Goal: Task Accomplishment & Management: Manage account settings

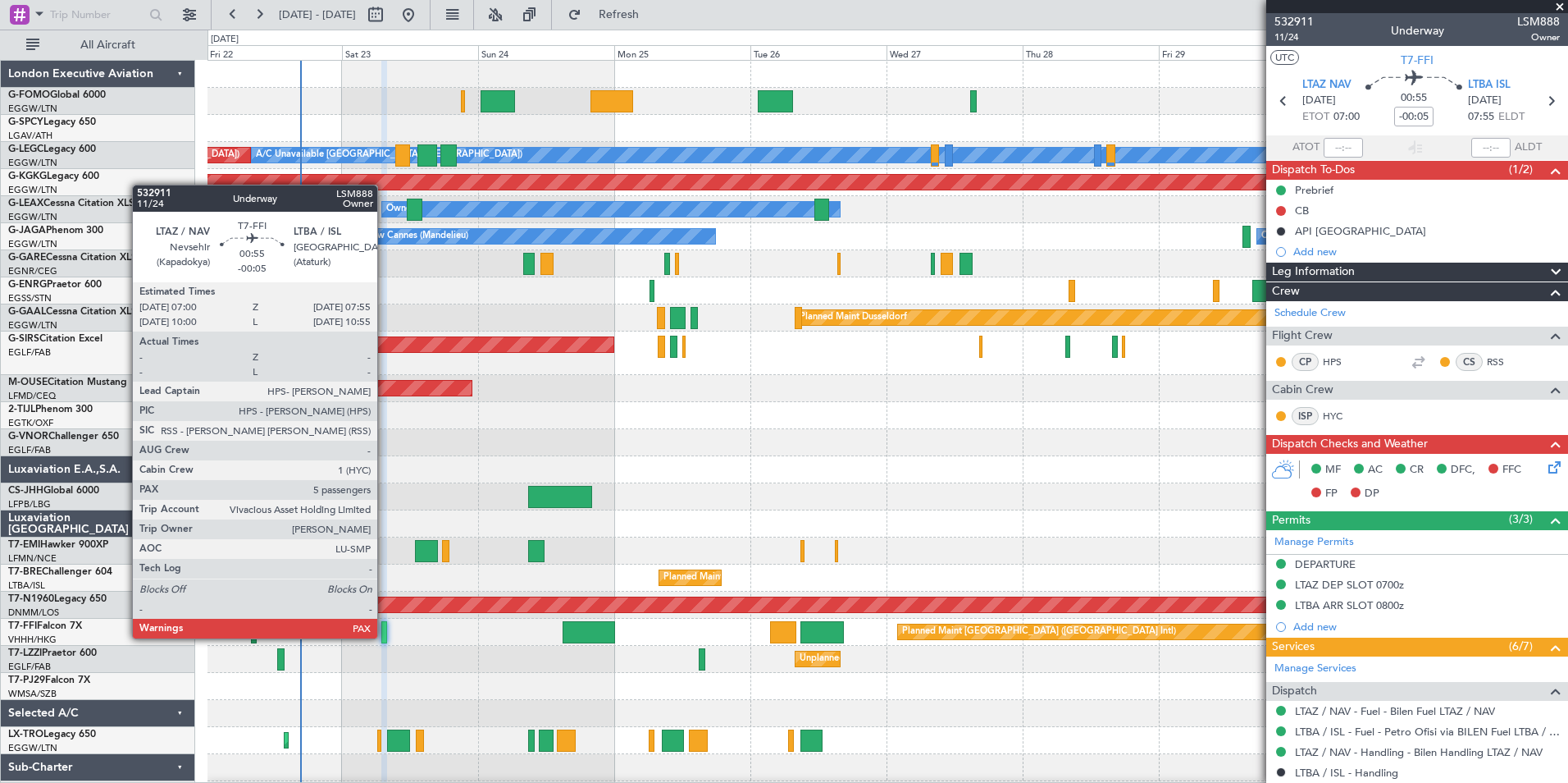
click at [385, 637] on div at bounding box center [384, 632] width 6 height 22
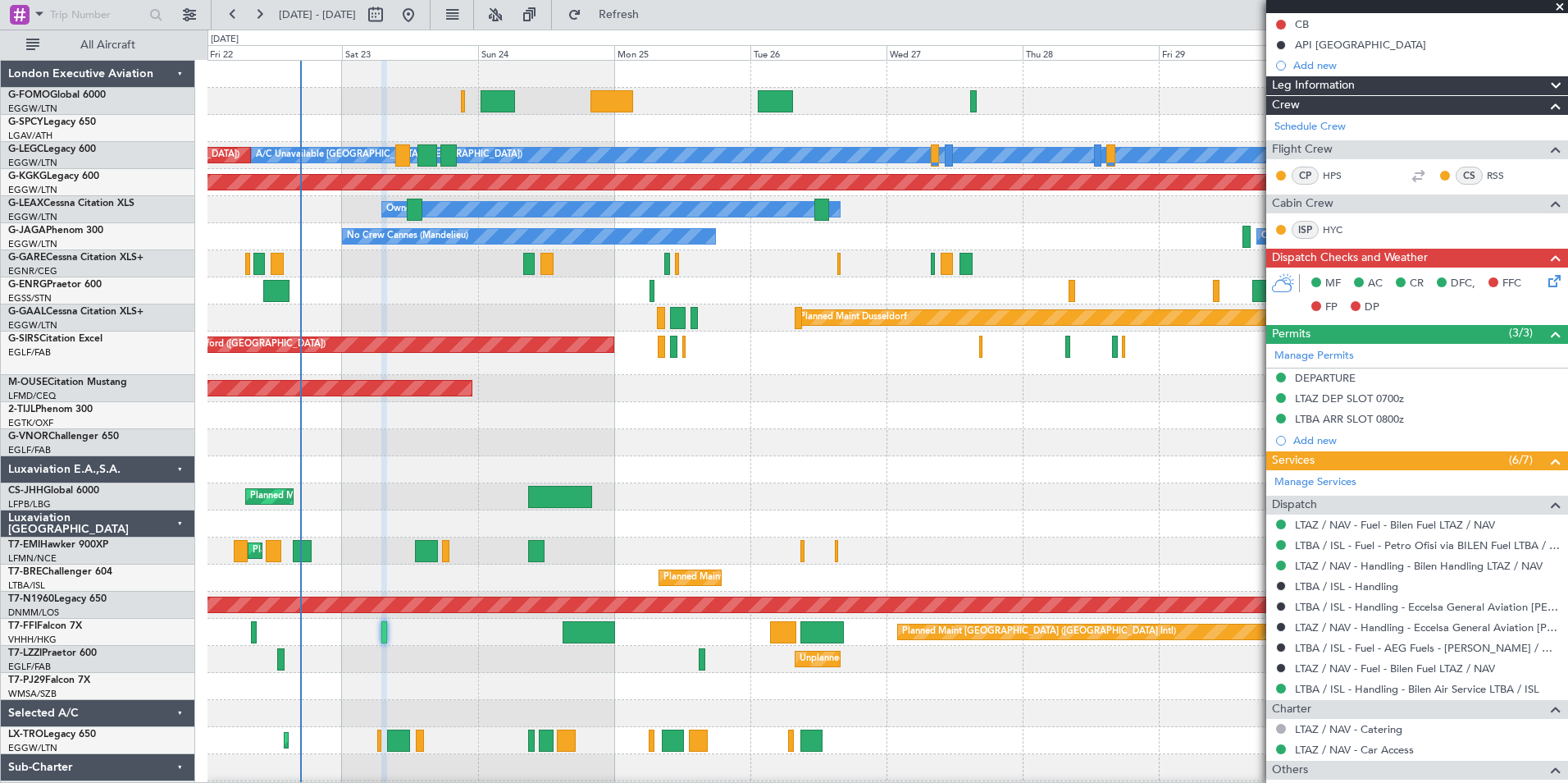
scroll to position [241, 0]
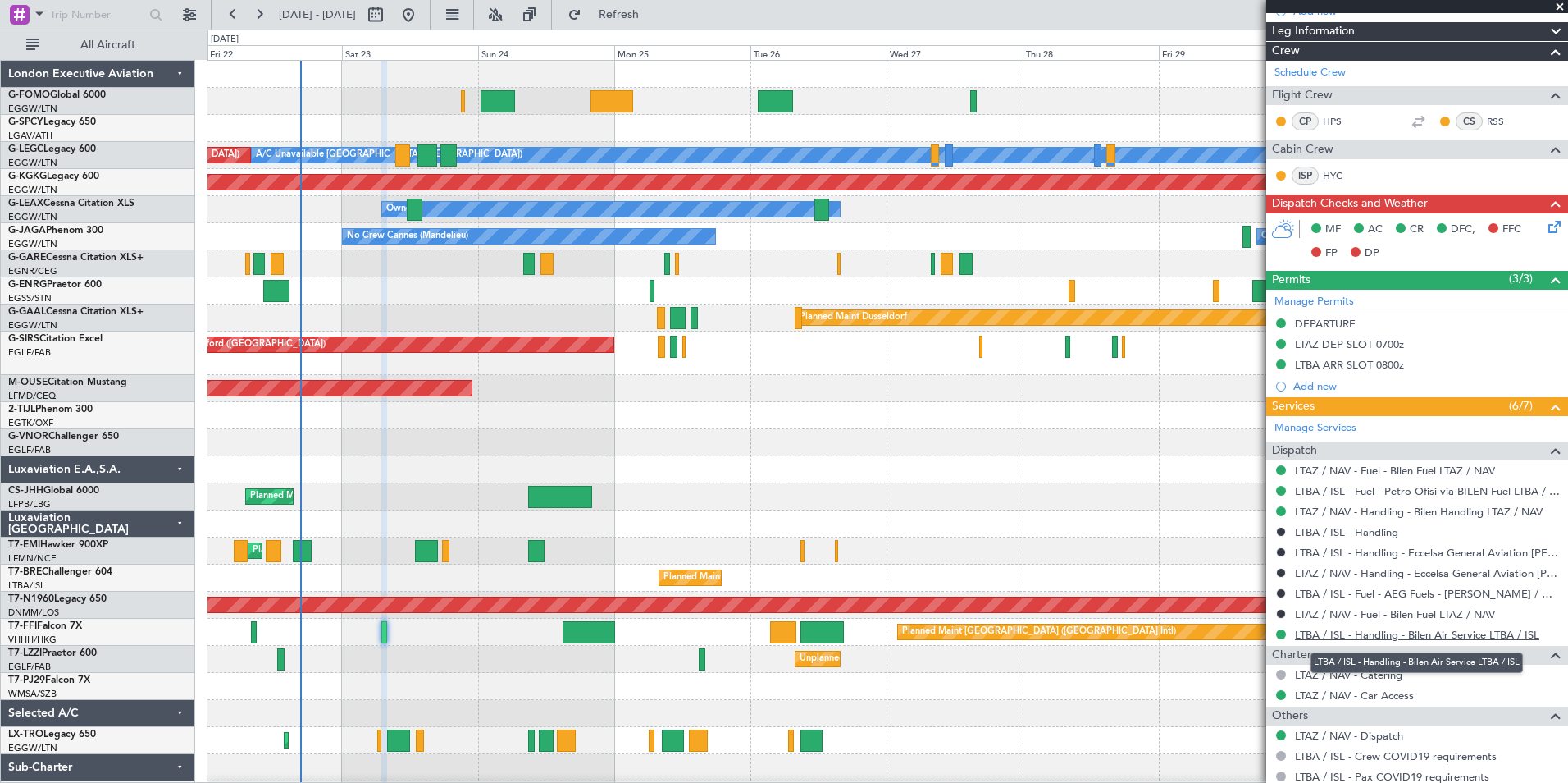
click at [1496, 635] on link "LTBA / ISL - Handling - Bilen Air Service LTBA / ISL" at bounding box center [1417, 635] width 245 height 14
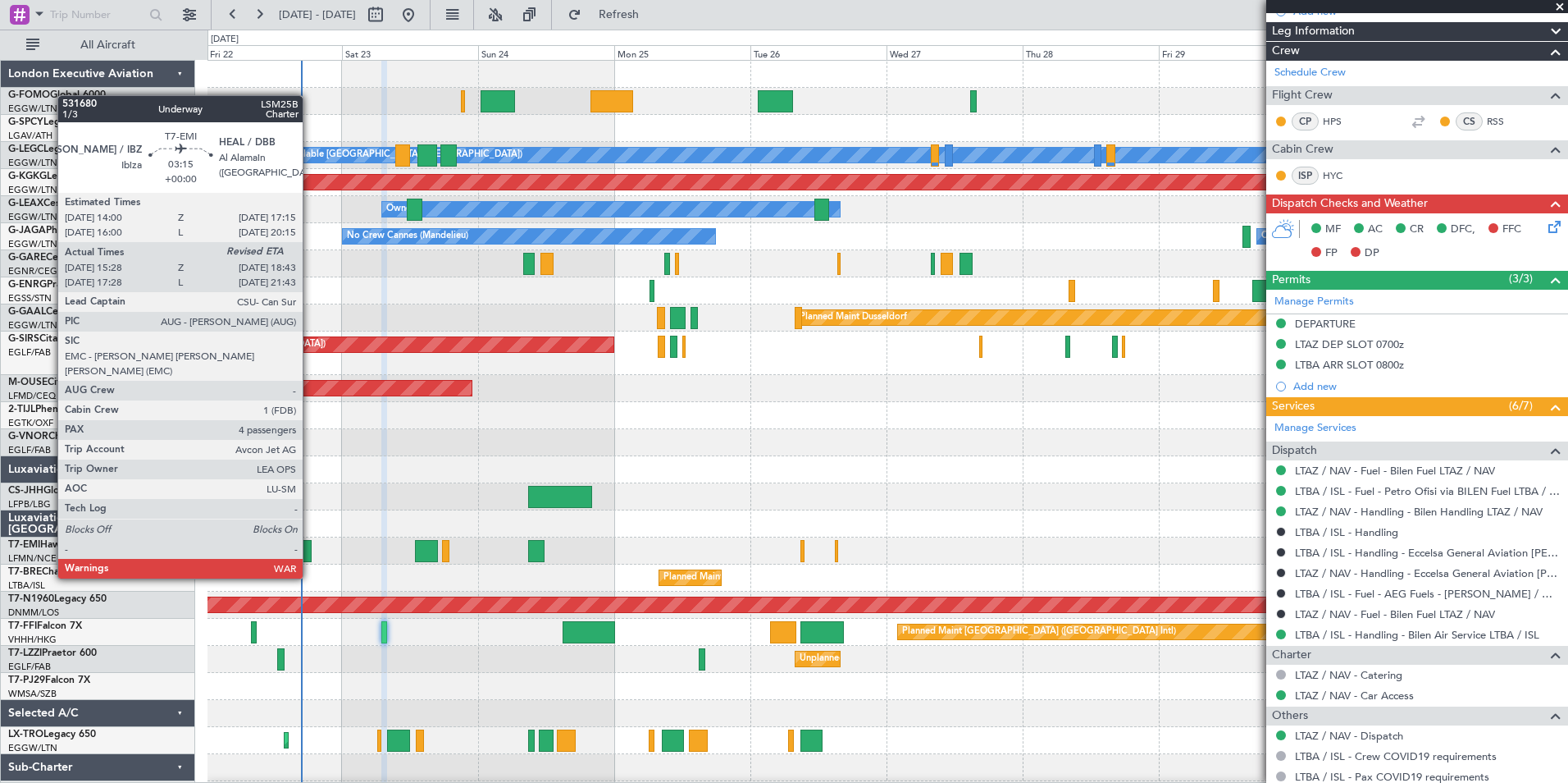
click at [310, 548] on div at bounding box center [302, 551] width 19 height 22
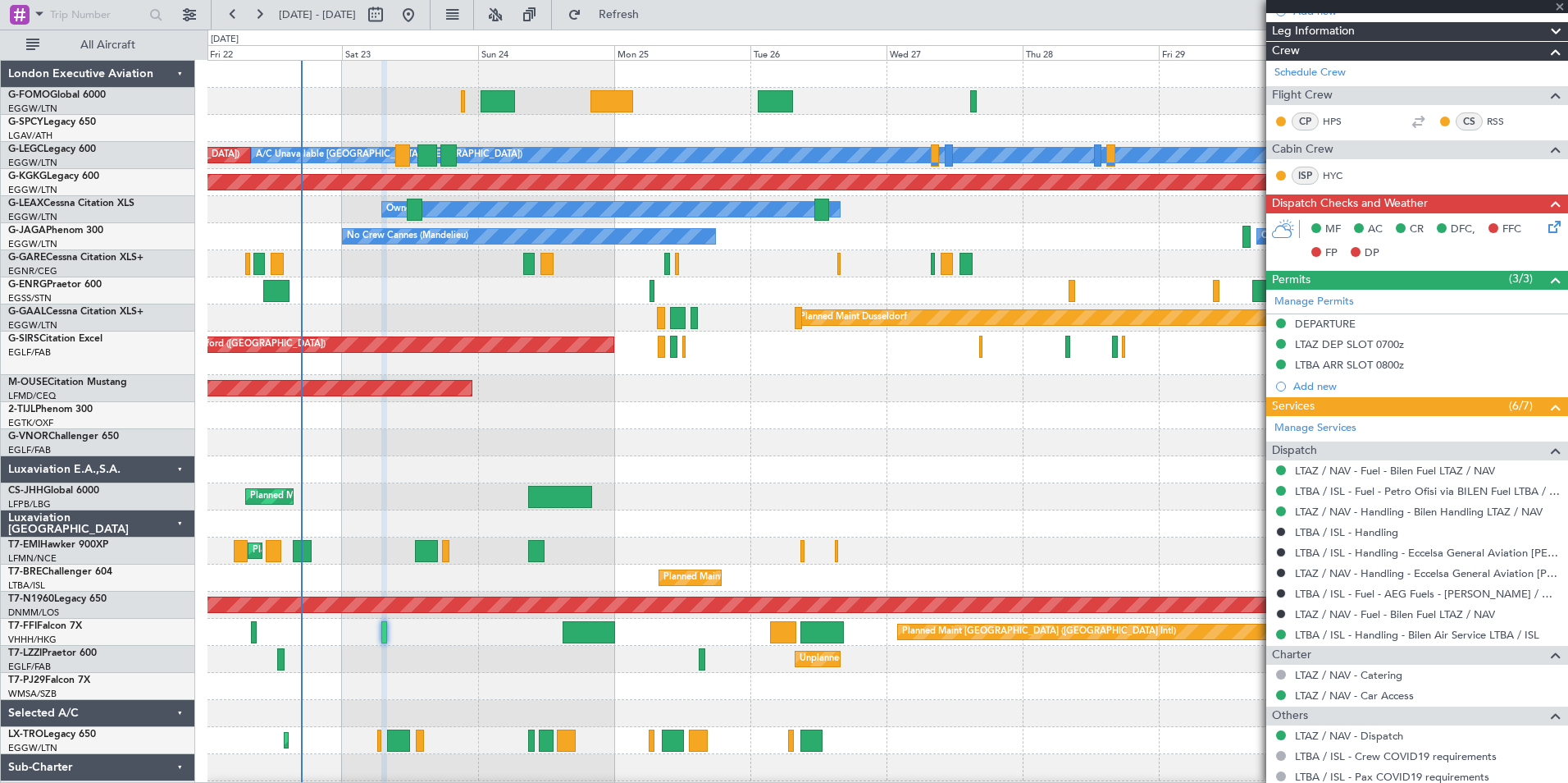
type input "15:28"
type input "4"
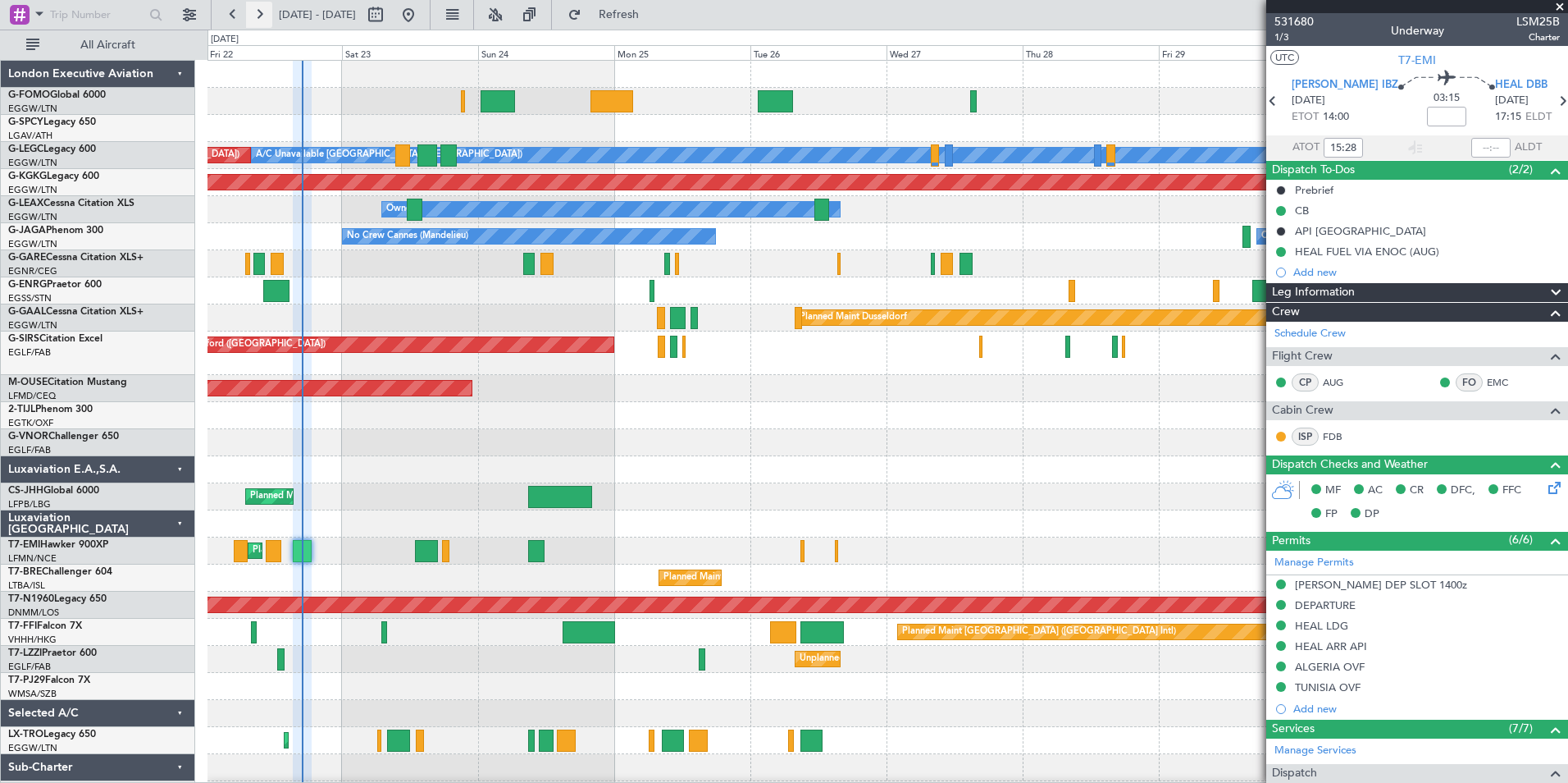
click at [254, 21] on button at bounding box center [259, 14] width 26 height 26
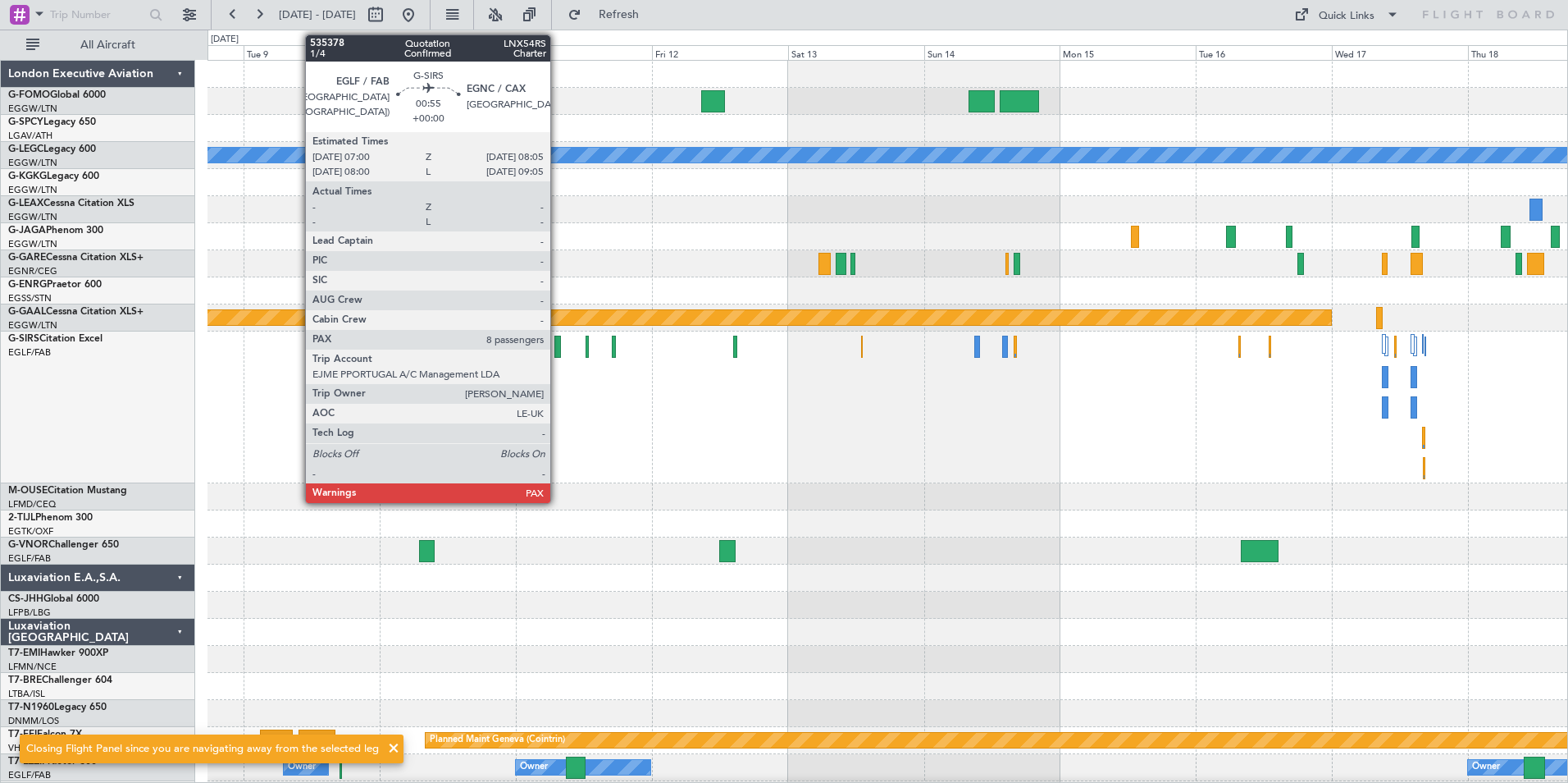
click at [558, 349] on div at bounding box center [558, 346] width 7 height 22
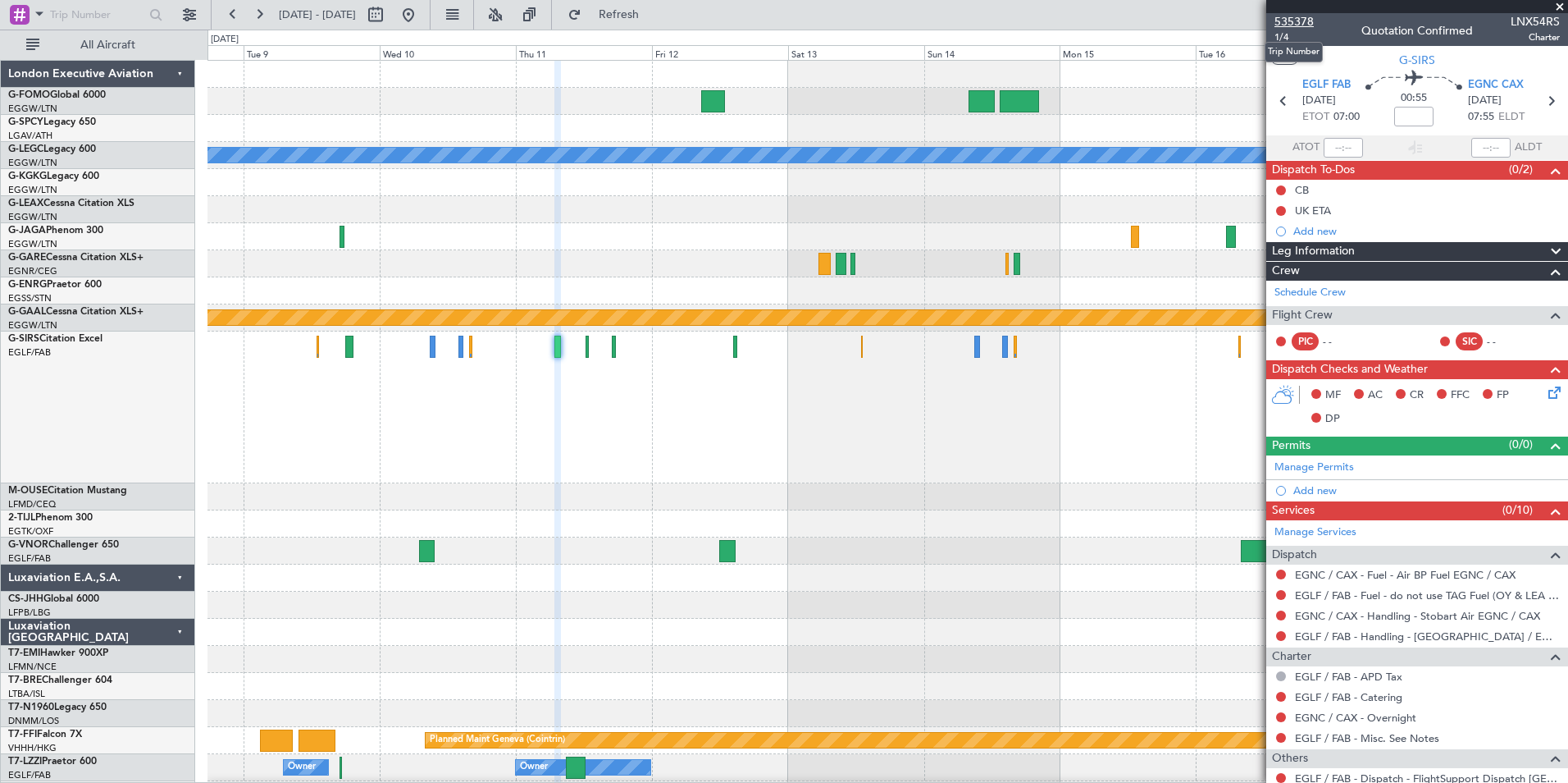
click at [1307, 26] on span "535378" at bounding box center [1294, 21] width 39 height 17
click at [222, 26] on button at bounding box center [233, 14] width 26 height 26
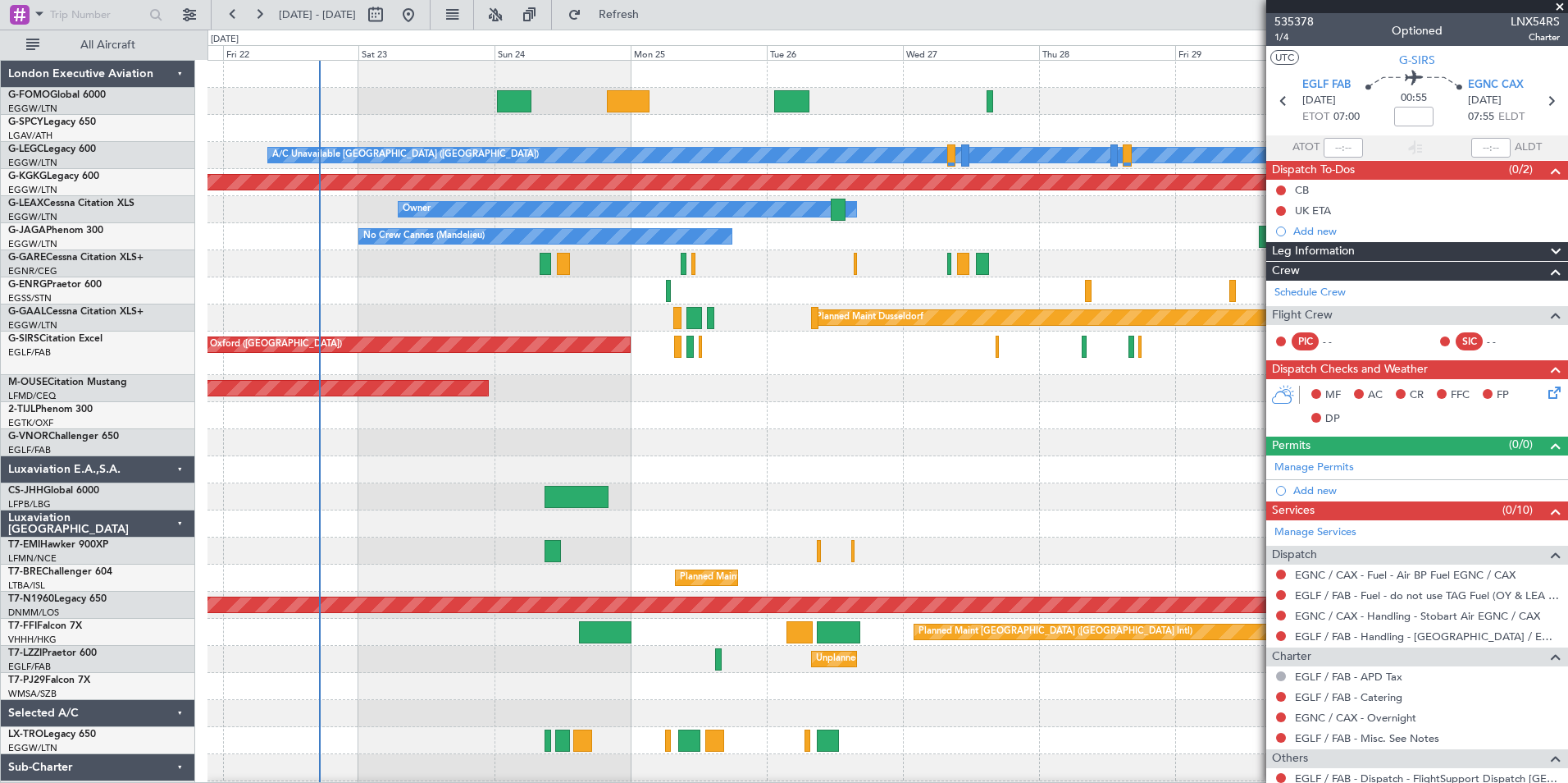
click at [1349, 676] on fb-app "[DATE] - [DATE] Refresh Quick Links All Aircraft A/C Unavailable [GEOGRAPHIC_DA…" at bounding box center [784, 397] width 1568 height 770
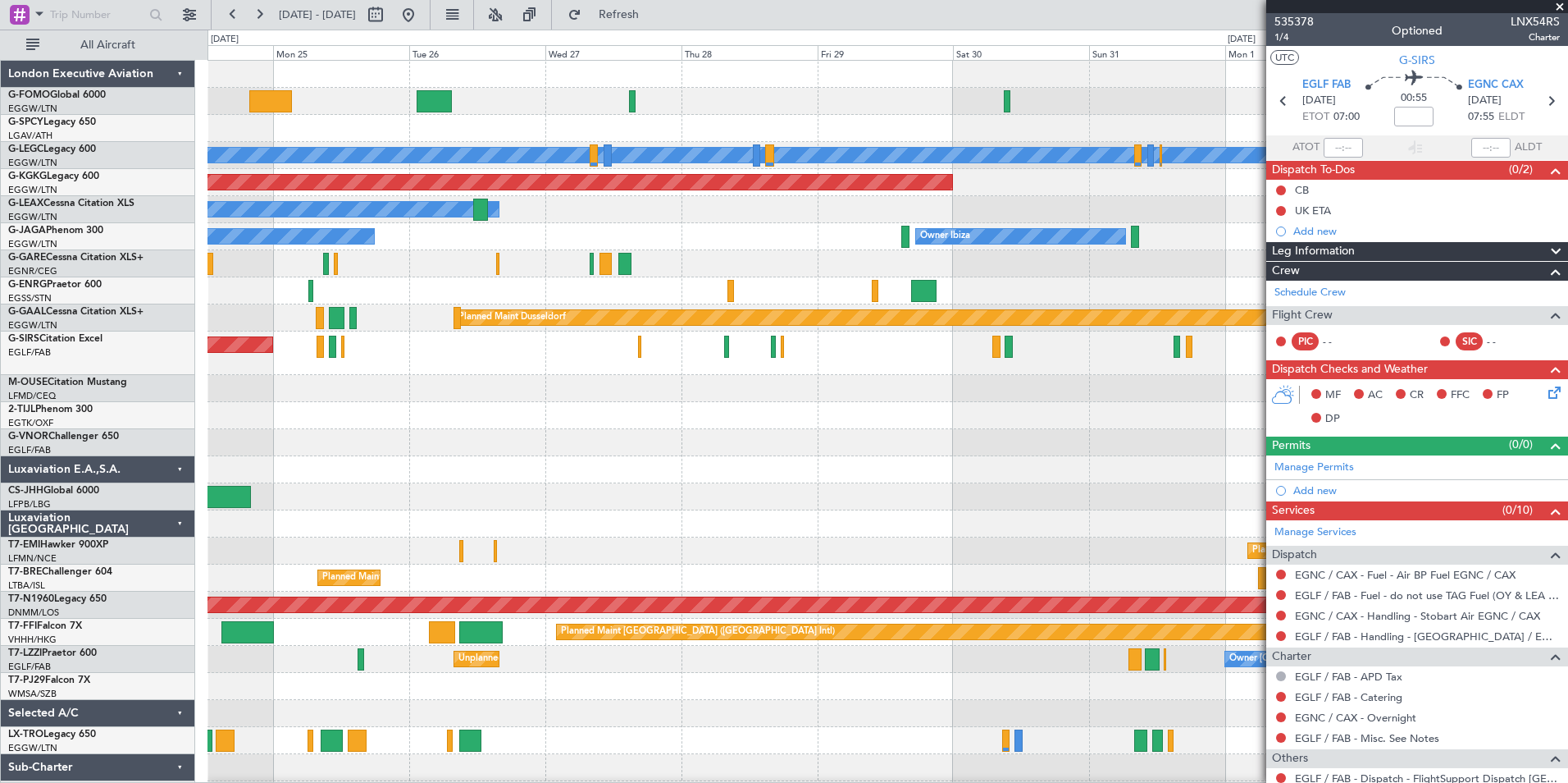
click at [639, 647] on div "A/C Unavailable [GEOGRAPHIC_DATA] ([GEOGRAPHIC_DATA]) Planned Maint [GEOGRAPHIC…" at bounding box center [887, 434] width 1360 height 747
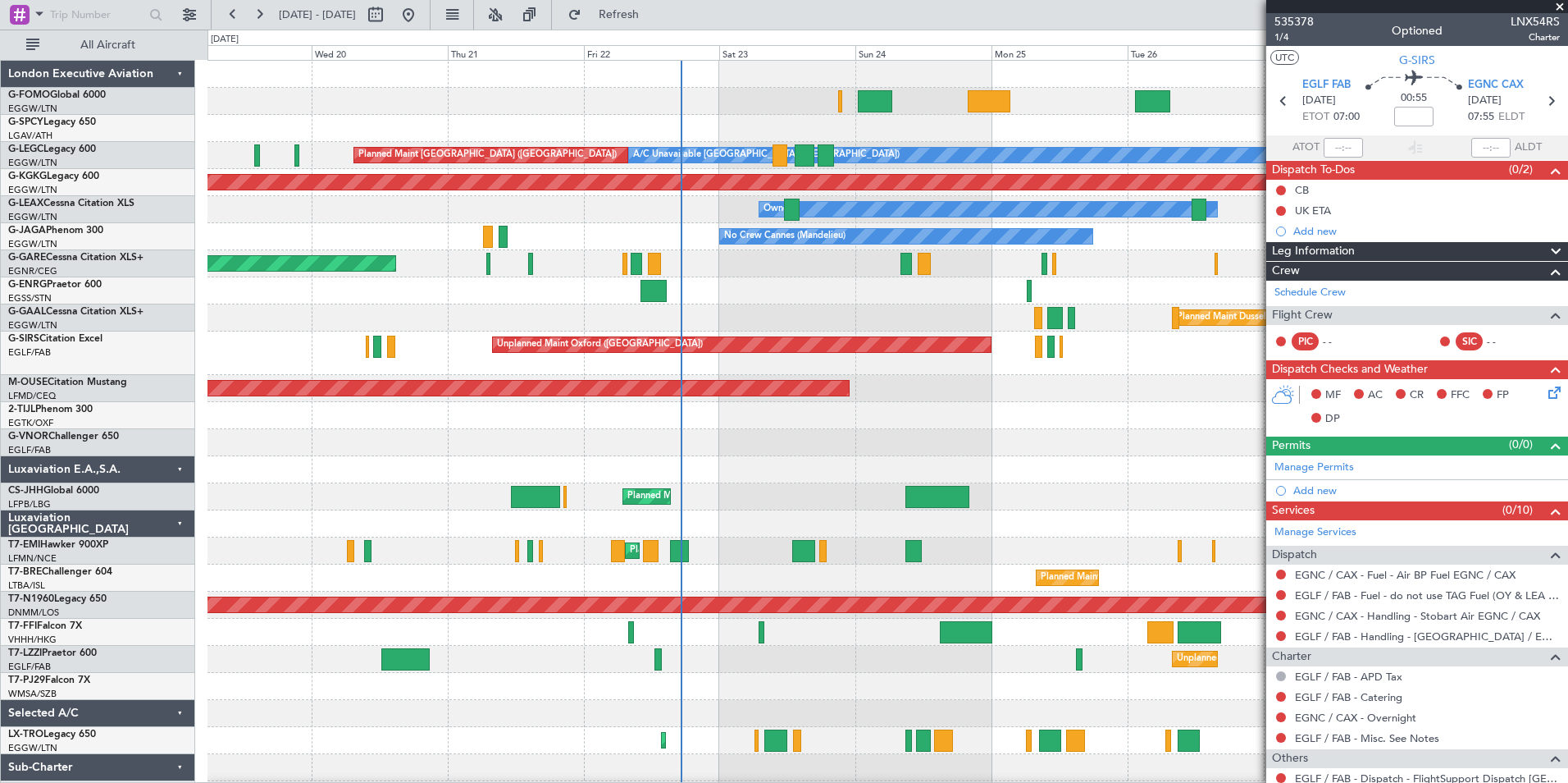
click at [1027, 734] on div "Planned Maint Windsor Locks ([PERSON_NAME] Intl) A/C Unavailable [GEOGRAPHIC_DA…" at bounding box center [887, 434] width 1360 height 747
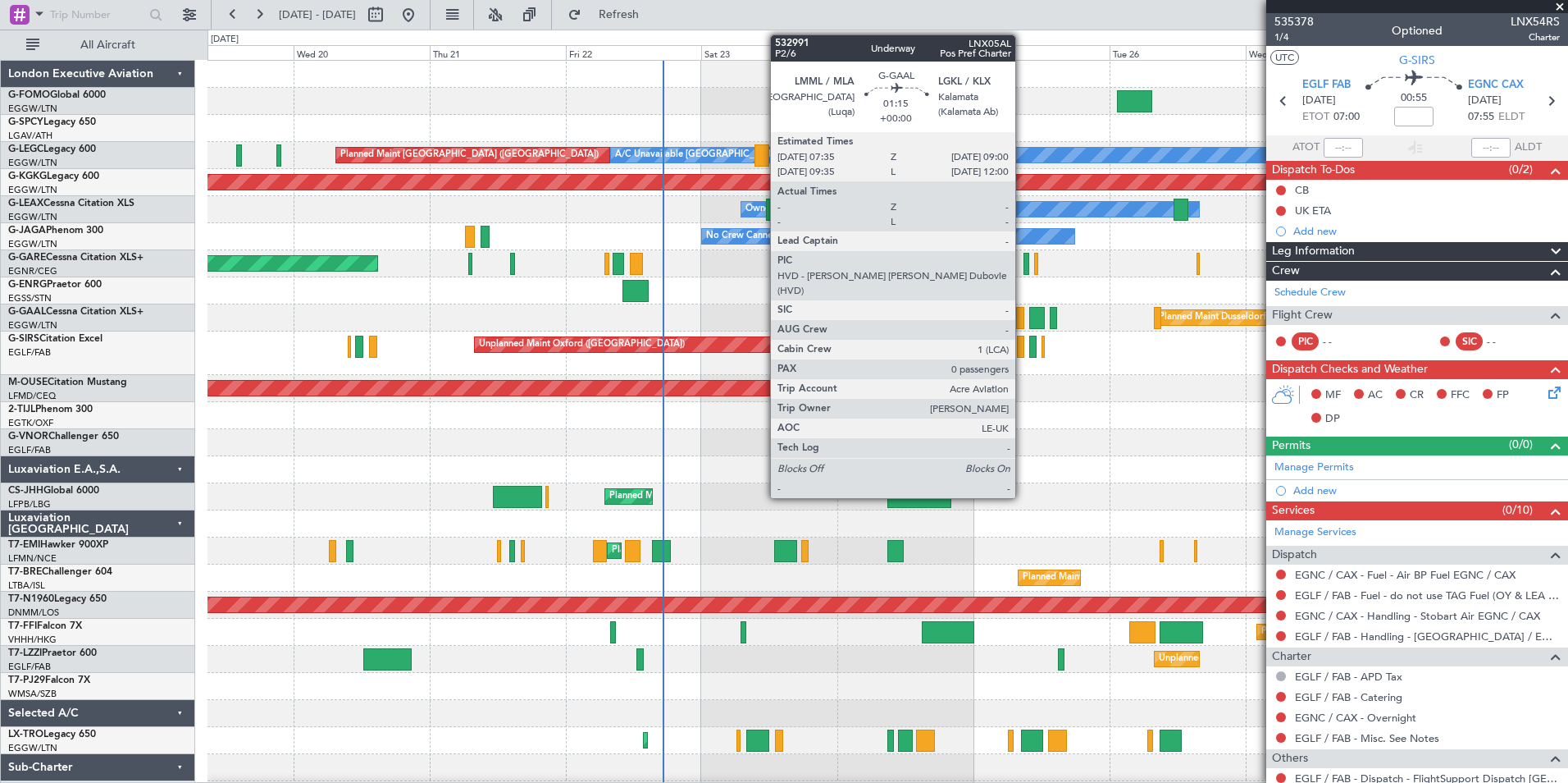
click at [1023, 320] on div at bounding box center [1021, 318] width 9 height 22
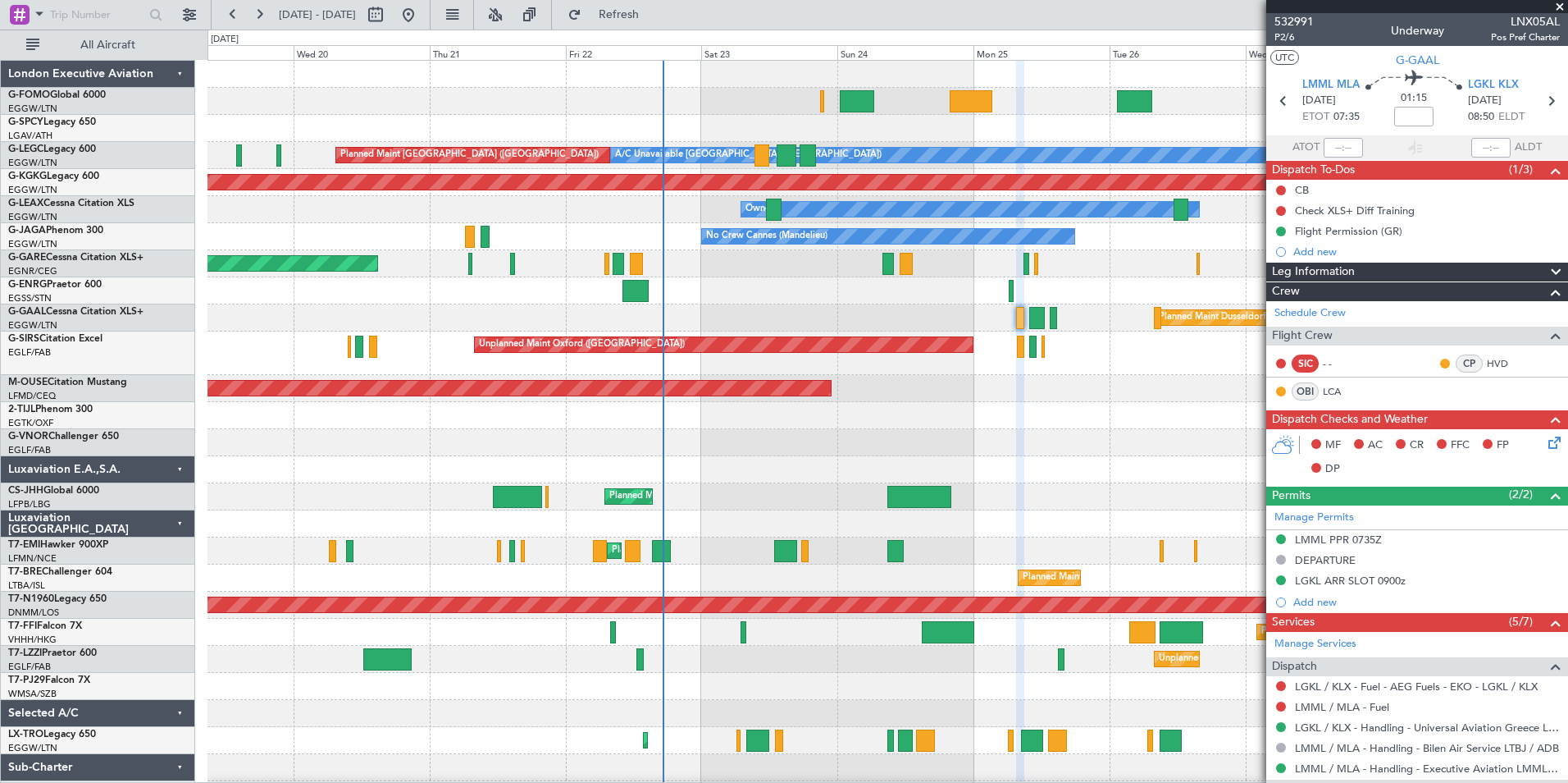
scroll to position [205, 0]
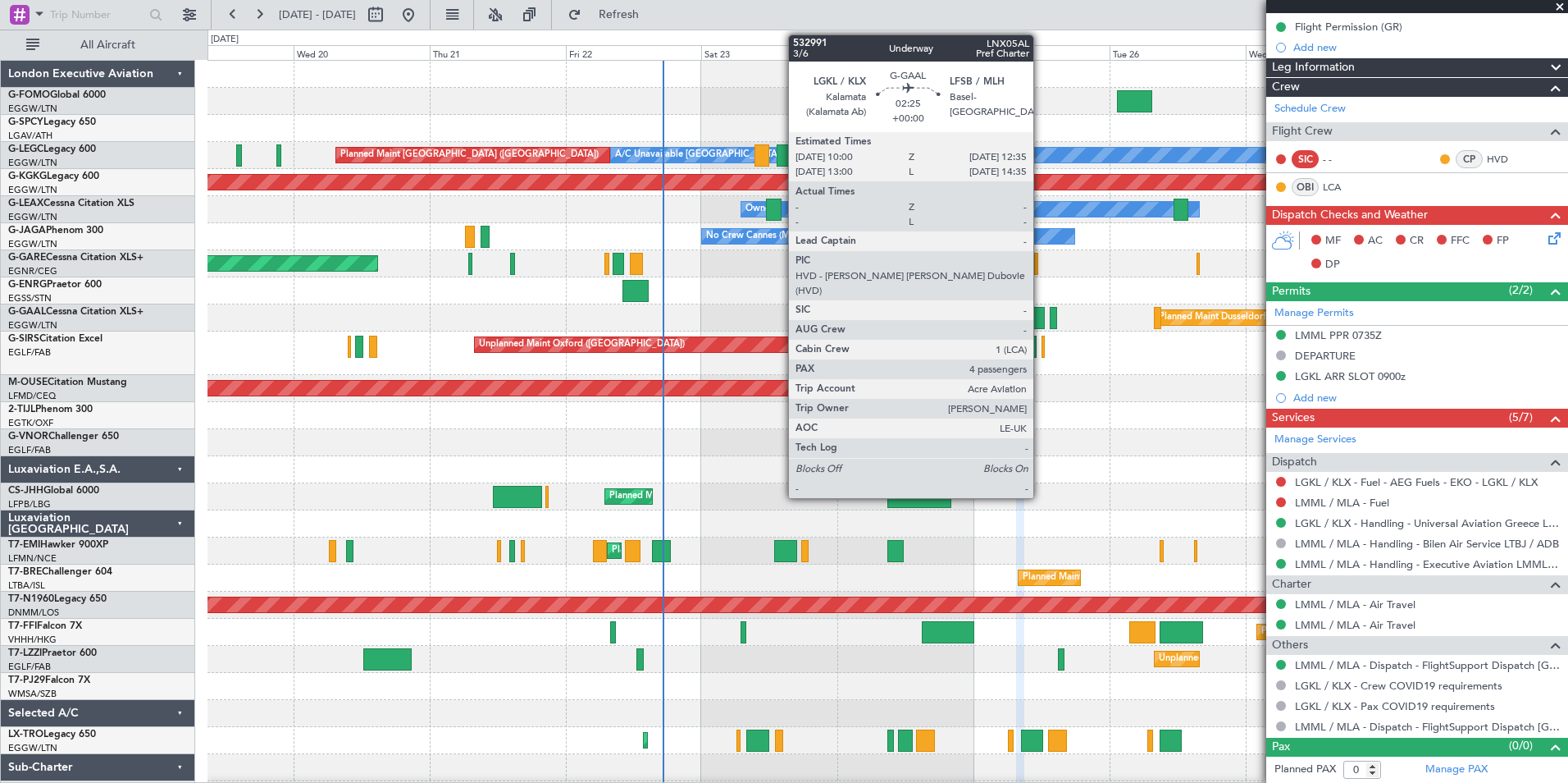
click at [1041, 322] on div at bounding box center [1036, 318] width 14 height 22
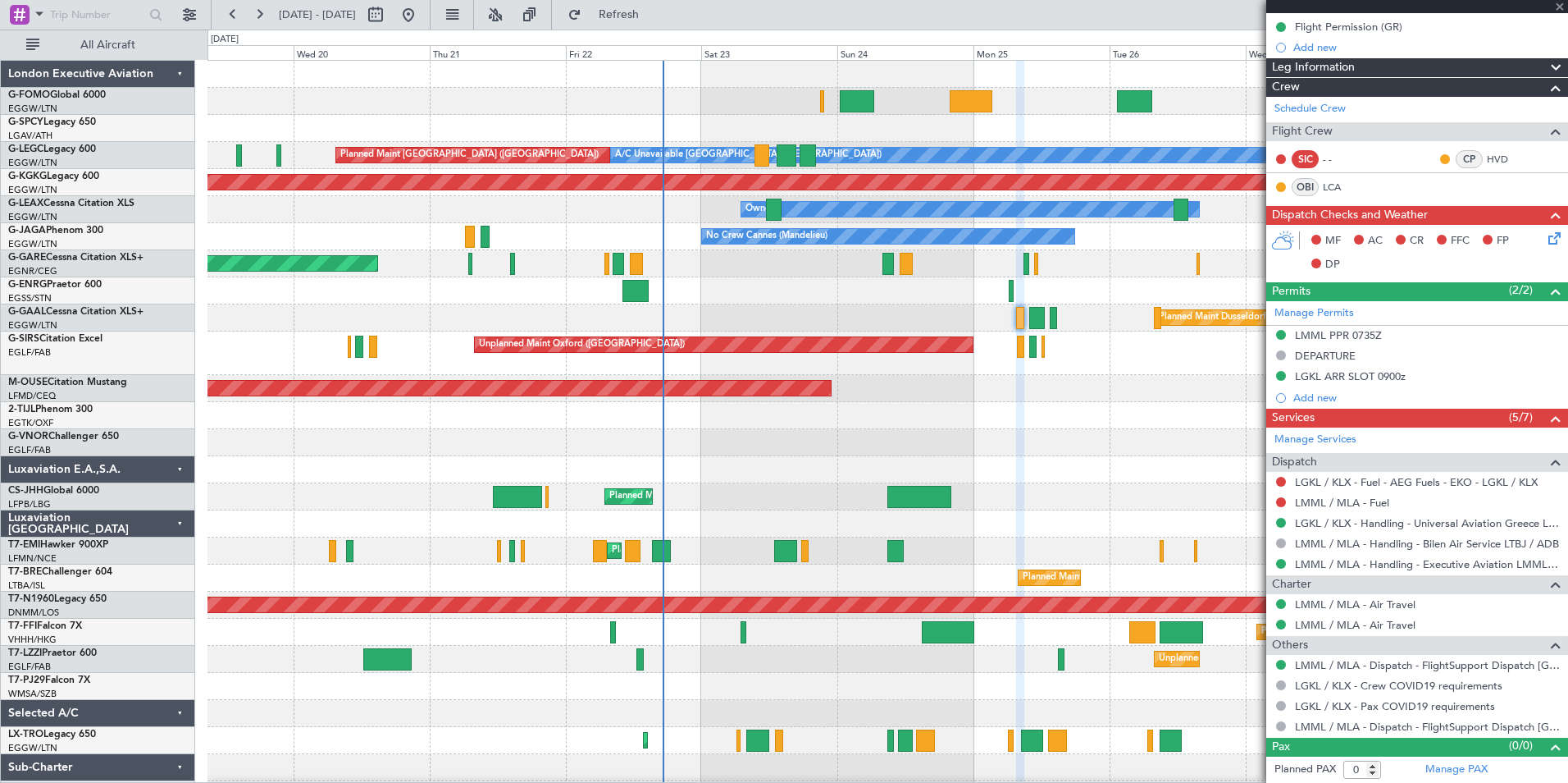
type input "4"
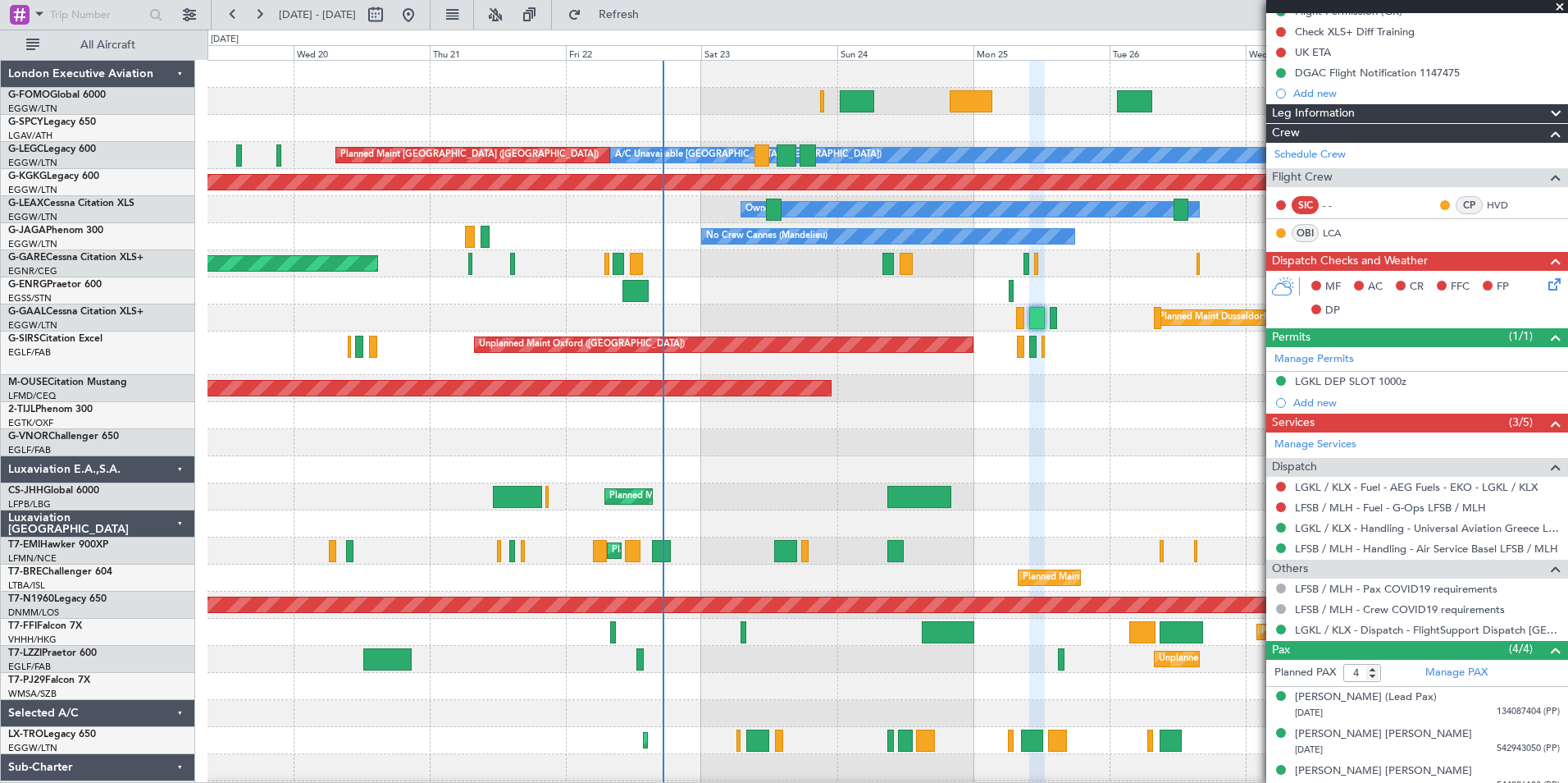
scroll to position [250, 0]
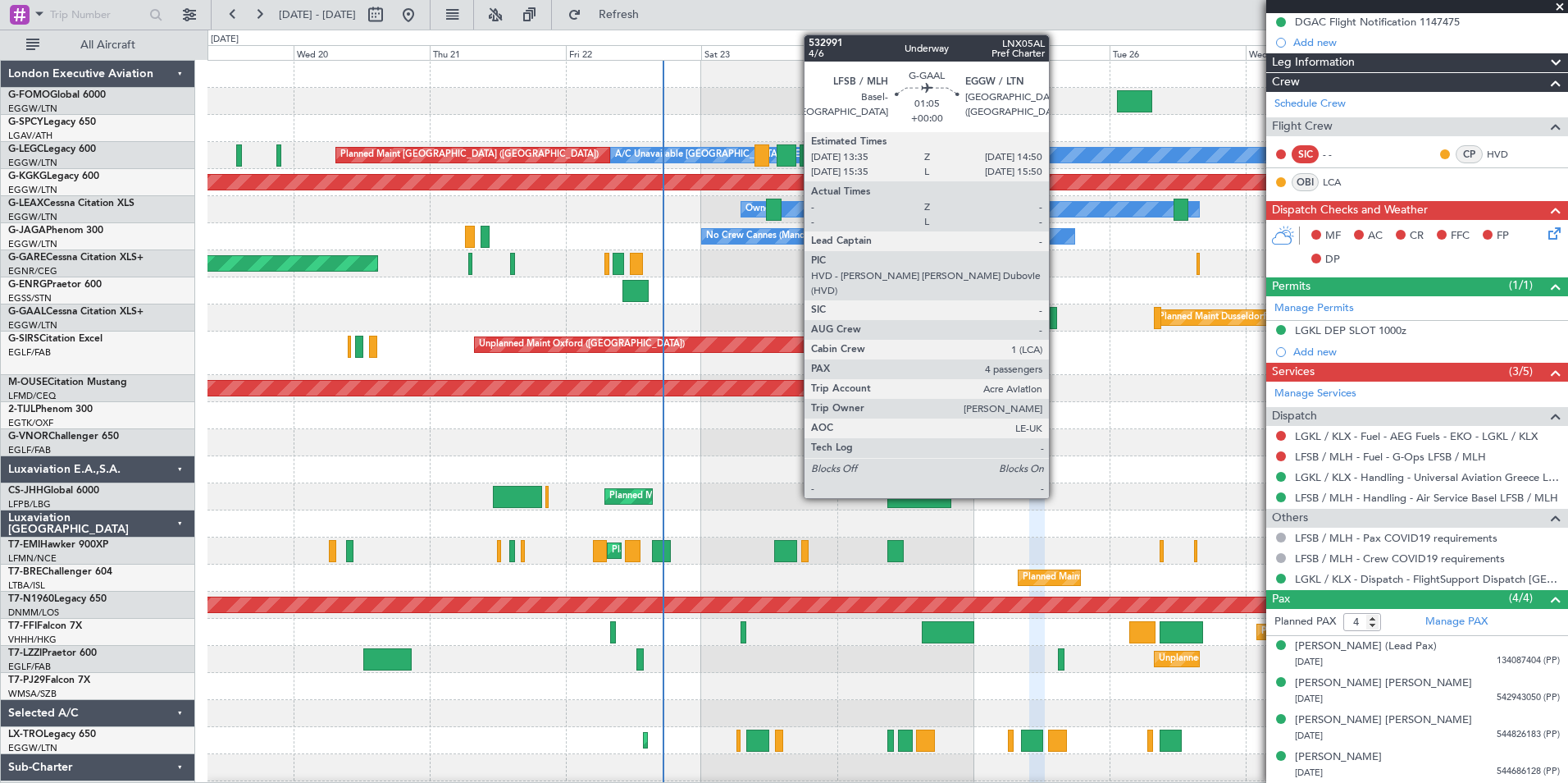
click at [1056, 318] on div at bounding box center [1053, 318] width 8 height 22
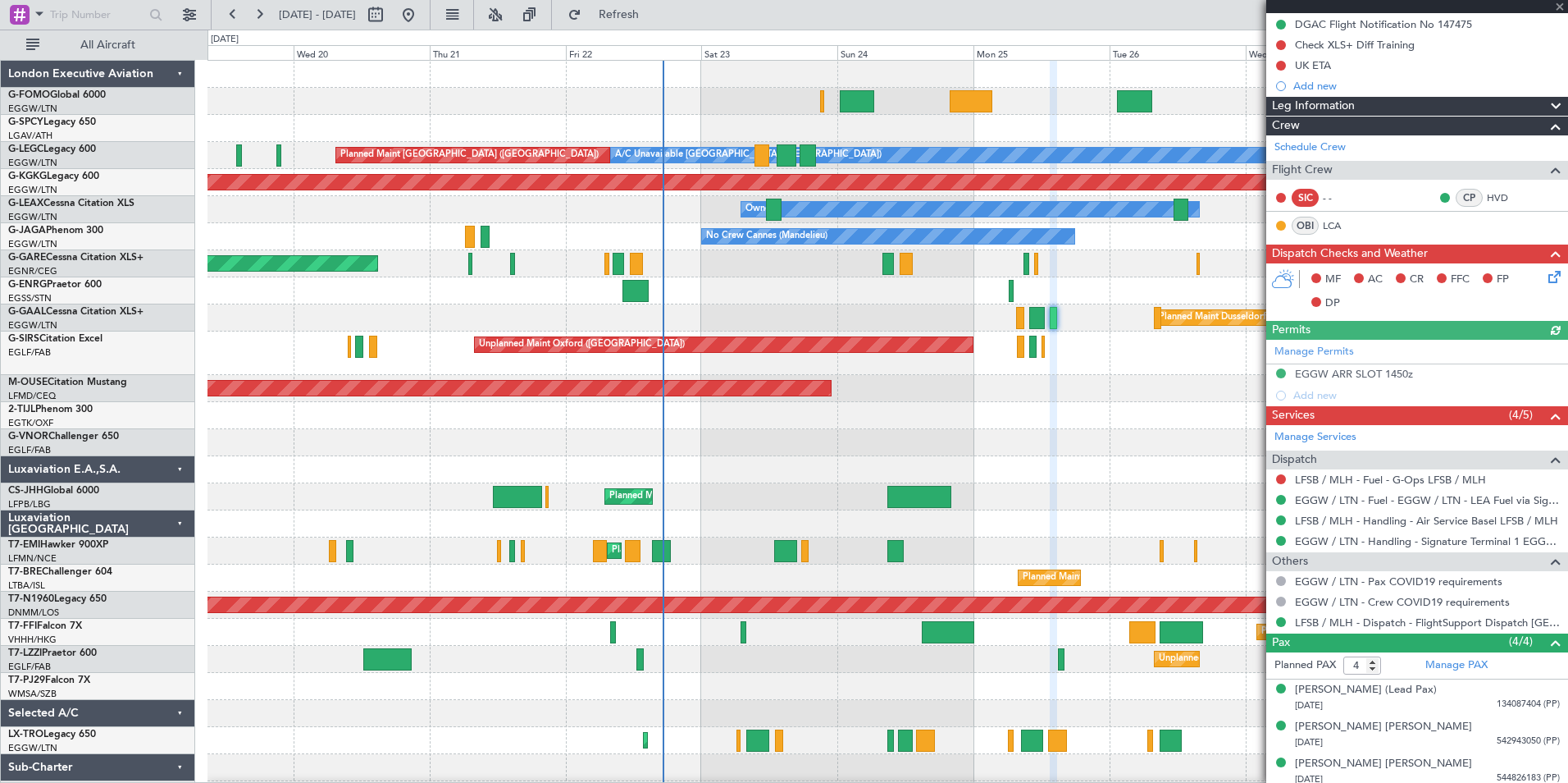
scroll to position [229, 0]
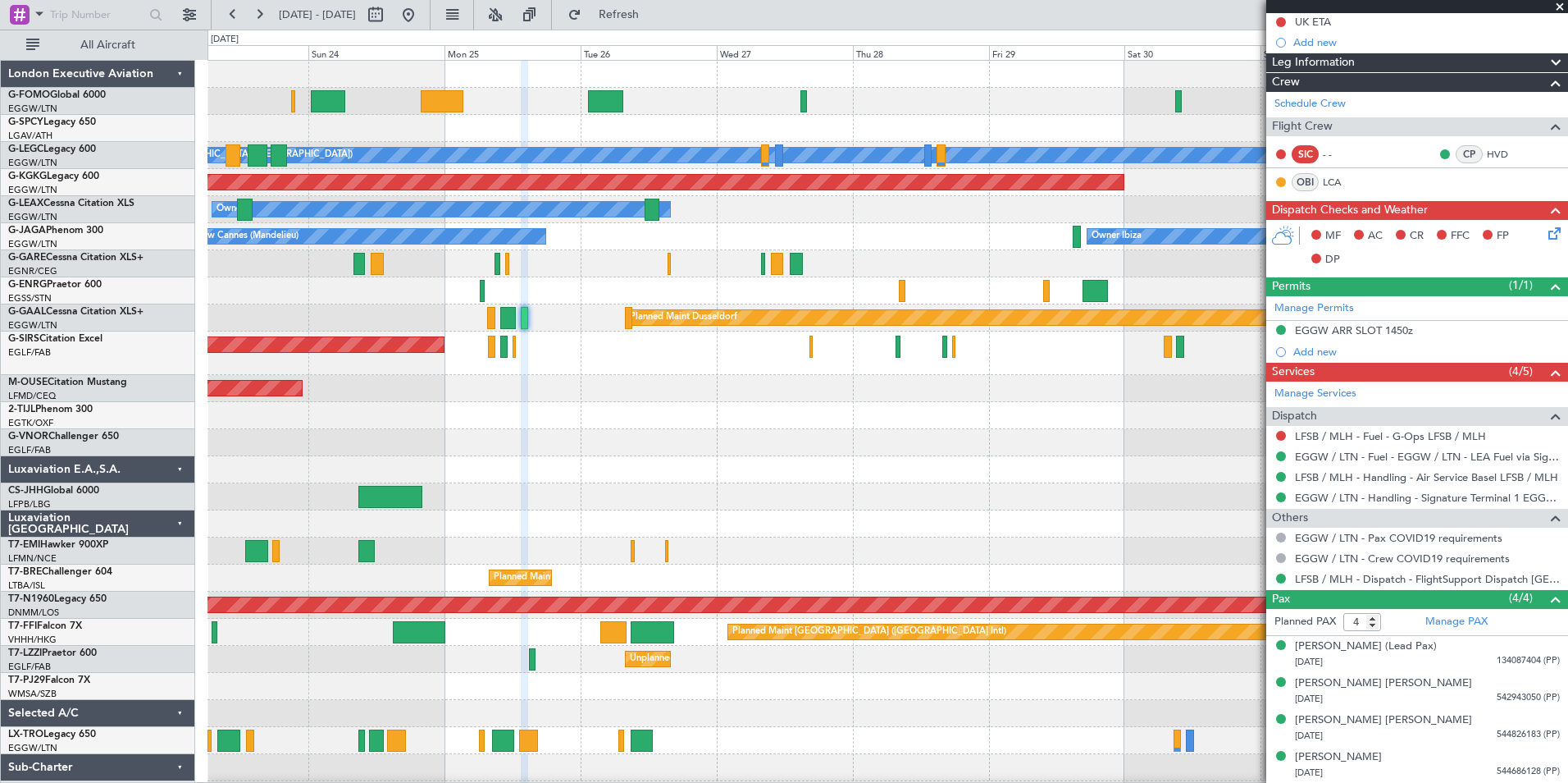
click at [583, 378] on div "A/C Unavailable [GEOGRAPHIC_DATA] ([GEOGRAPHIC_DATA]) Planned Maint [GEOGRAPHIC…" at bounding box center [887, 434] width 1360 height 747
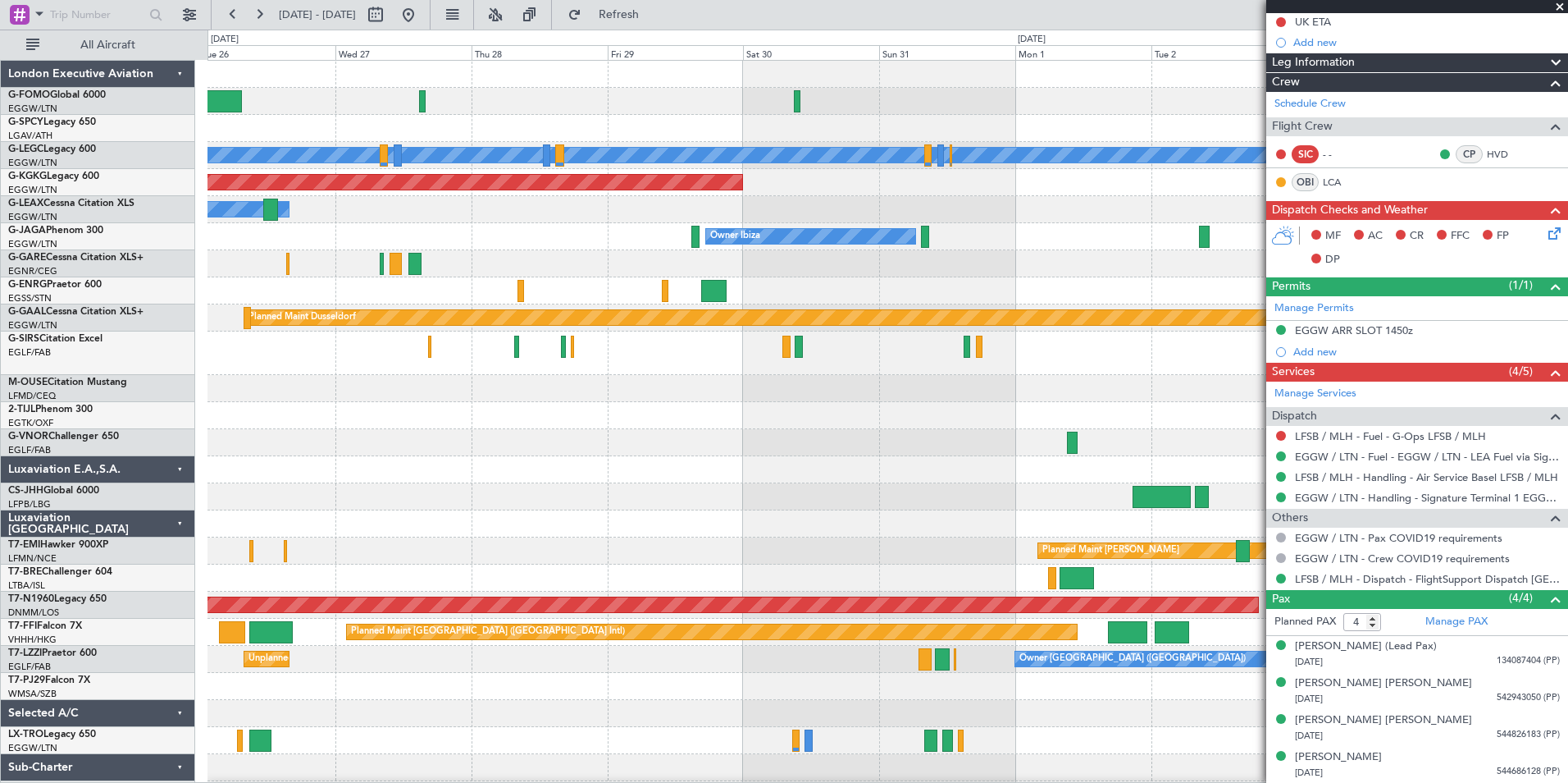
click at [790, 384] on div "A/C Unavailable [GEOGRAPHIC_DATA] ([GEOGRAPHIC_DATA]) AOG Maint [GEOGRAPHIC_DAT…" at bounding box center [887, 434] width 1360 height 747
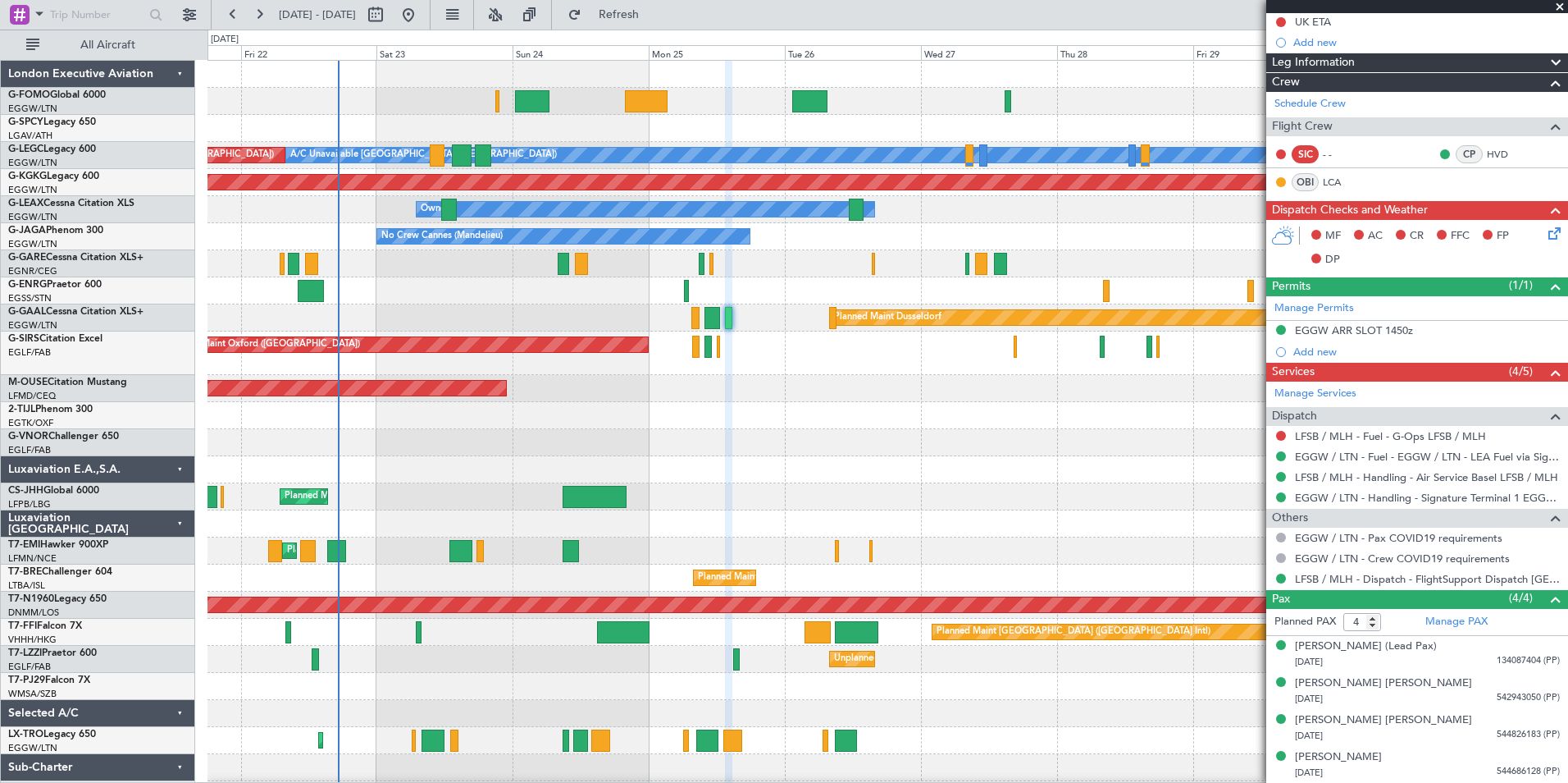
click at [969, 776] on div "A/C Unavailable [GEOGRAPHIC_DATA] ([GEOGRAPHIC_DATA]) Planned Maint [GEOGRAPHIC…" at bounding box center [887, 434] width 1360 height 747
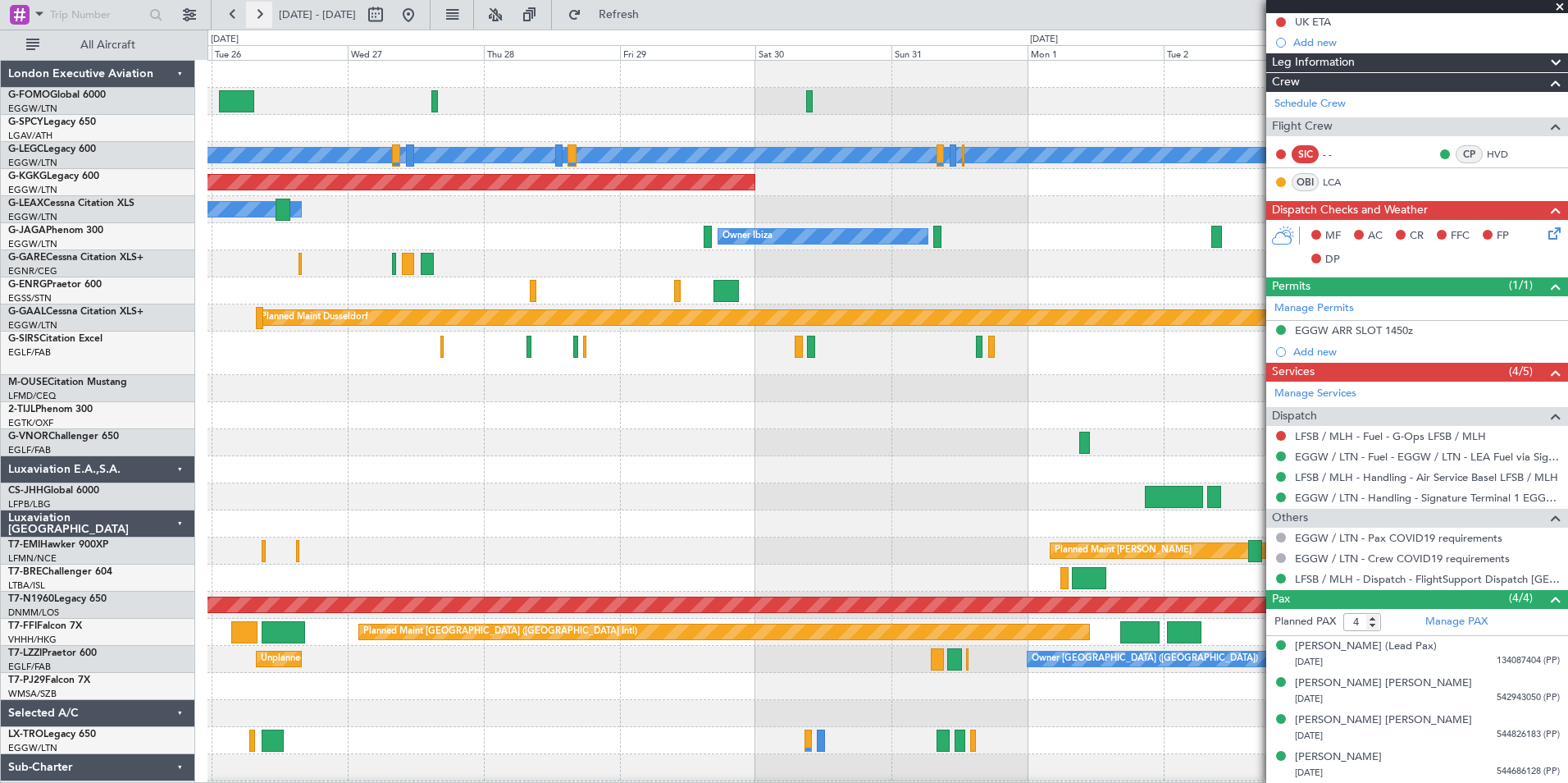
click at [259, 17] on button at bounding box center [259, 14] width 26 height 26
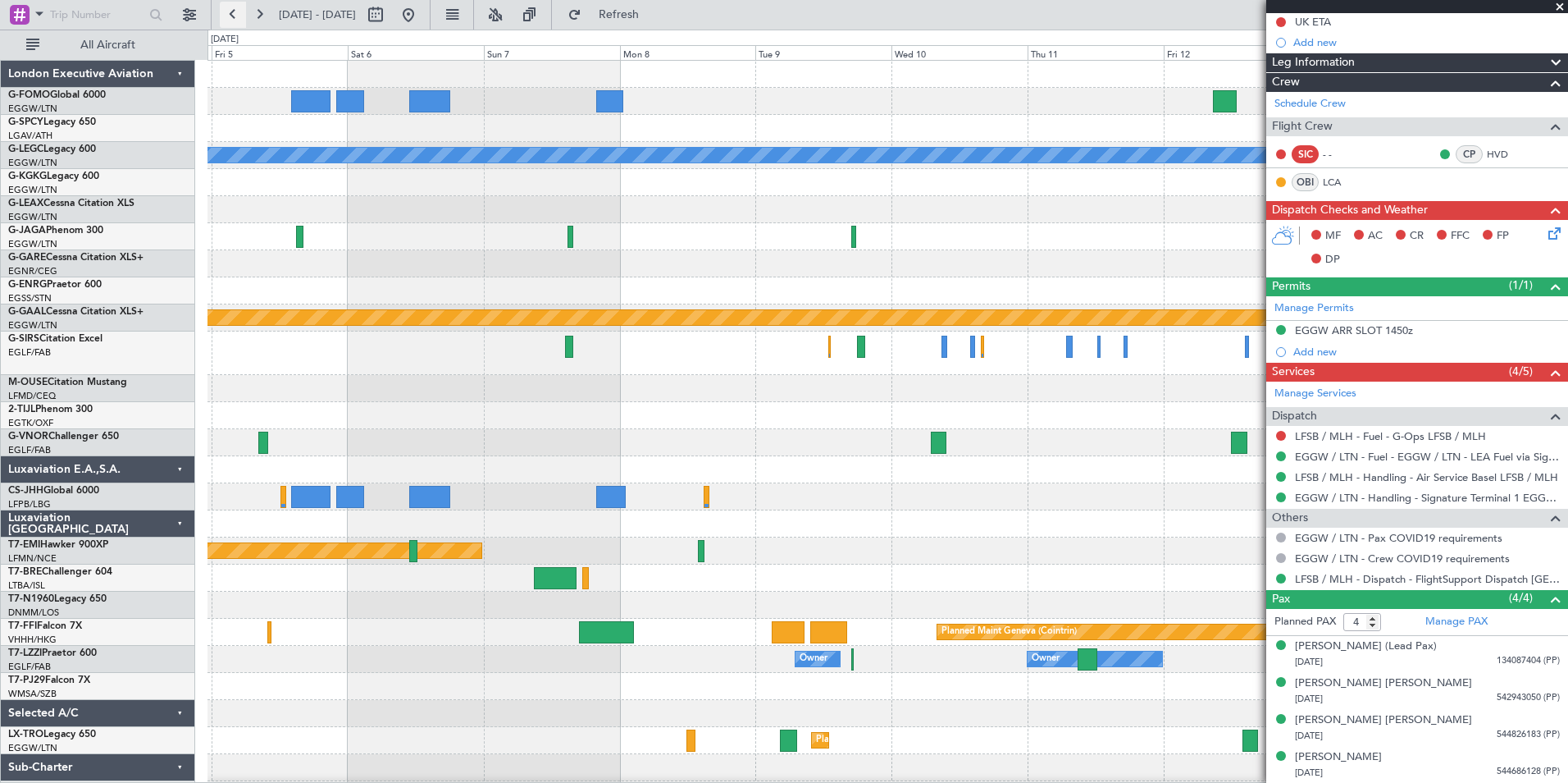
click at [235, 14] on button at bounding box center [233, 14] width 26 height 26
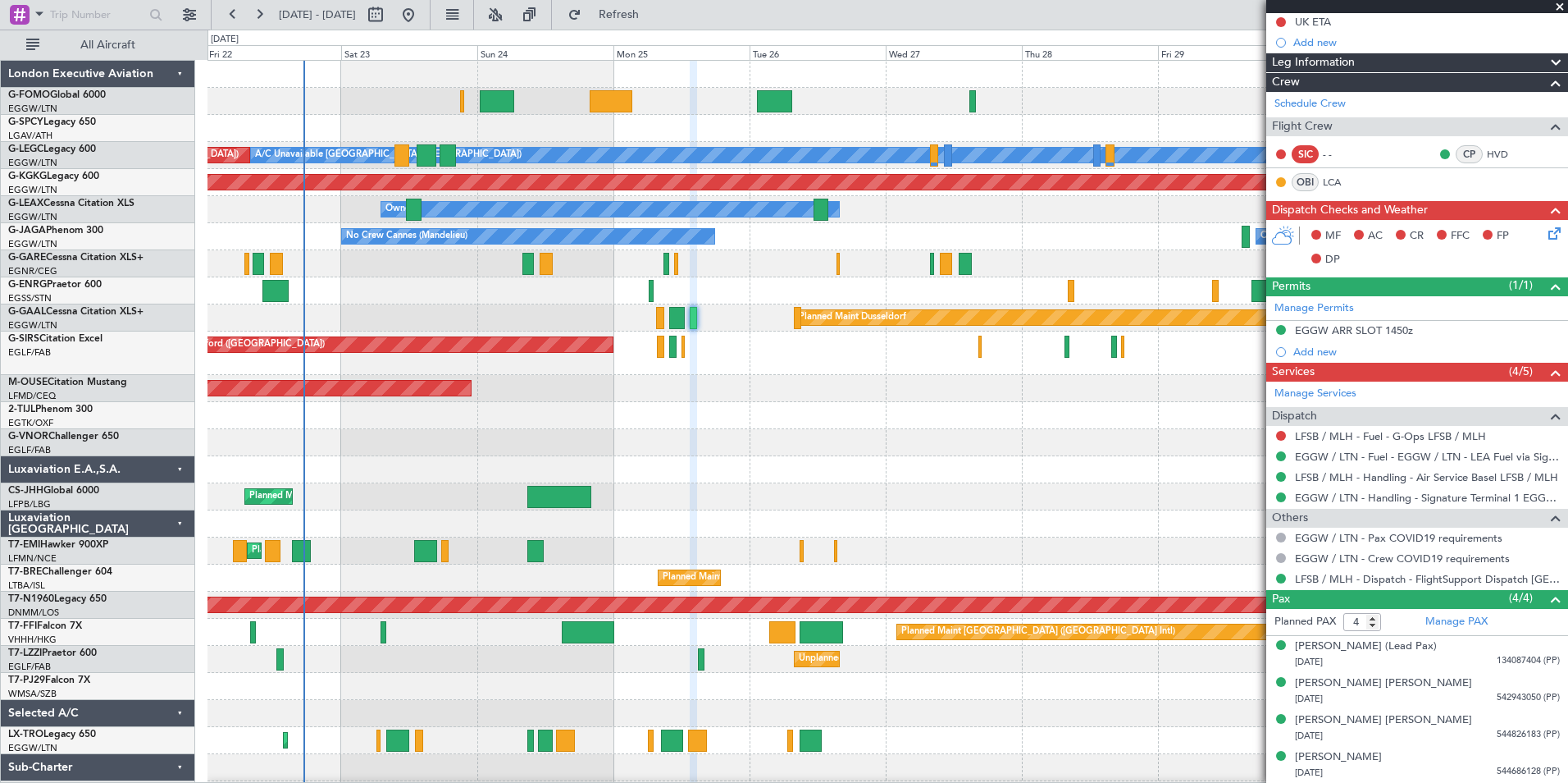
click at [890, 621] on div "A/C Unavailable [GEOGRAPHIC_DATA] ([GEOGRAPHIC_DATA]) Planned Maint [GEOGRAPHIC…" at bounding box center [887, 434] width 1360 height 747
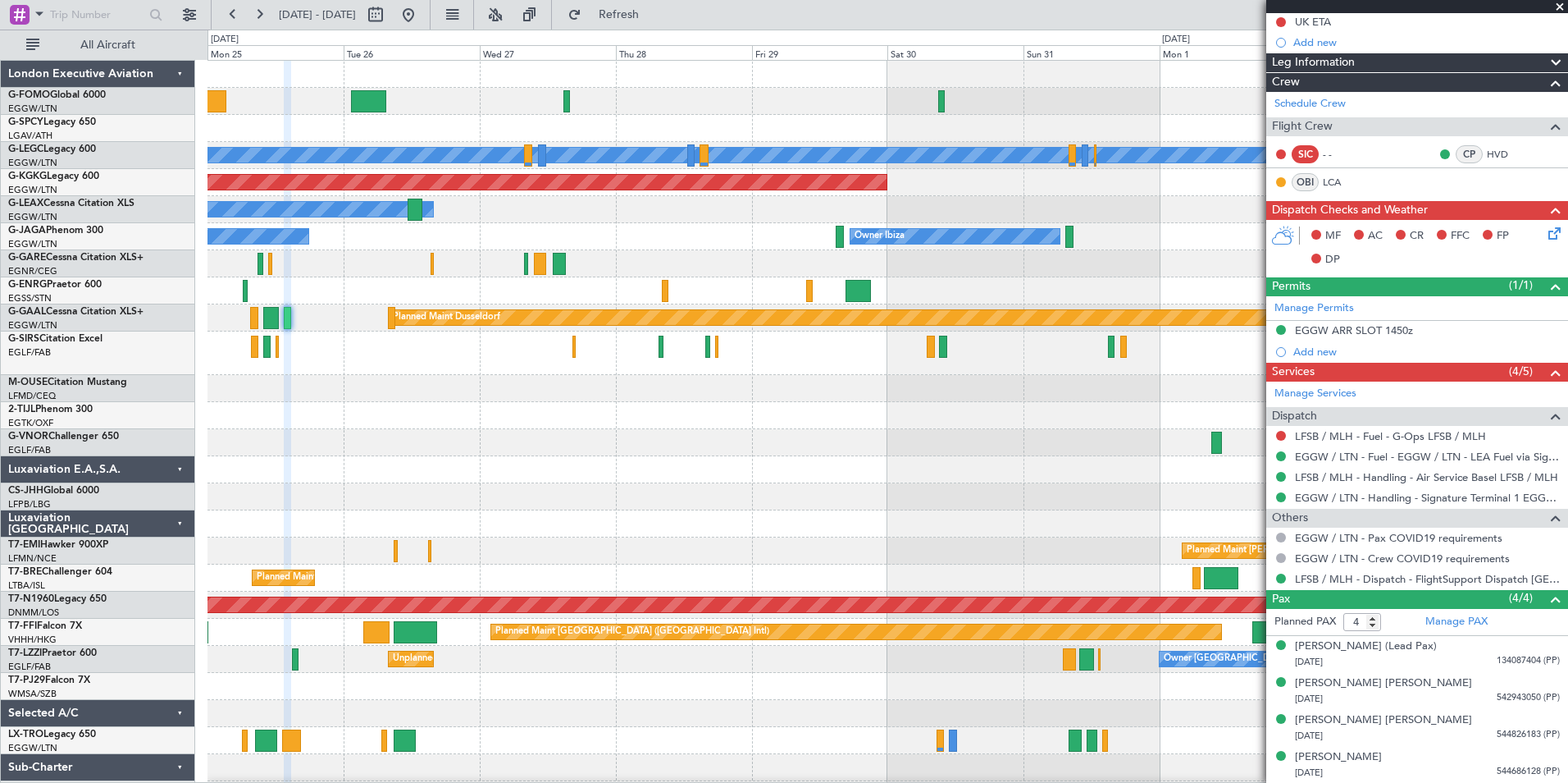
scroll to position [0, 0]
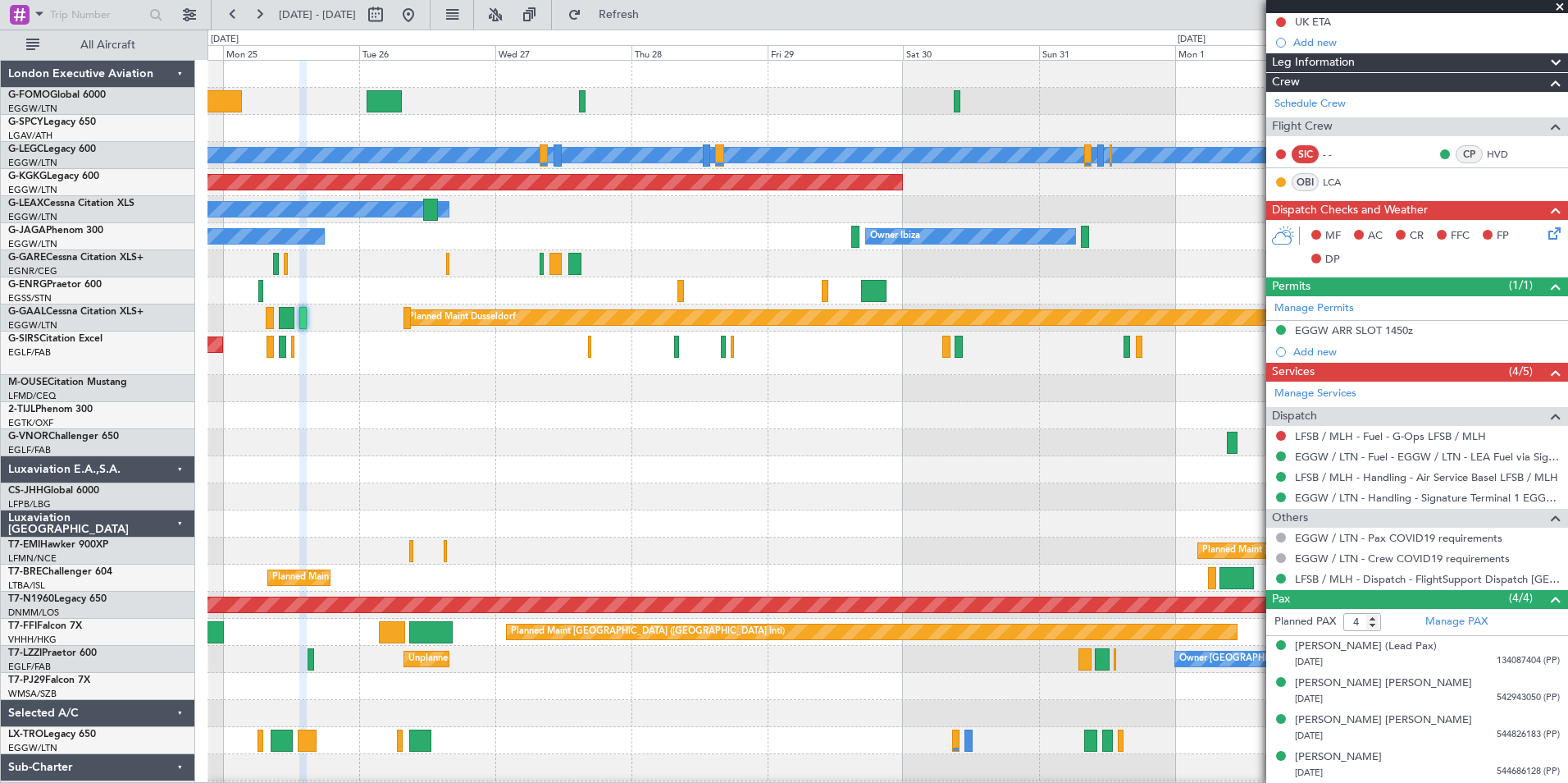
click at [335, 559] on div "A/C Unavailable [GEOGRAPHIC_DATA] ([GEOGRAPHIC_DATA]) AOG Maint [GEOGRAPHIC_DAT…" at bounding box center [887, 434] width 1360 height 747
click at [257, 26] on button at bounding box center [259, 14] width 26 height 26
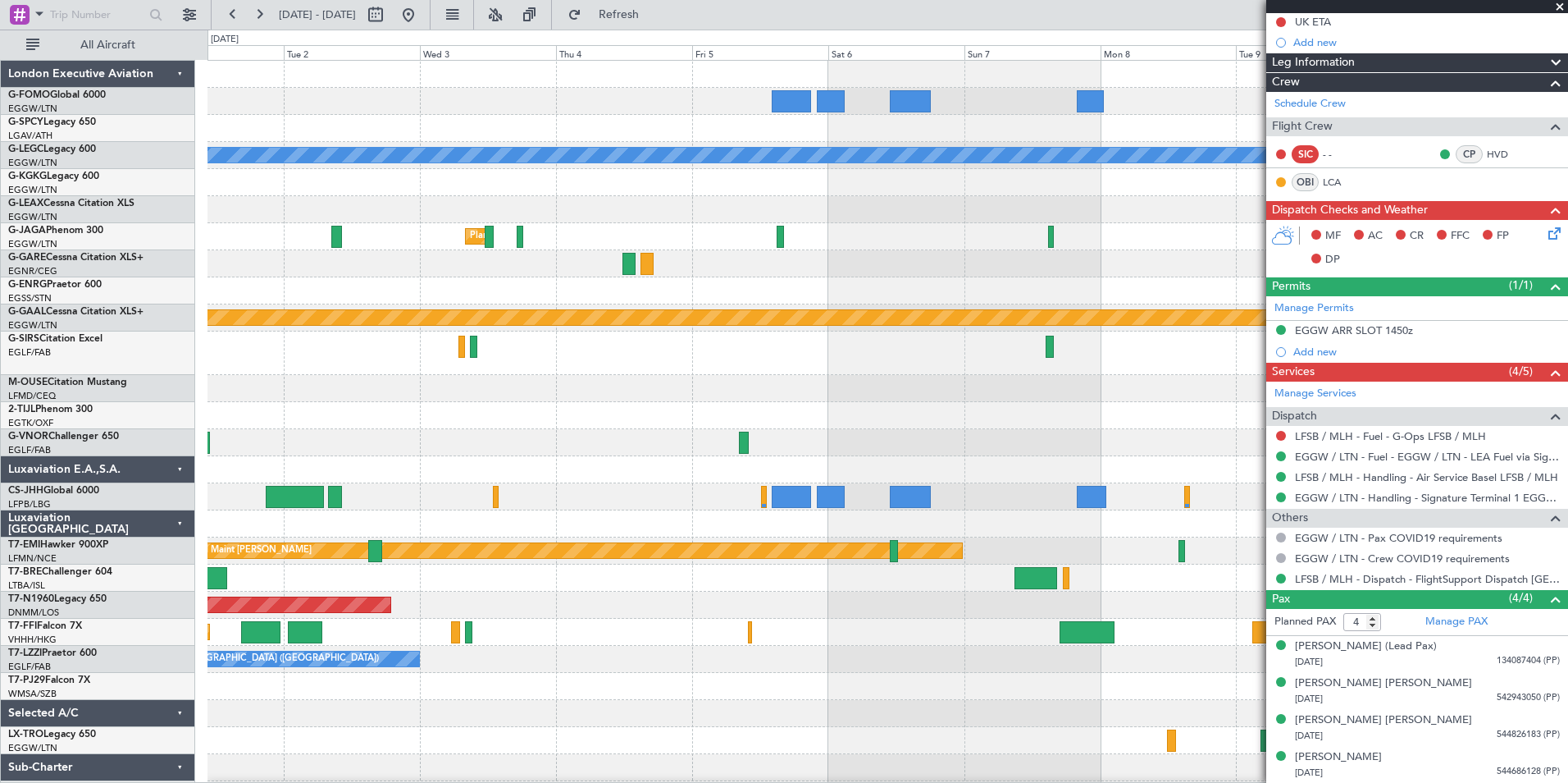
click at [613, 746] on div "A/C Unavailable [GEOGRAPHIC_DATA] ([GEOGRAPHIC_DATA]) AOG Maint [GEOGRAPHIC_DAT…" at bounding box center [887, 434] width 1360 height 747
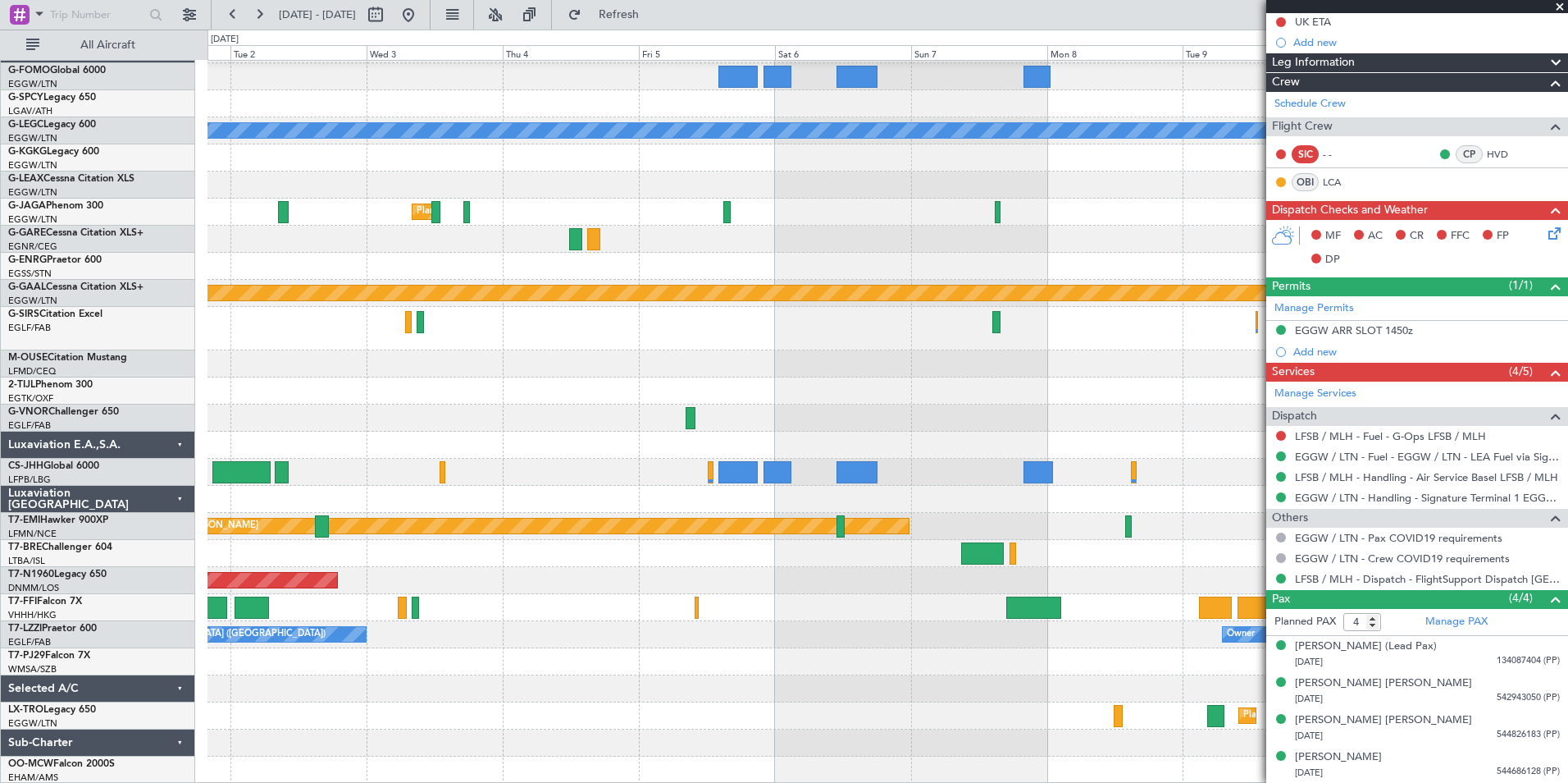
click at [570, 669] on div "A/C Unavailable [GEOGRAPHIC_DATA] ([GEOGRAPHIC_DATA]) Planned Maint [GEOGRAPHIC…" at bounding box center [887, 409] width 1360 height 747
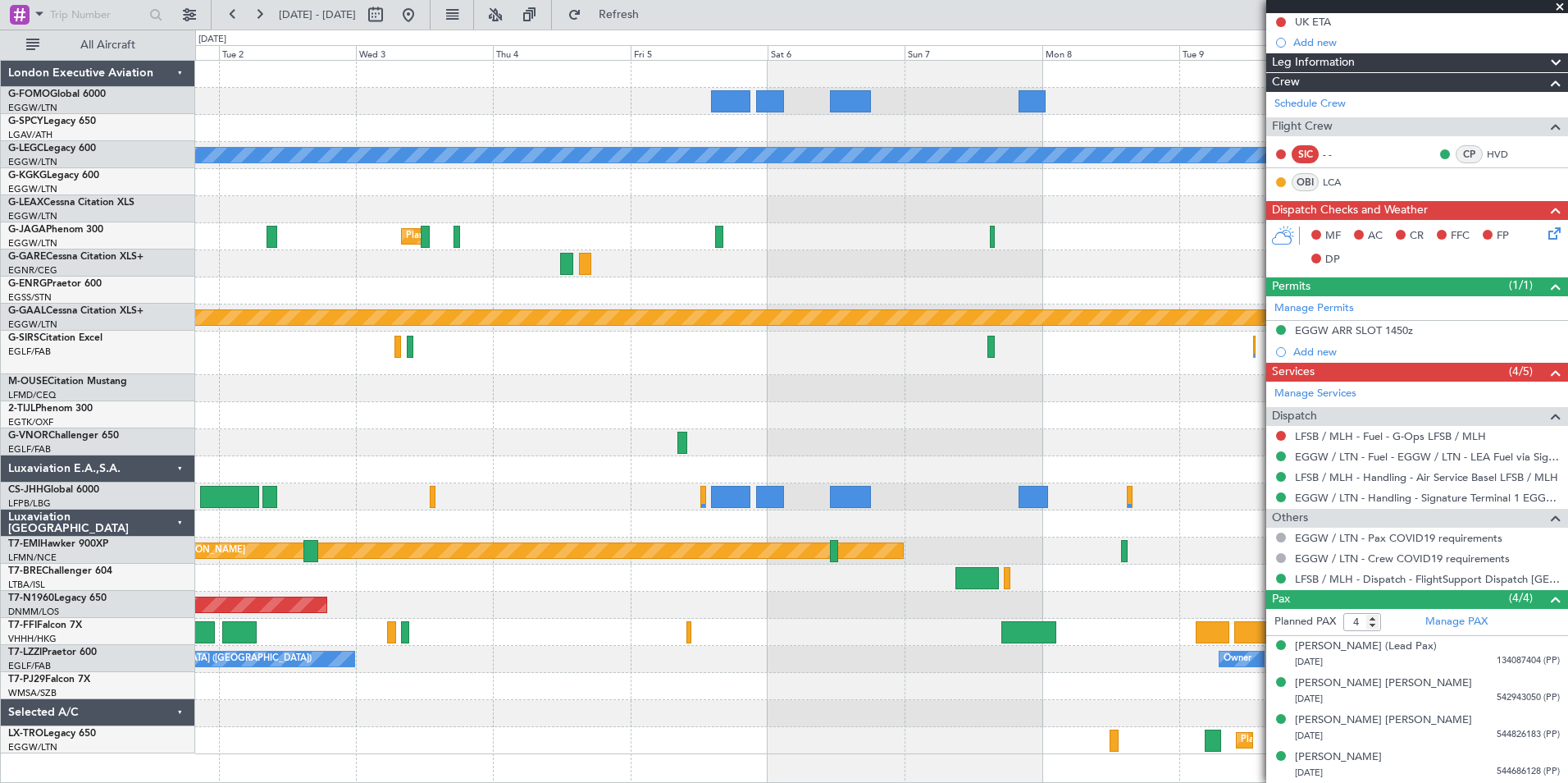
scroll to position [0, 0]
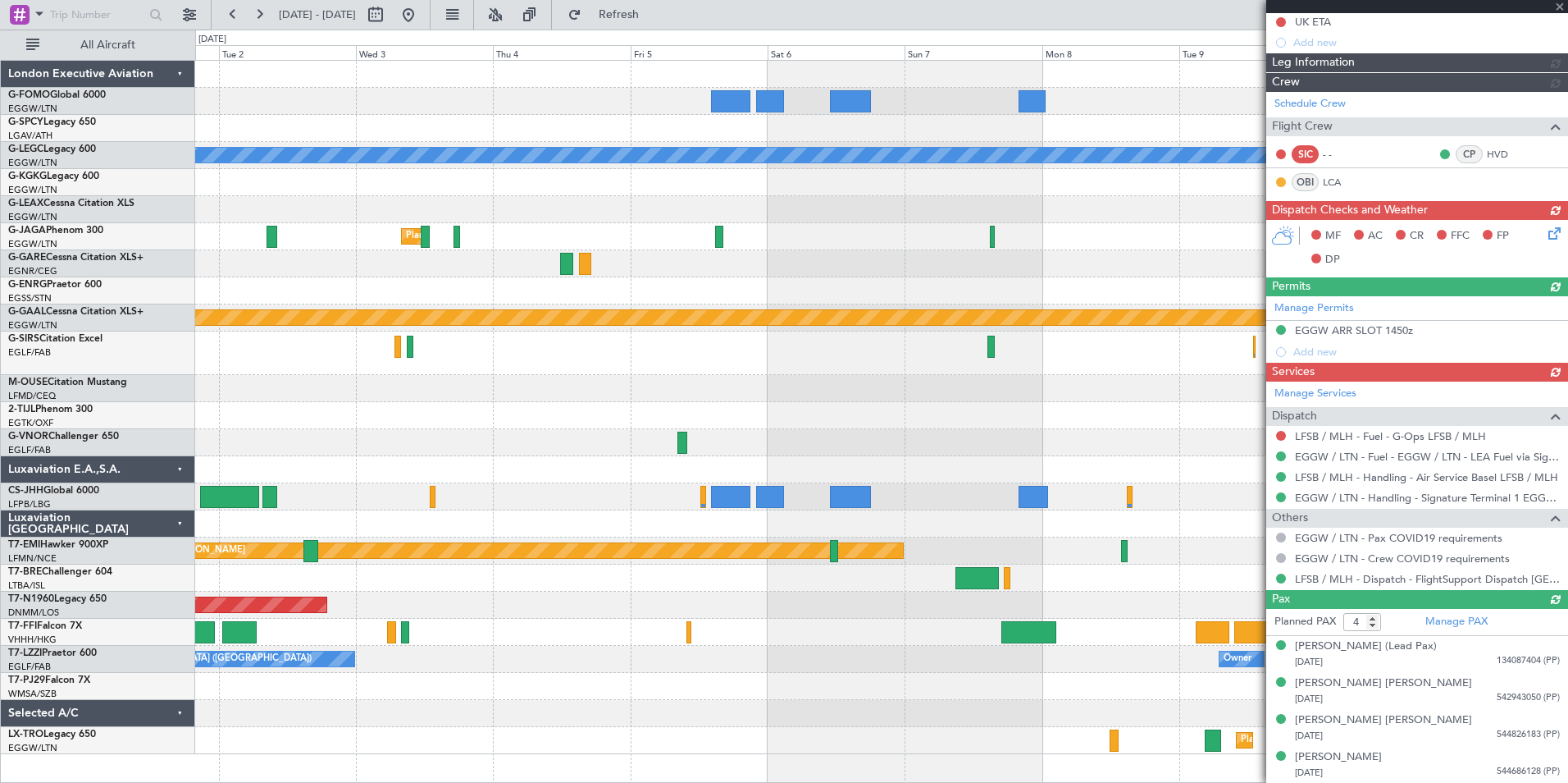
click at [468, 410] on div at bounding box center [881, 415] width 1372 height 27
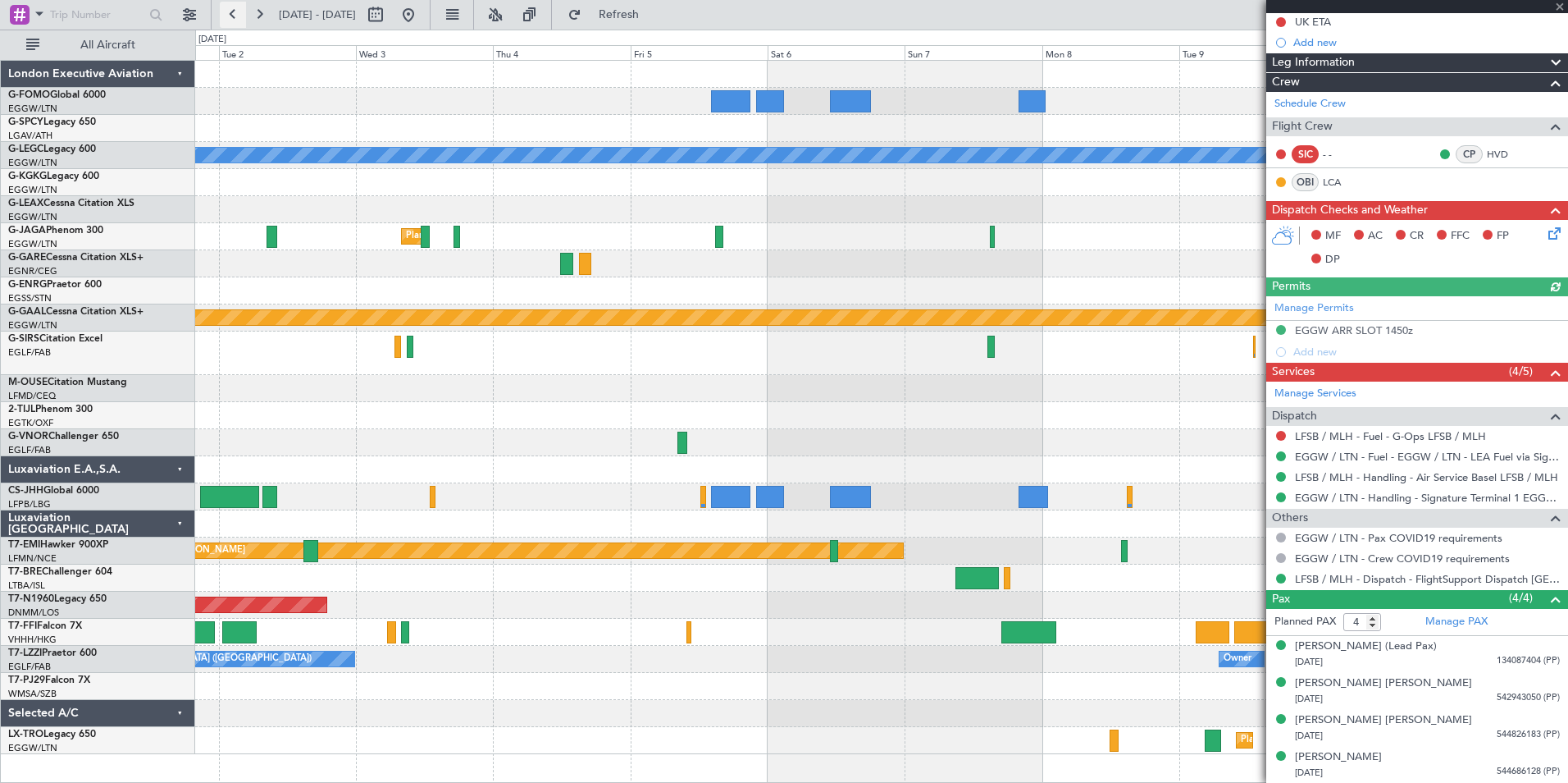
click at [229, 18] on button at bounding box center [233, 14] width 26 height 26
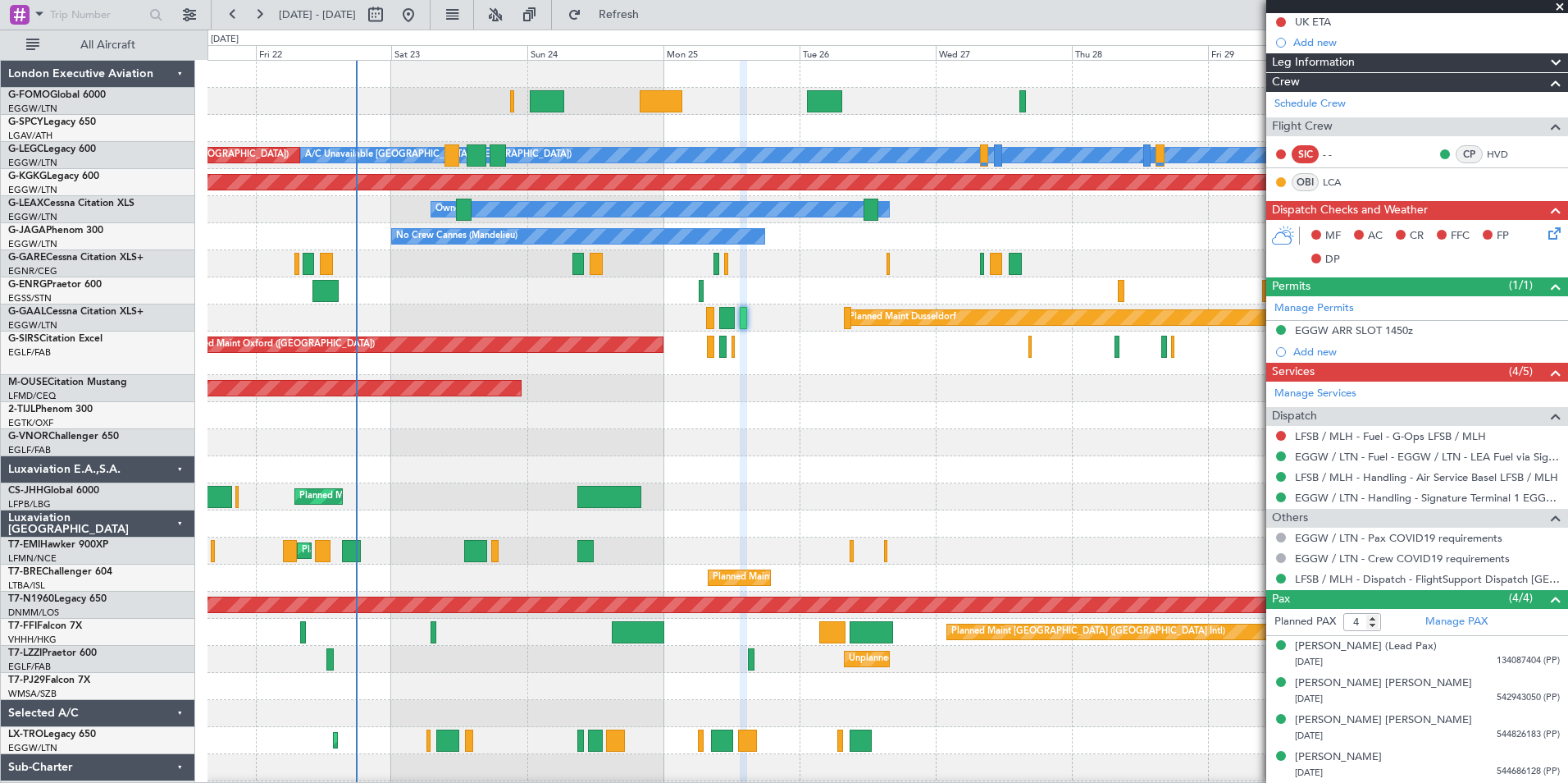
click at [518, 633] on div "A/C Unavailable [GEOGRAPHIC_DATA] ([GEOGRAPHIC_DATA]) Planned Maint [GEOGRAPHIC…" at bounding box center [887, 434] width 1360 height 747
click at [381, 621] on div "Planned Maint [GEOGRAPHIC_DATA] ([GEOGRAPHIC_DATA] Intl)" at bounding box center [887, 632] width 1360 height 27
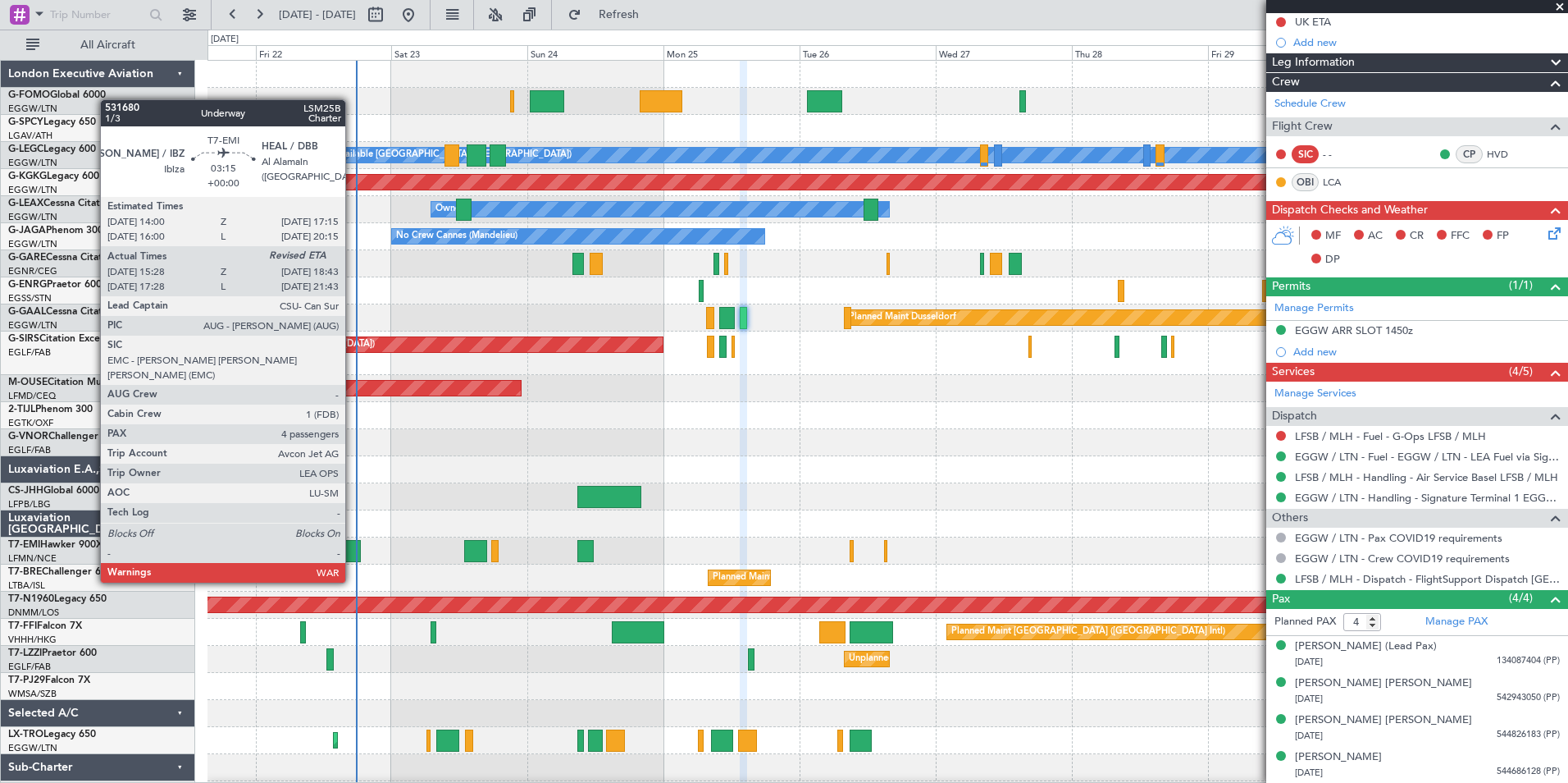
click at [353, 551] on div at bounding box center [351, 551] width 19 height 22
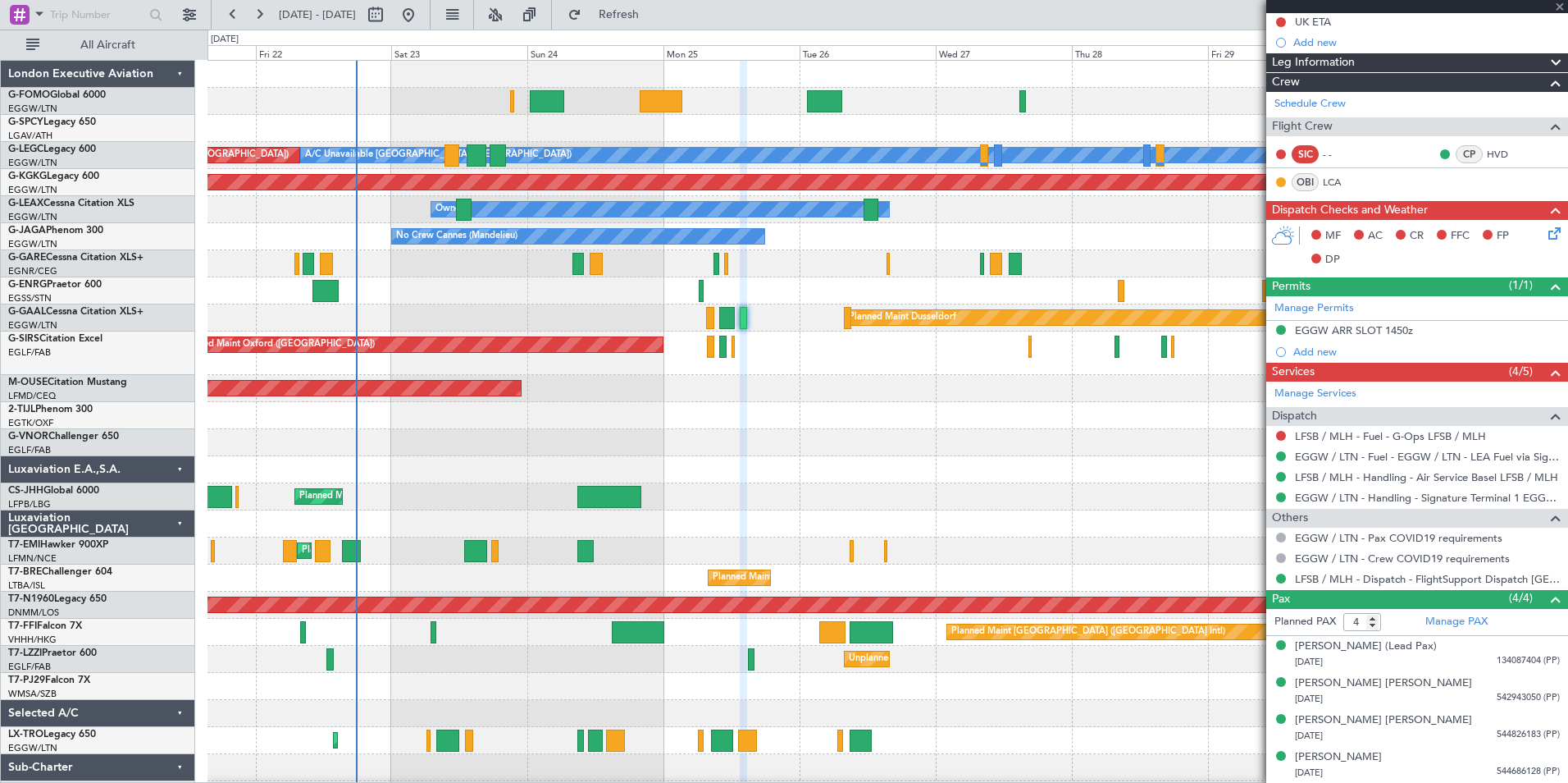
type input "15:28"
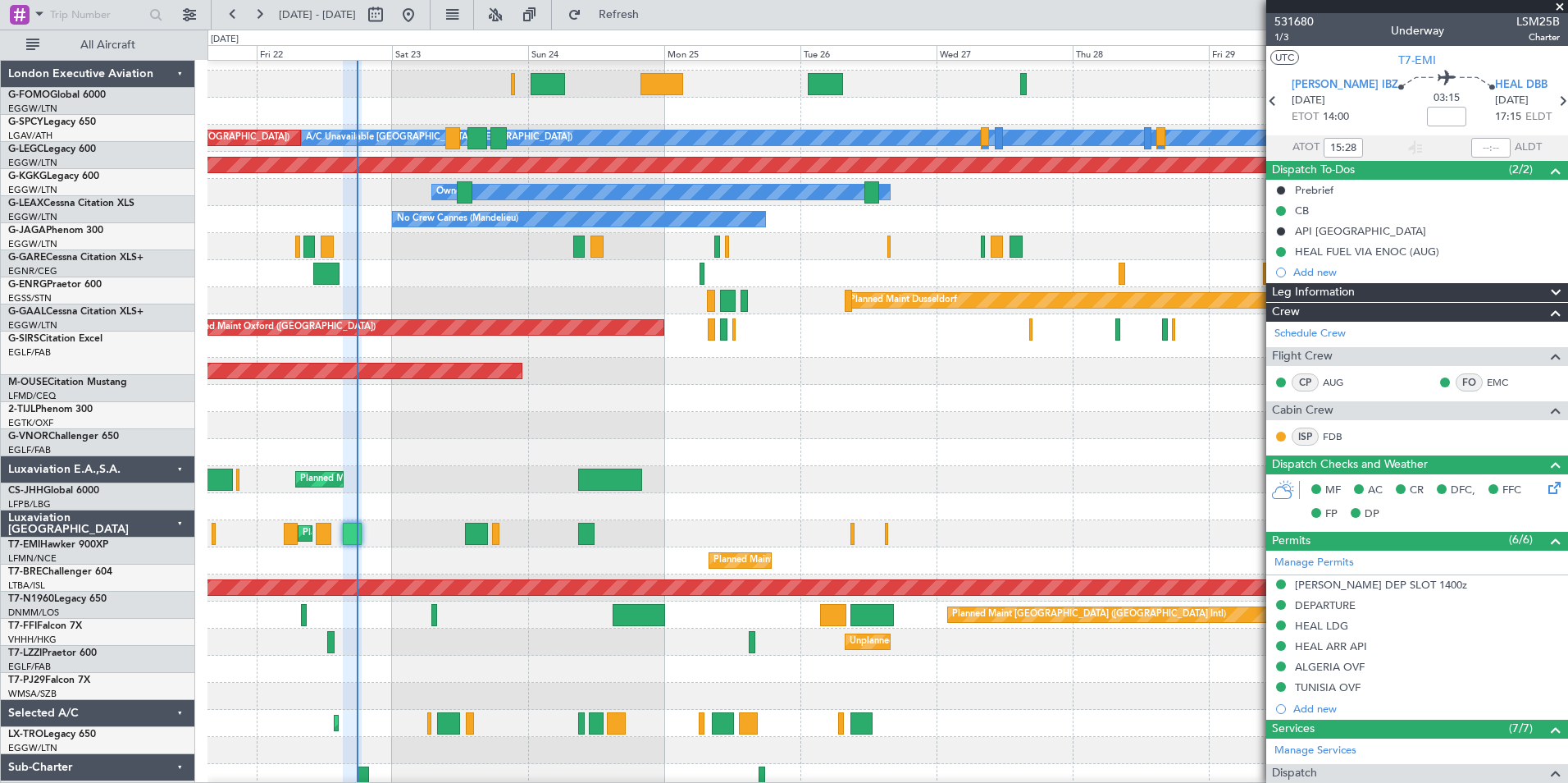
scroll to position [25, 0]
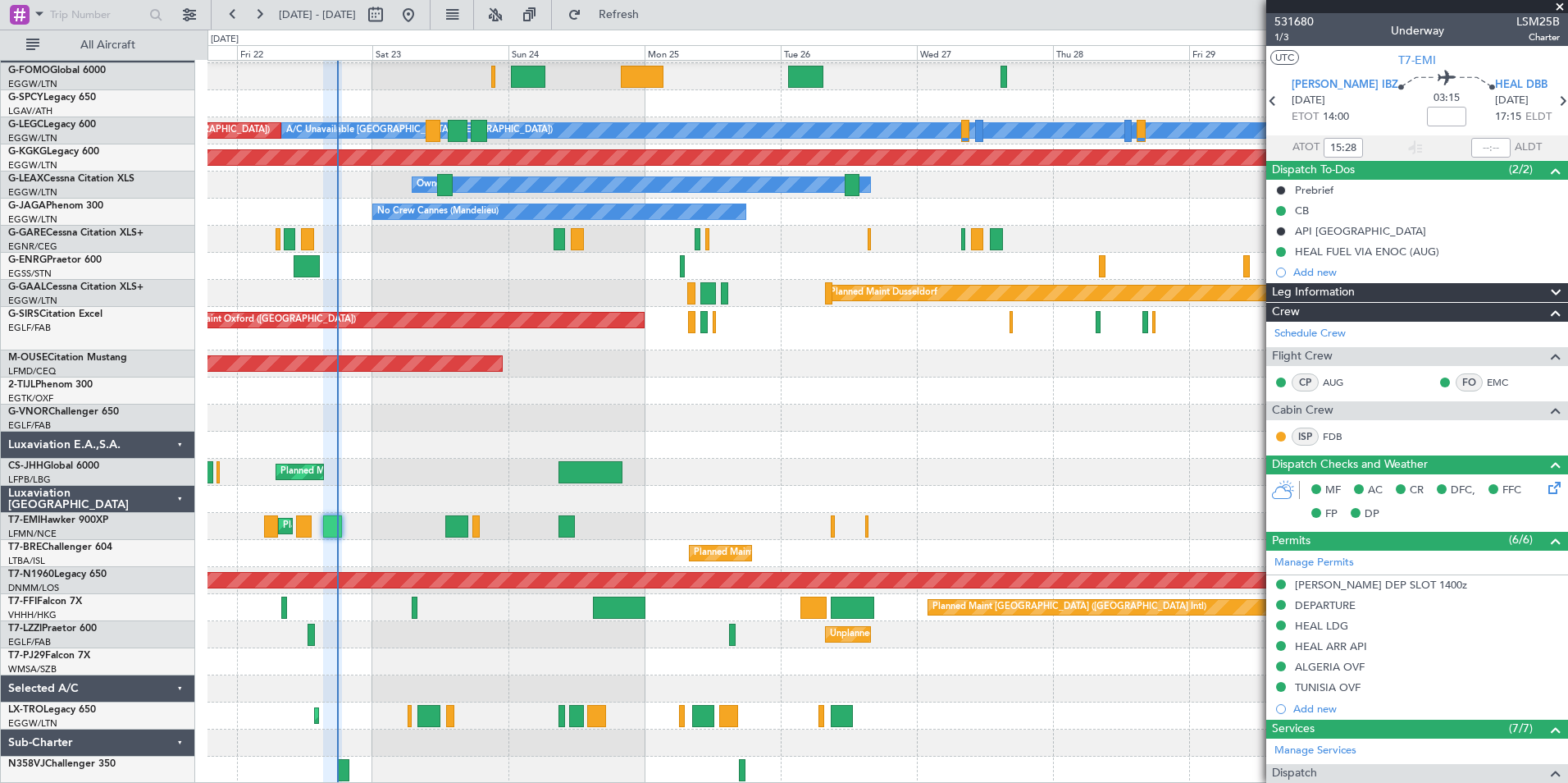
click at [370, 609] on div "A/C Unavailable [GEOGRAPHIC_DATA] ([GEOGRAPHIC_DATA]) Planned Maint [GEOGRAPHIC…" at bounding box center [887, 409] width 1360 height 747
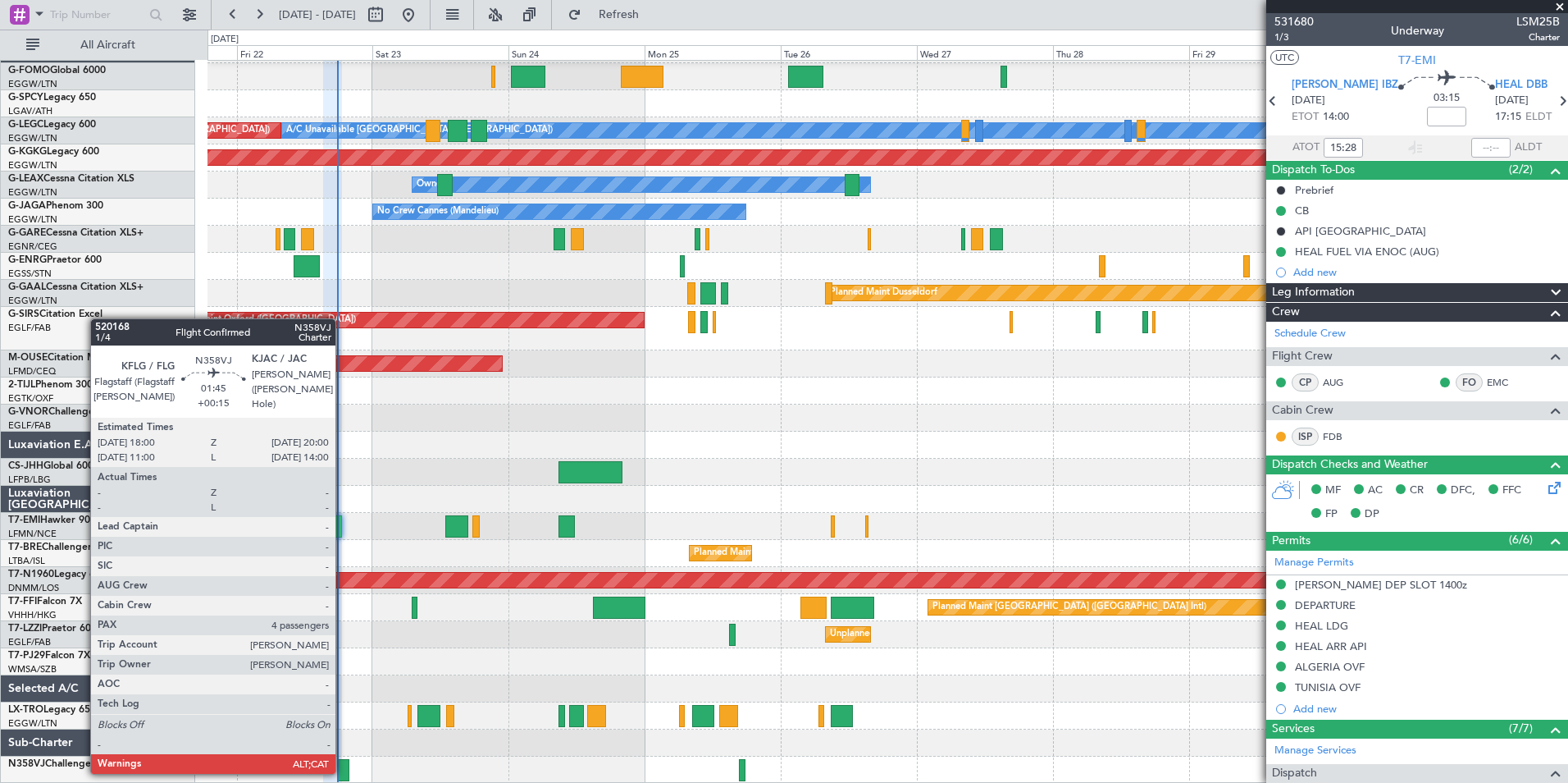
click at [343, 772] on div at bounding box center [343, 770] width 11 height 22
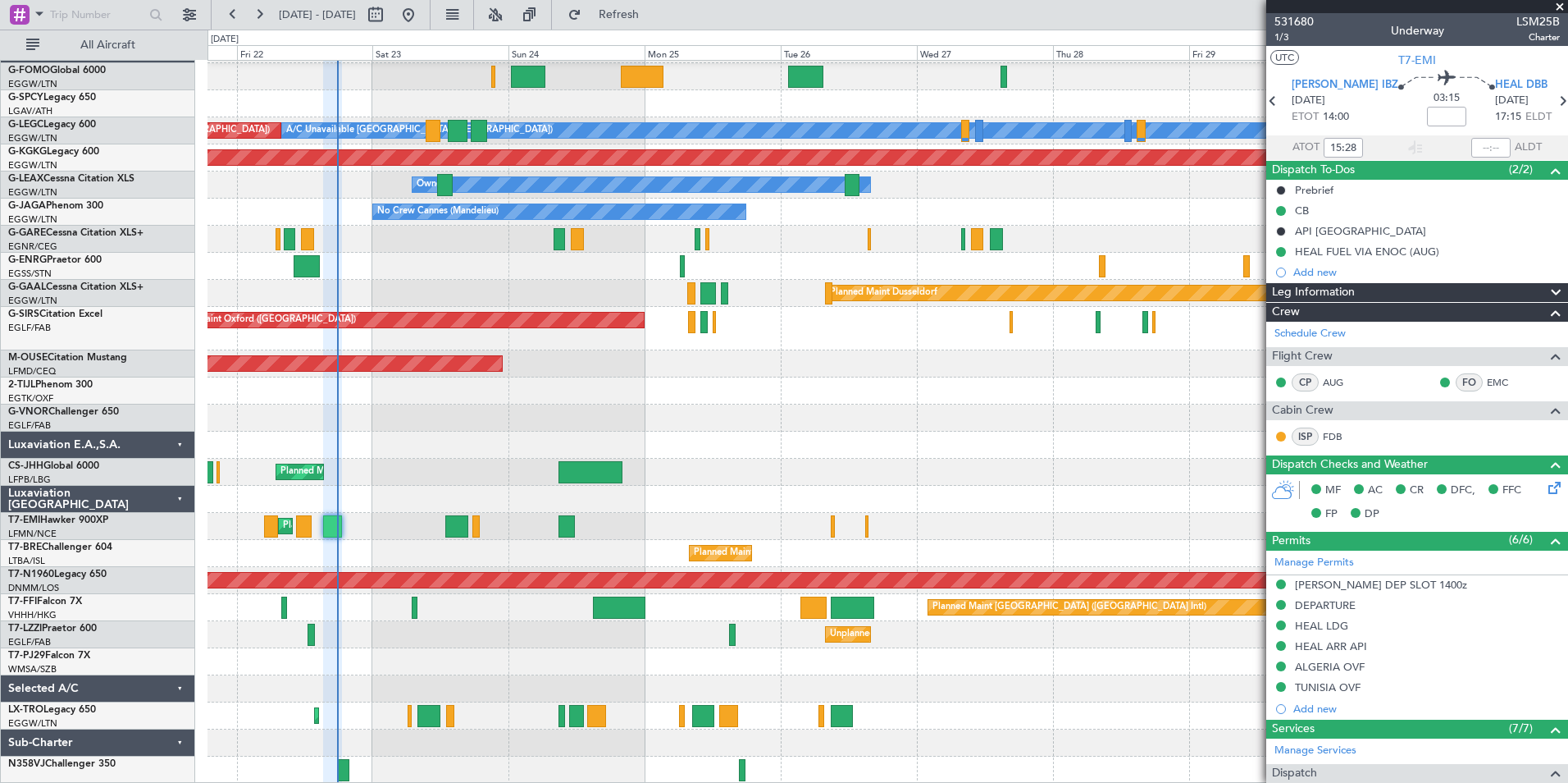
scroll to position [0, 0]
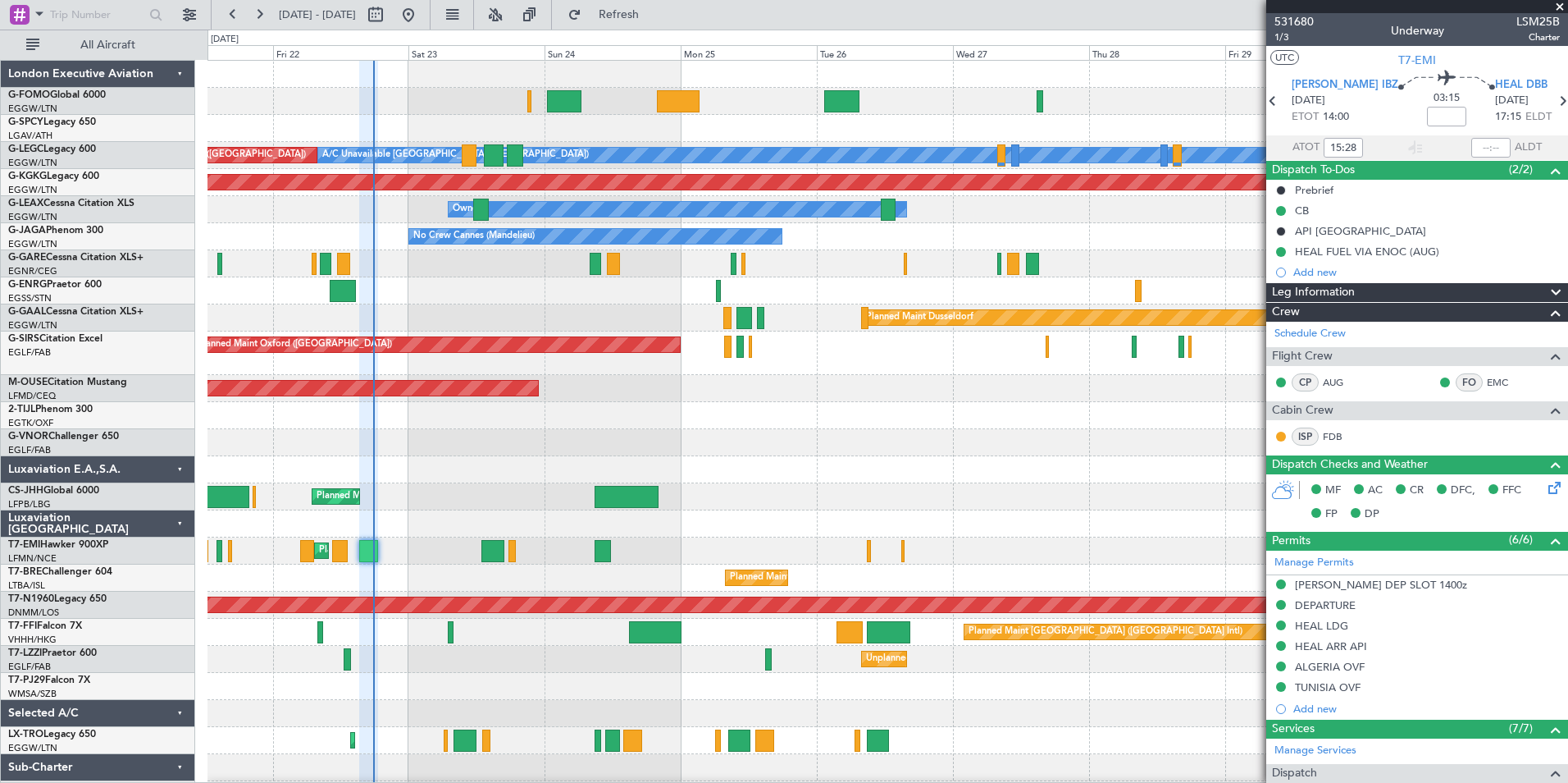
click at [419, 573] on div "A/C Unavailable [GEOGRAPHIC_DATA] ([GEOGRAPHIC_DATA]) Planned Maint [GEOGRAPHIC…" at bounding box center [887, 434] width 1360 height 747
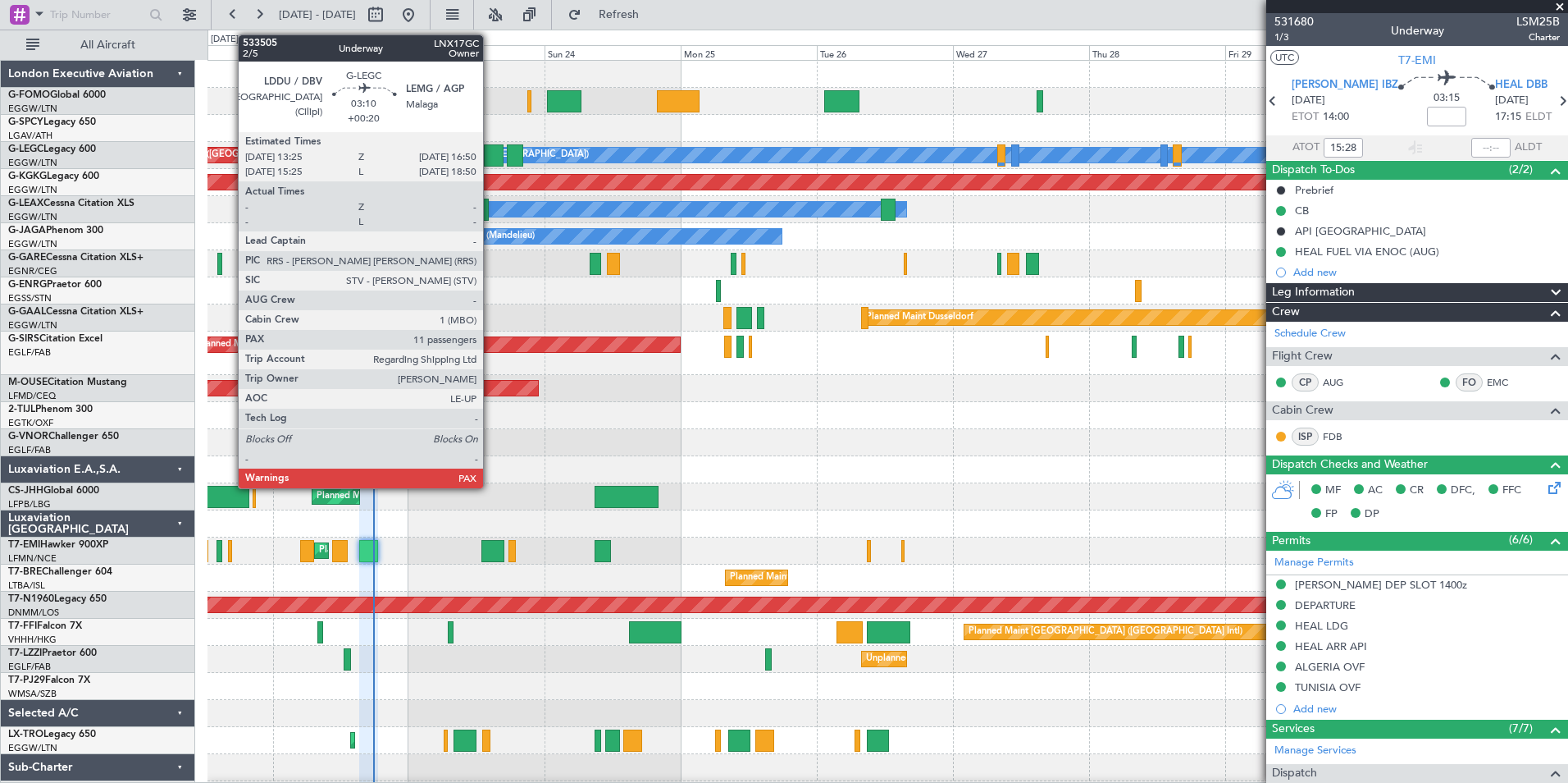
click at [490, 144] on div at bounding box center [494, 155] width 20 height 22
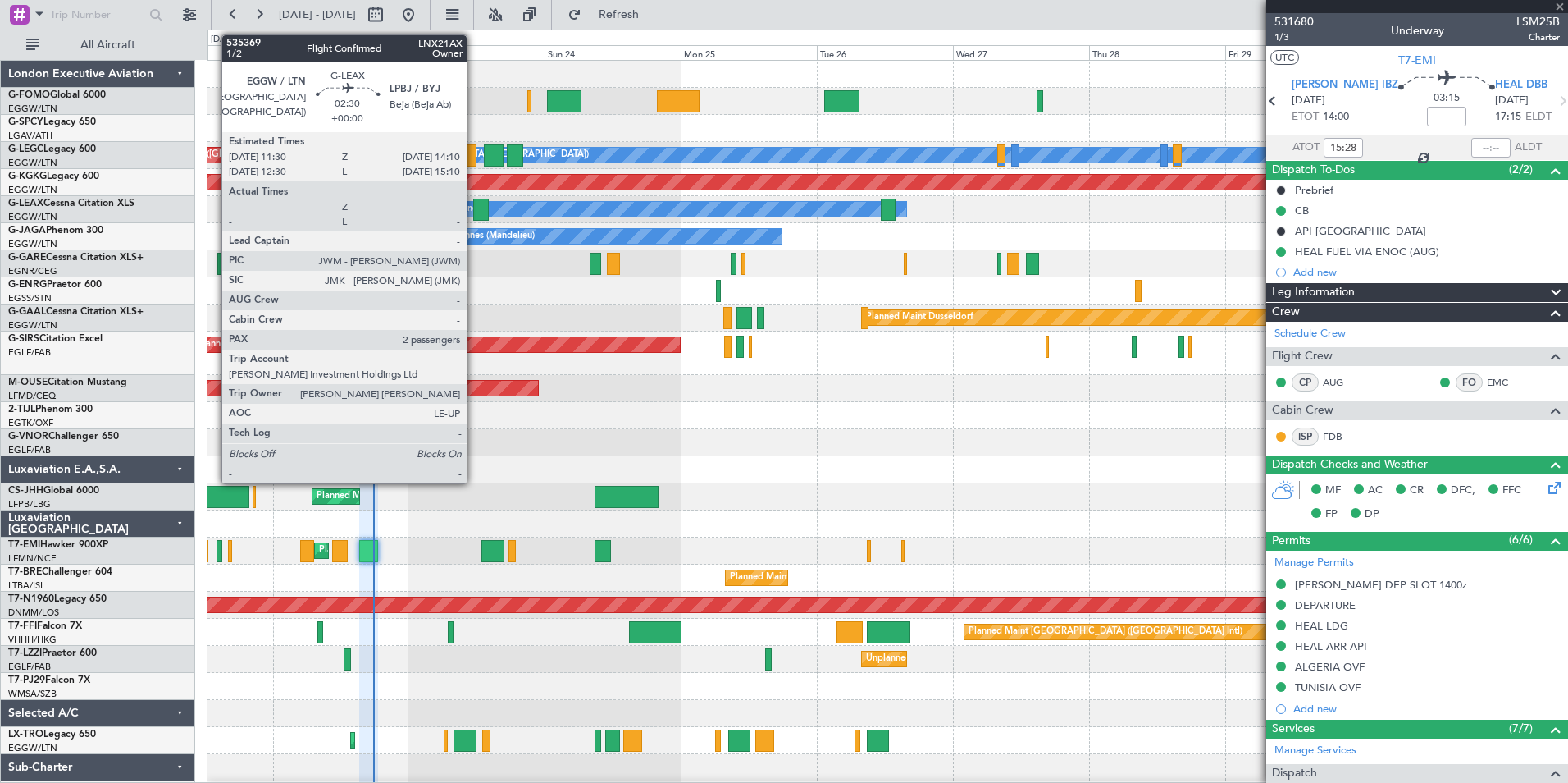
type input "+00:20"
type input "11"
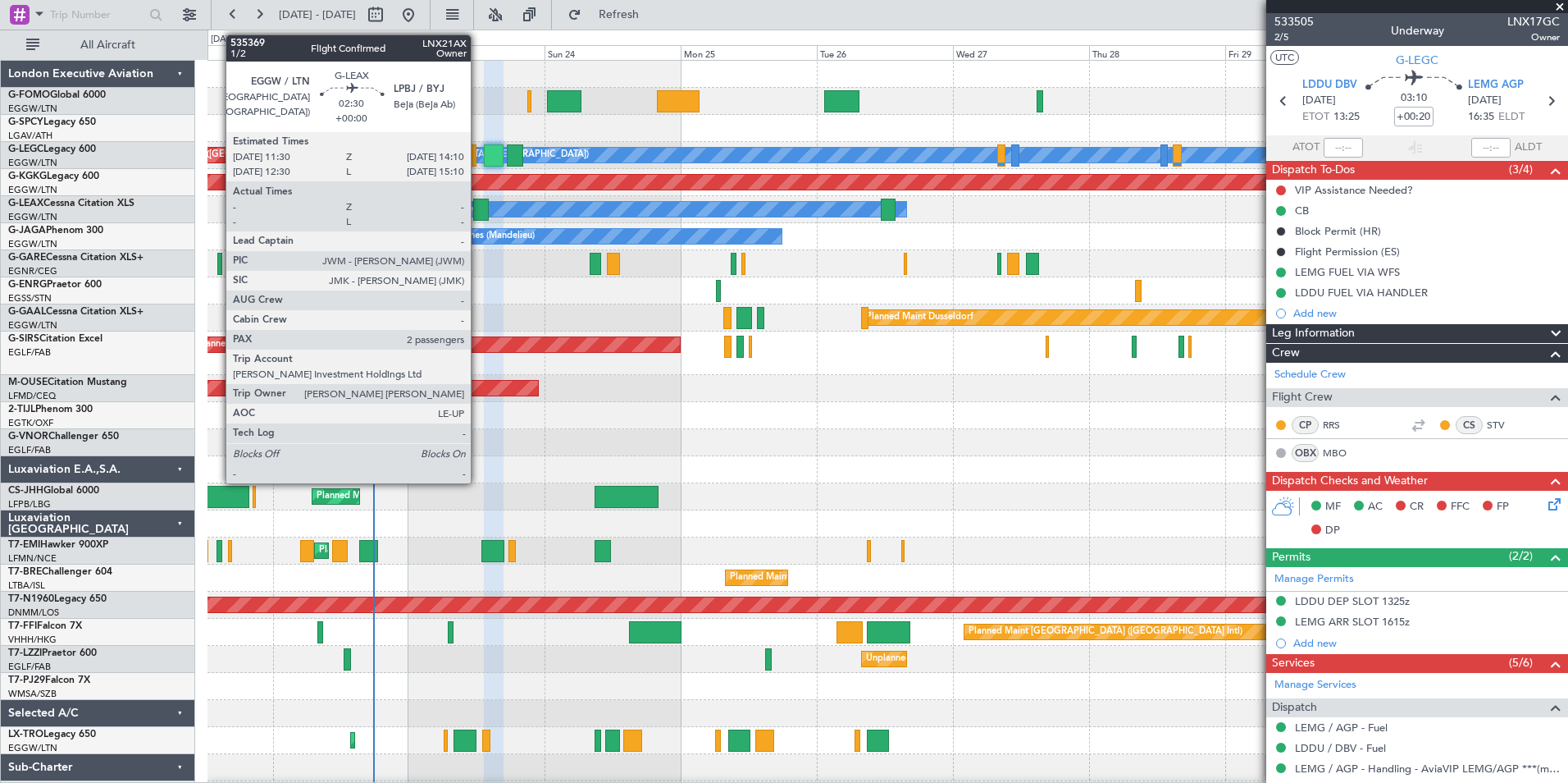
click at [478, 206] on div at bounding box center [481, 210] width 15 height 22
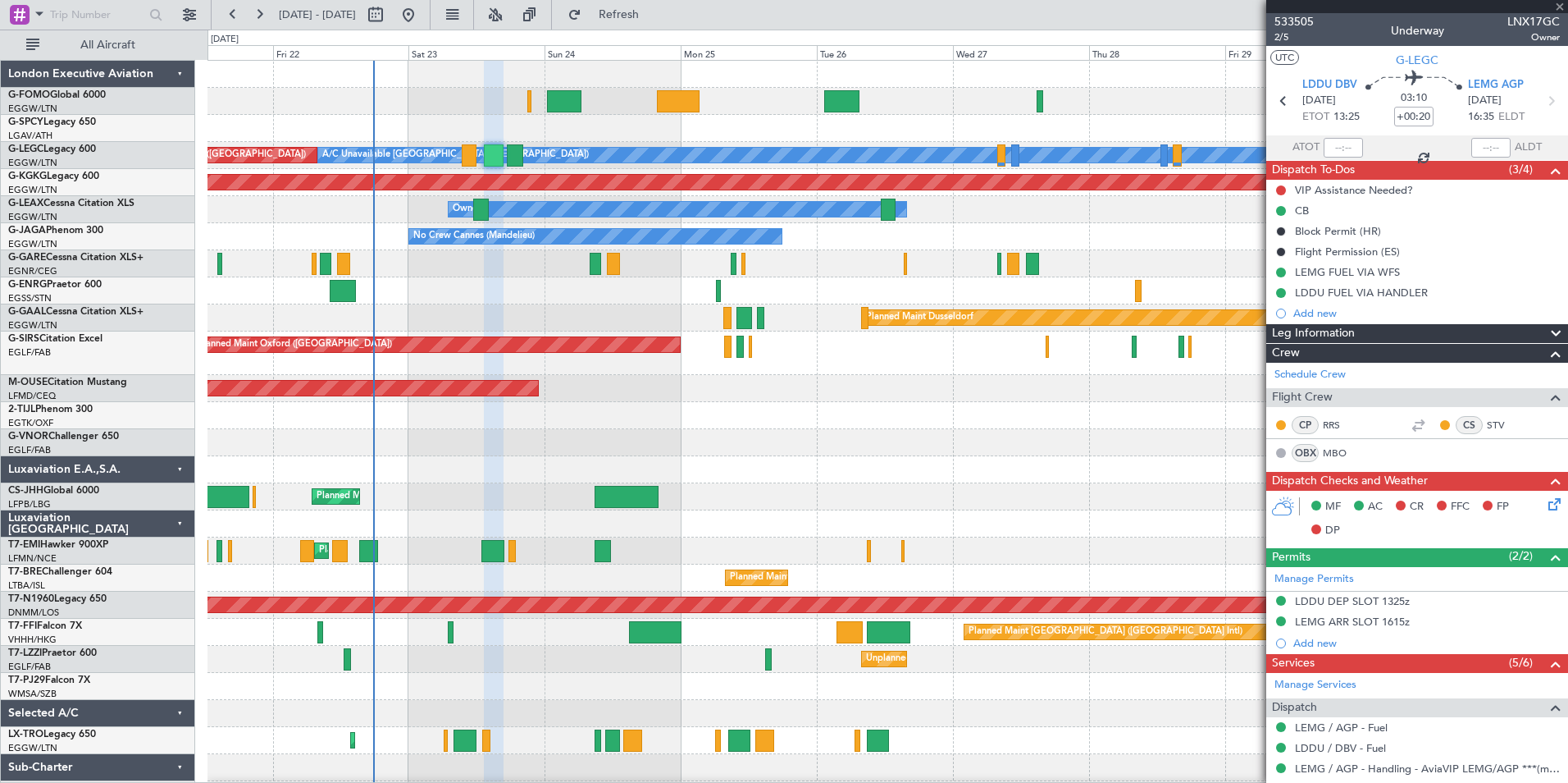
type input "2"
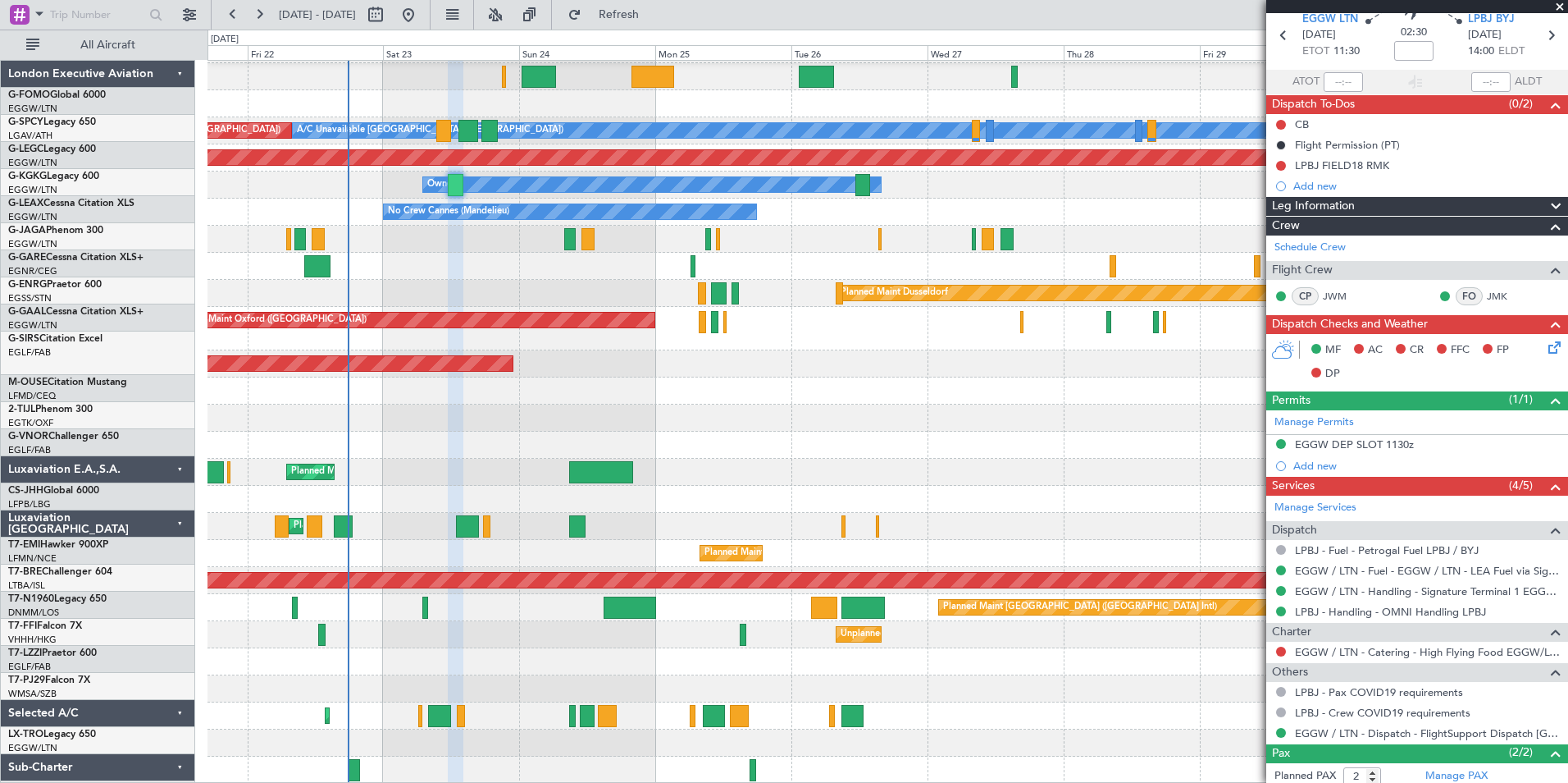
scroll to position [25, 0]
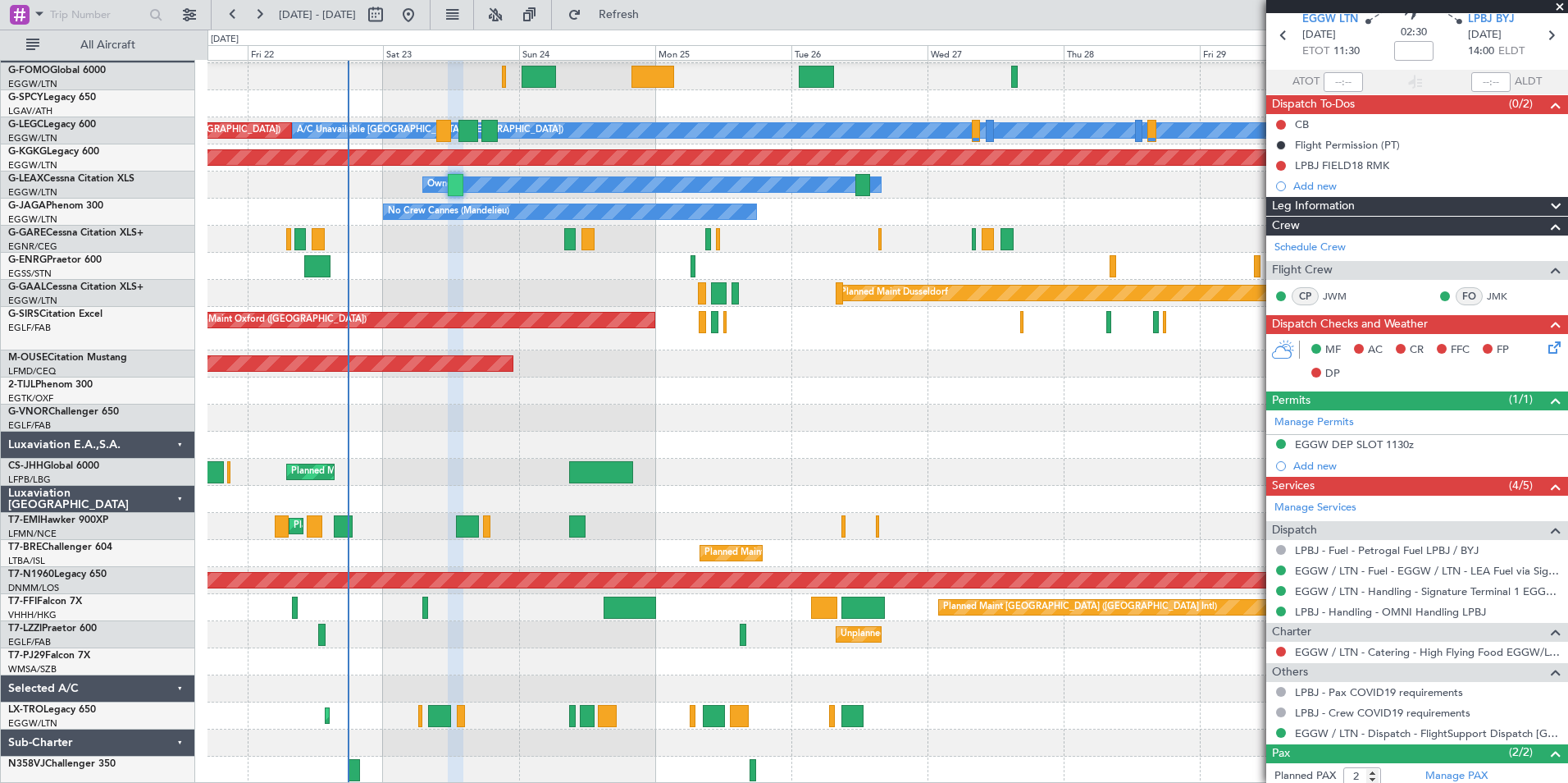
click at [425, 426] on div "A/C Unavailable [GEOGRAPHIC_DATA] ([GEOGRAPHIC_DATA]) Planned Maint [GEOGRAPHIC…" at bounding box center [887, 409] width 1360 height 747
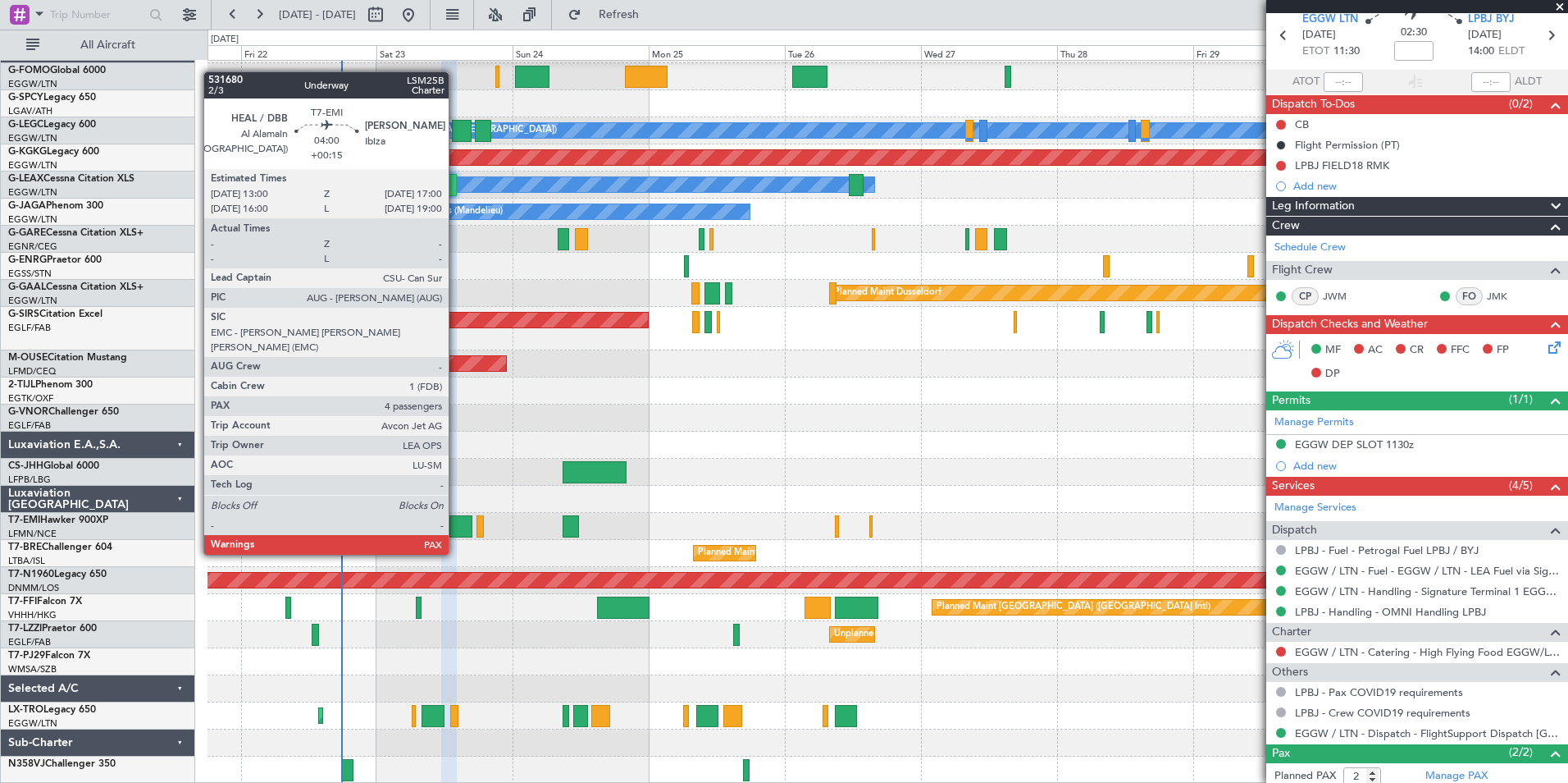
click at [456, 524] on div at bounding box center [460, 526] width 23 height 22
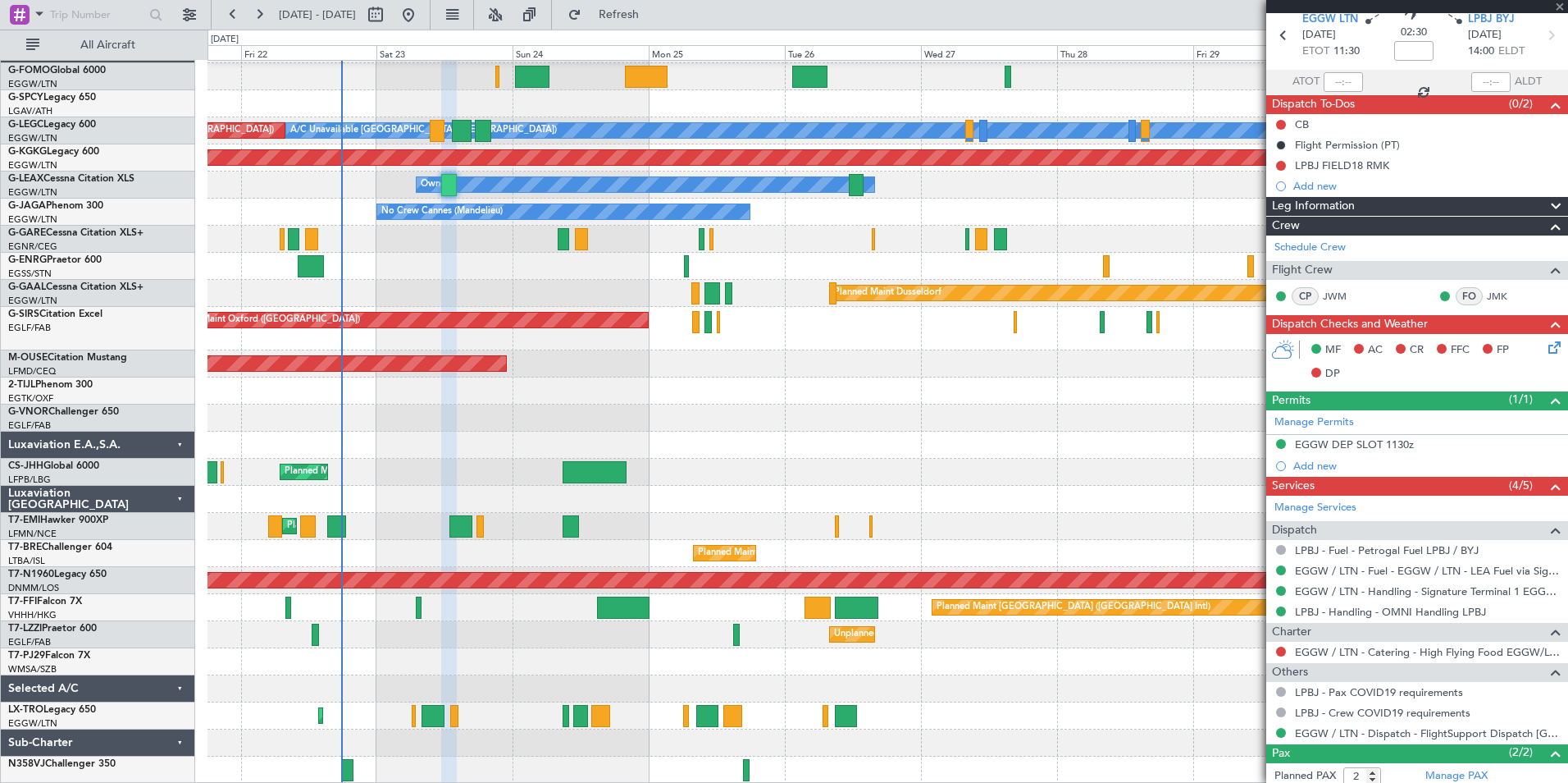
type input "+00:15"
type input "4"
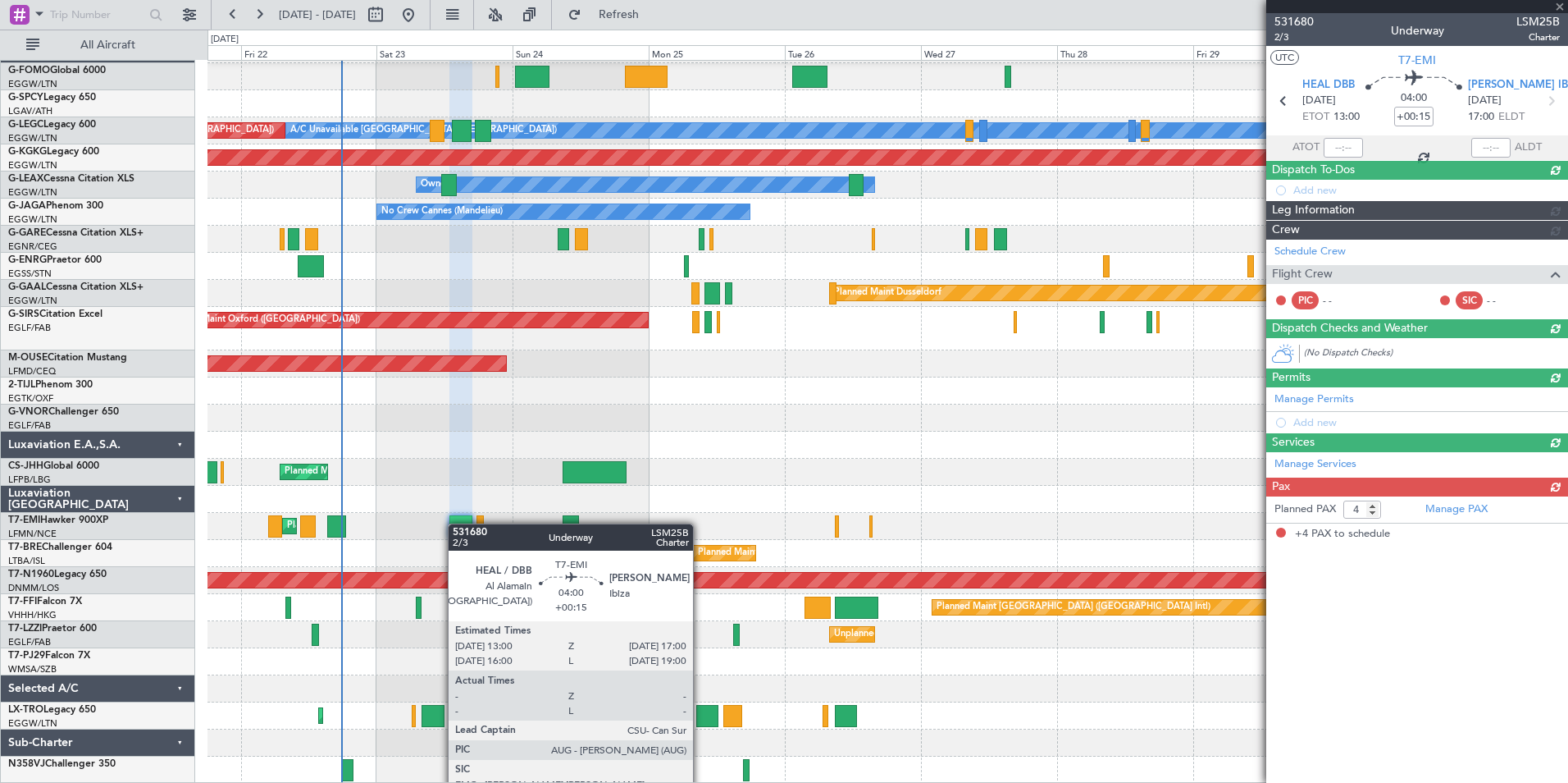
scroll to position [0, 0]
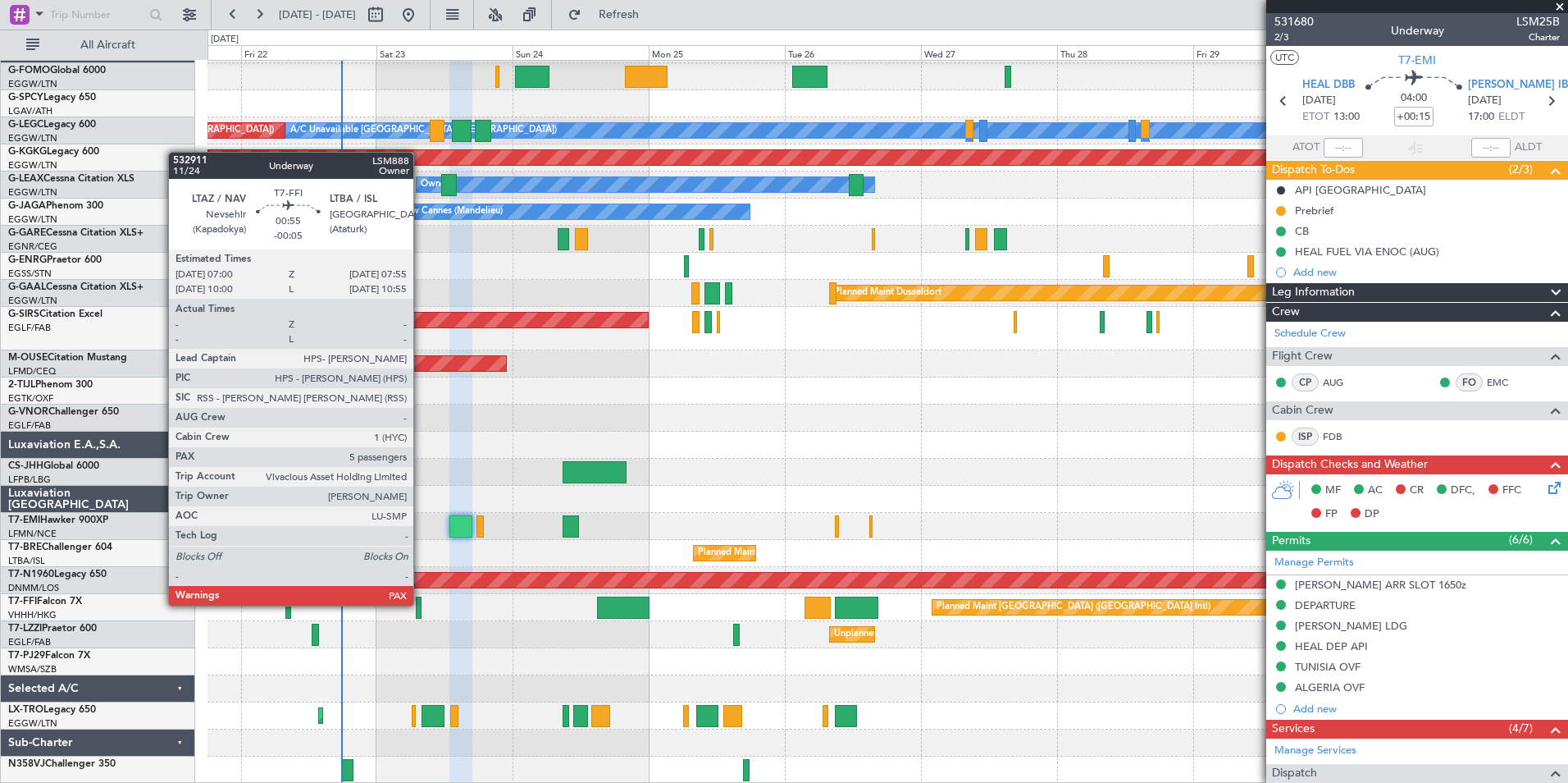
click at [421, 604] on div at bounding box center [419, 607] width 6 height 22
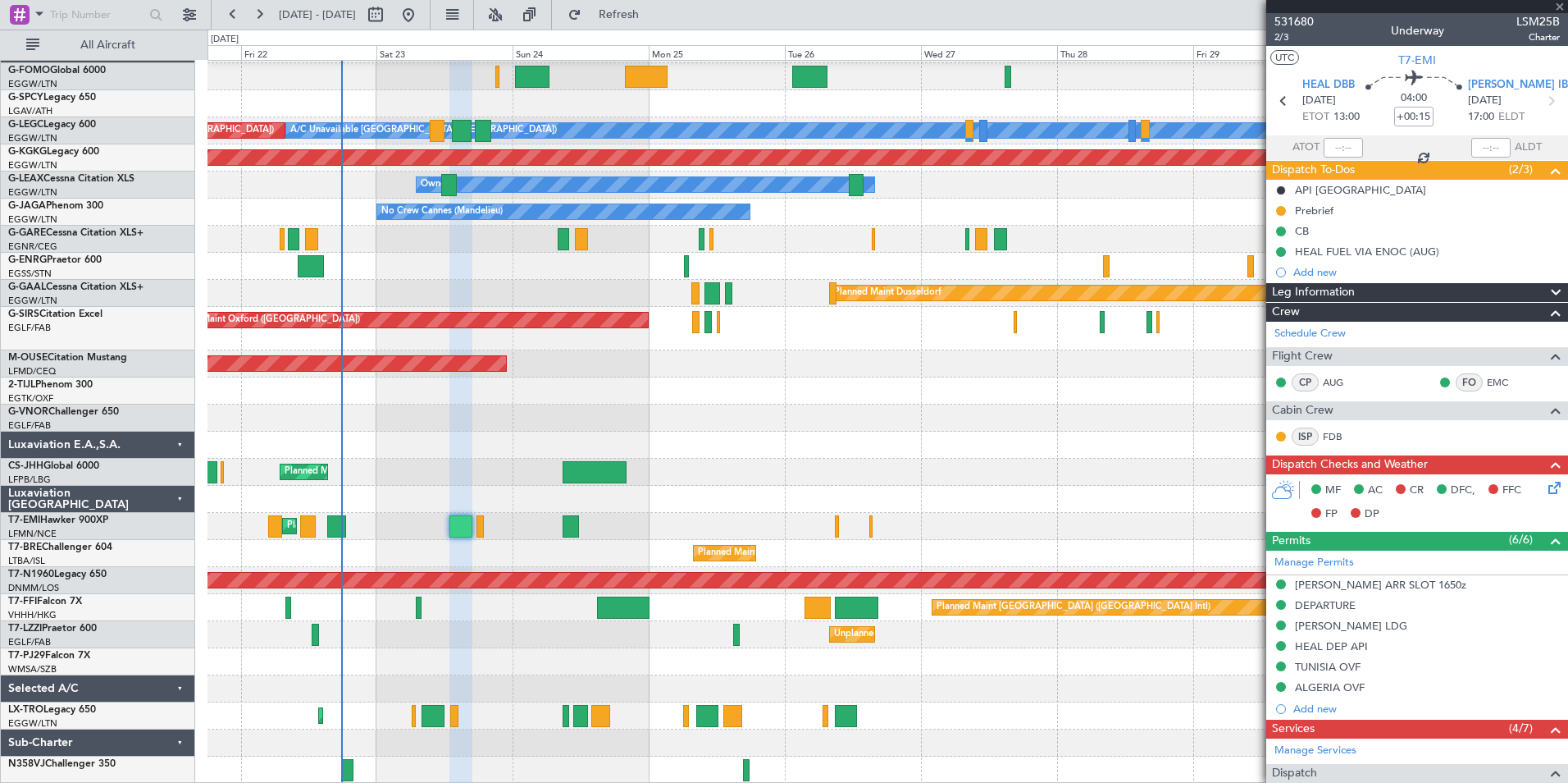
type input "-00:05"
type input "5"
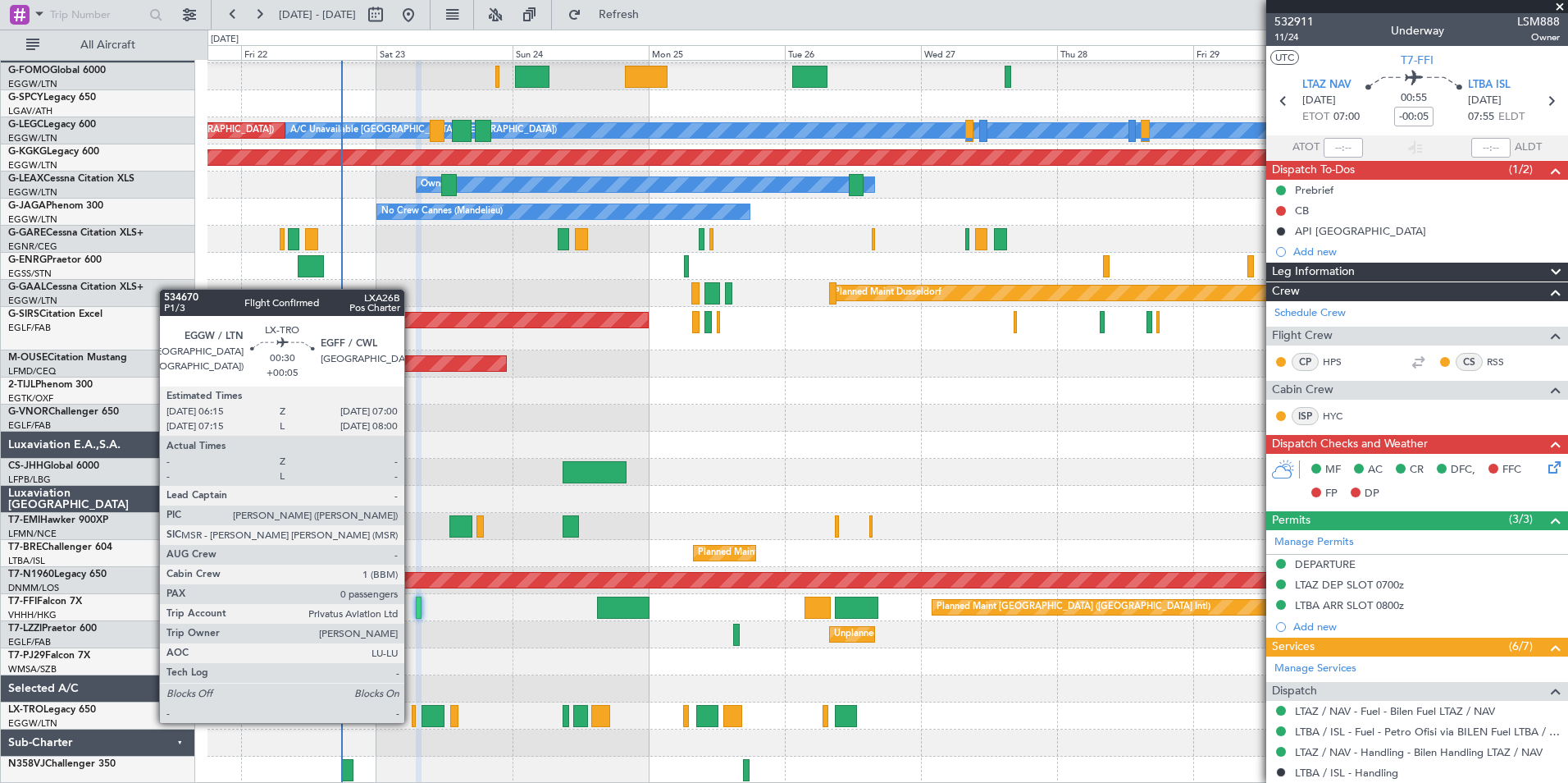
click at [412, 722] on div at bounding box center [414, 716] width 5 height 22
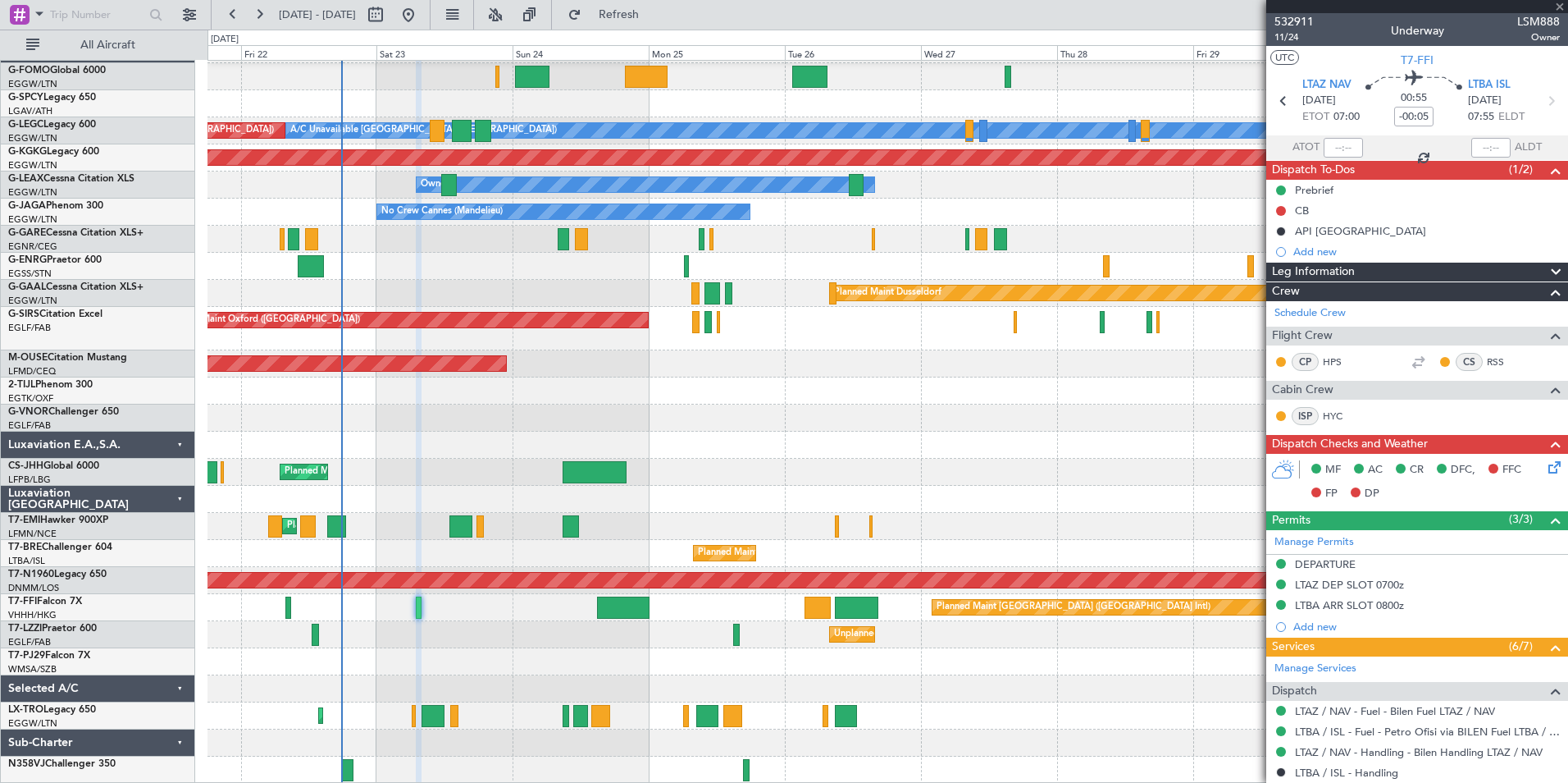
type input "+00:05"
type input "0"
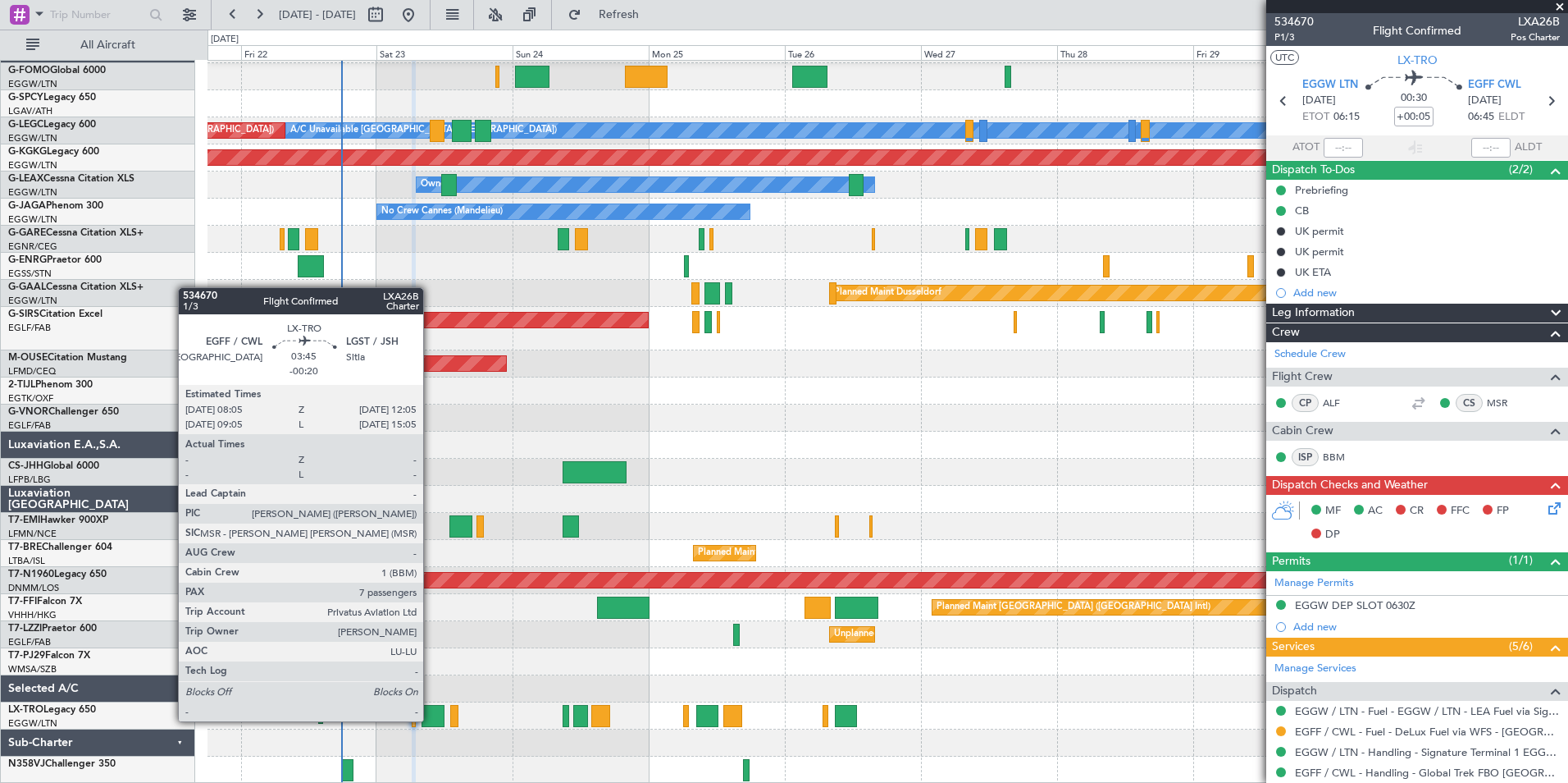
click at [431, 720] on div at bounding box center [432, 716] width 23 height 22
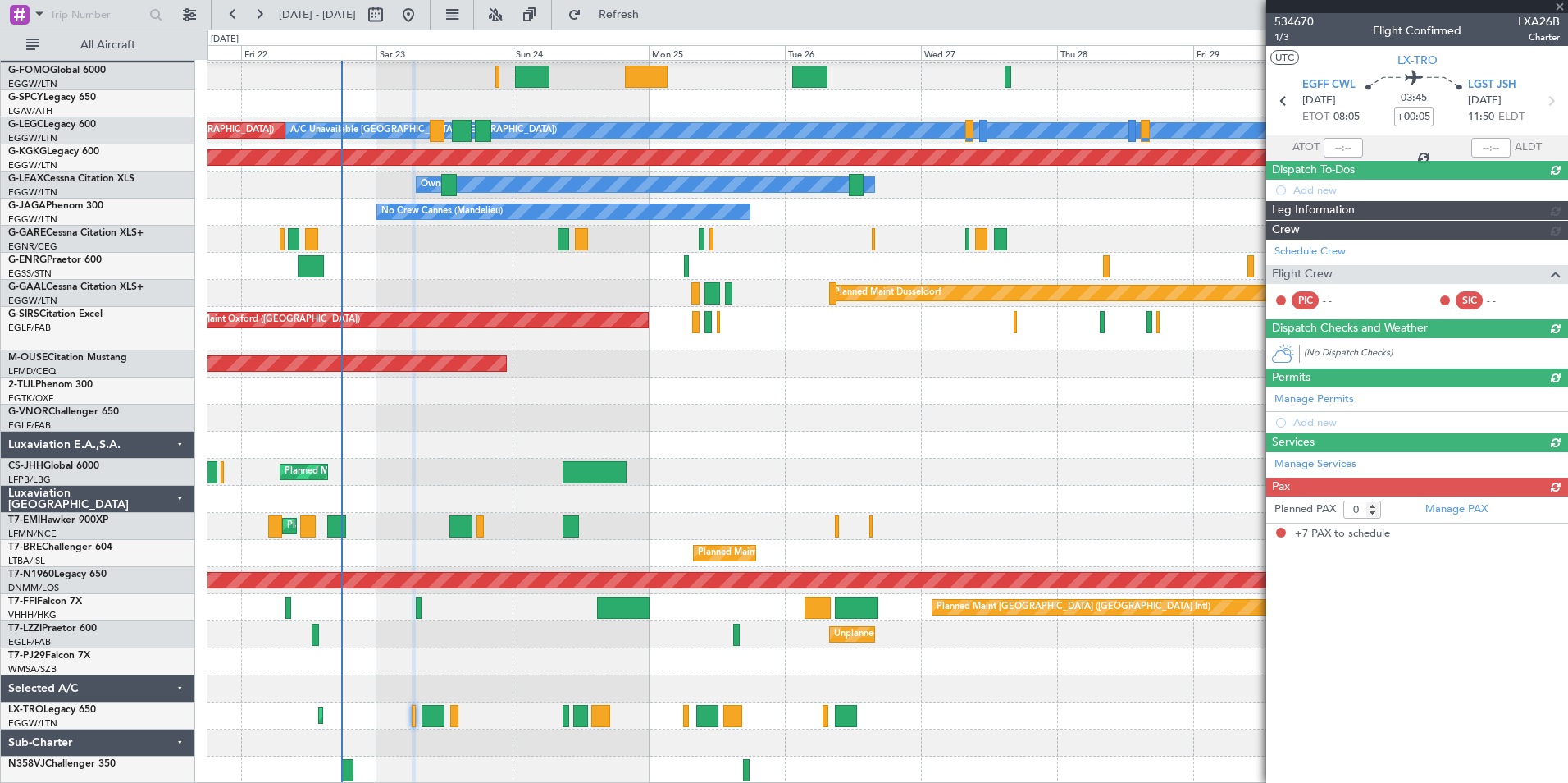
type input "-00:20"
type input "7"
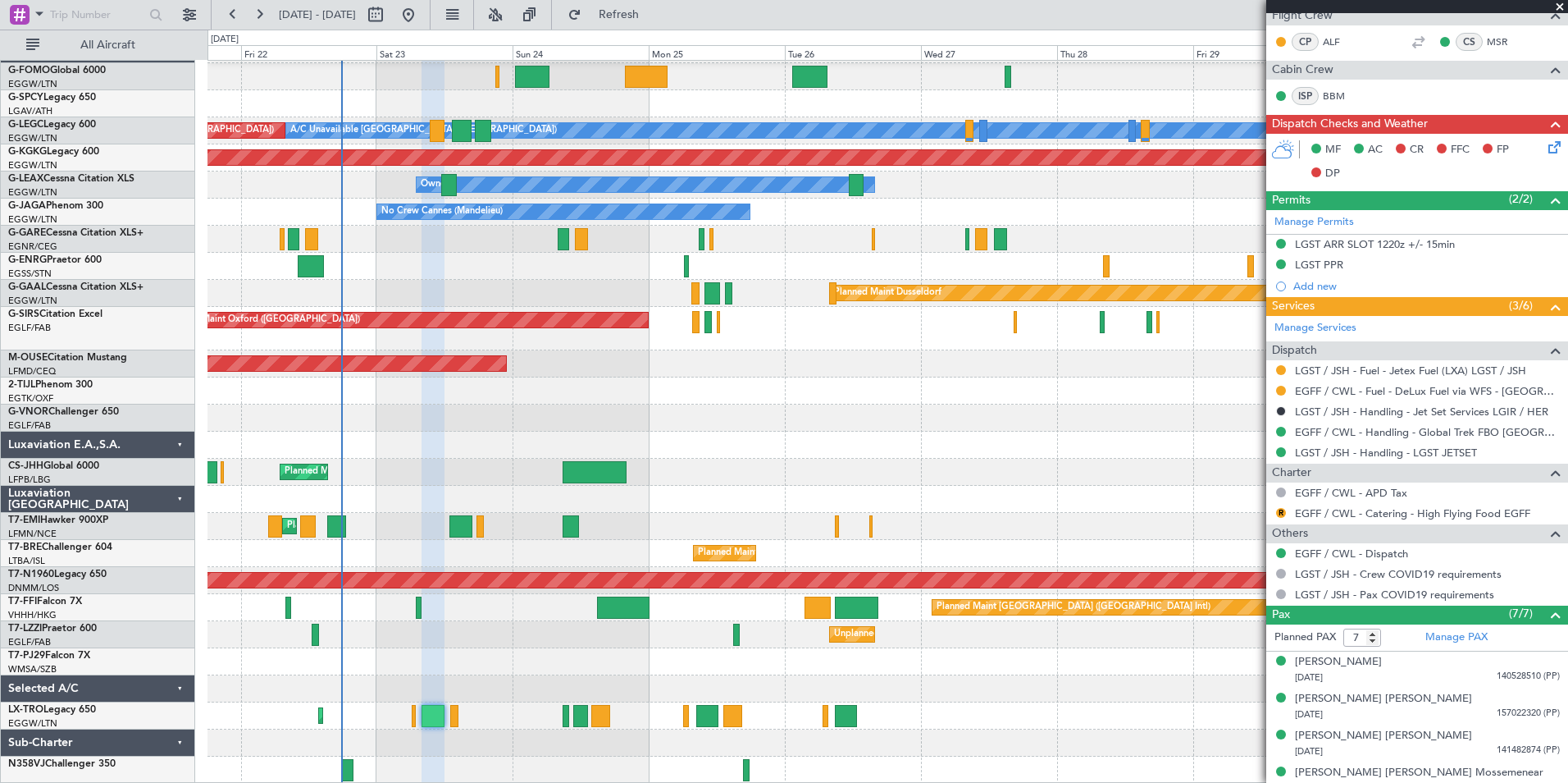
scroll to position [383, 0]
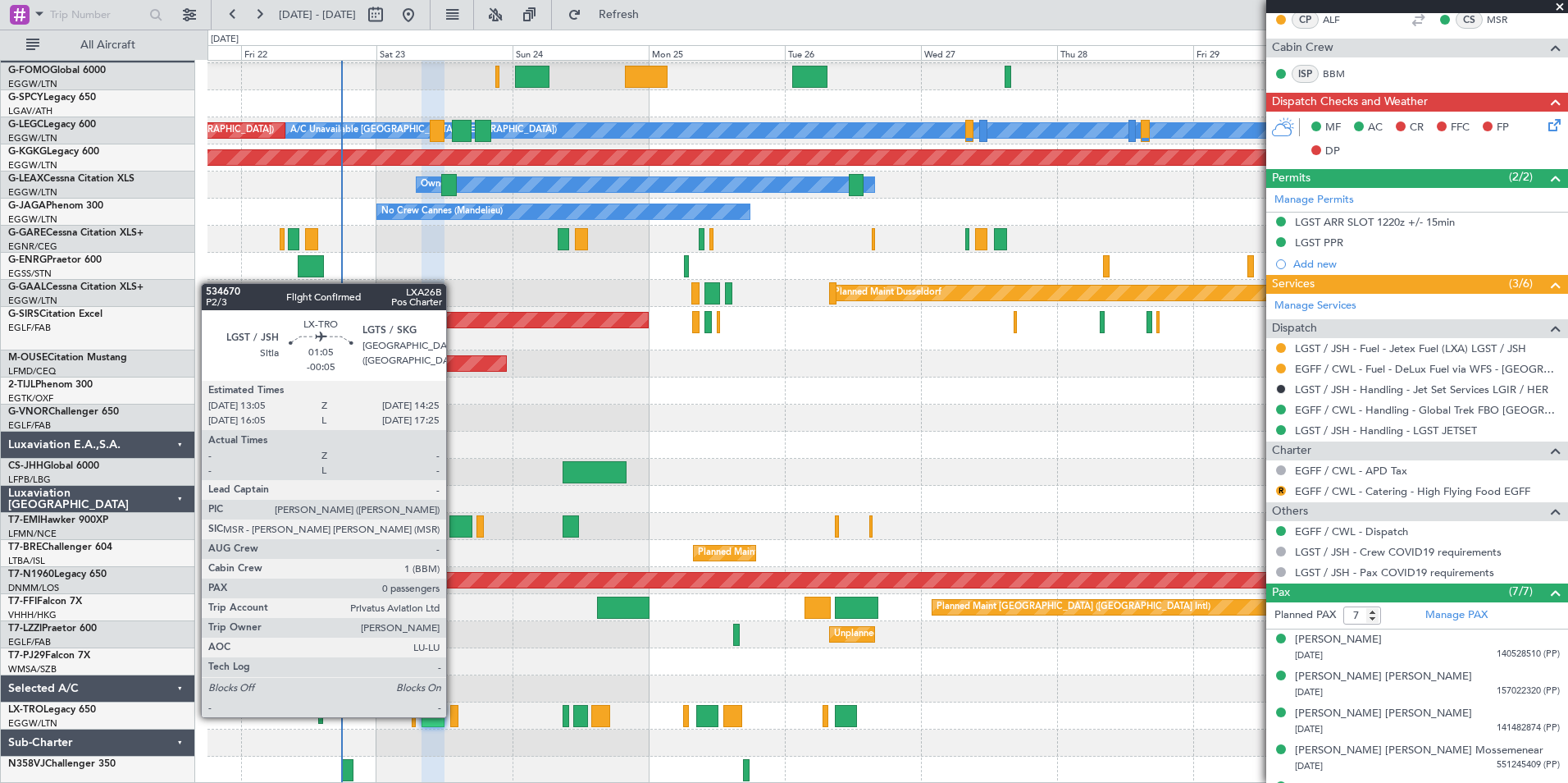
click at [454, 716] on div at bounding box center [454, 716] width 9 height 22
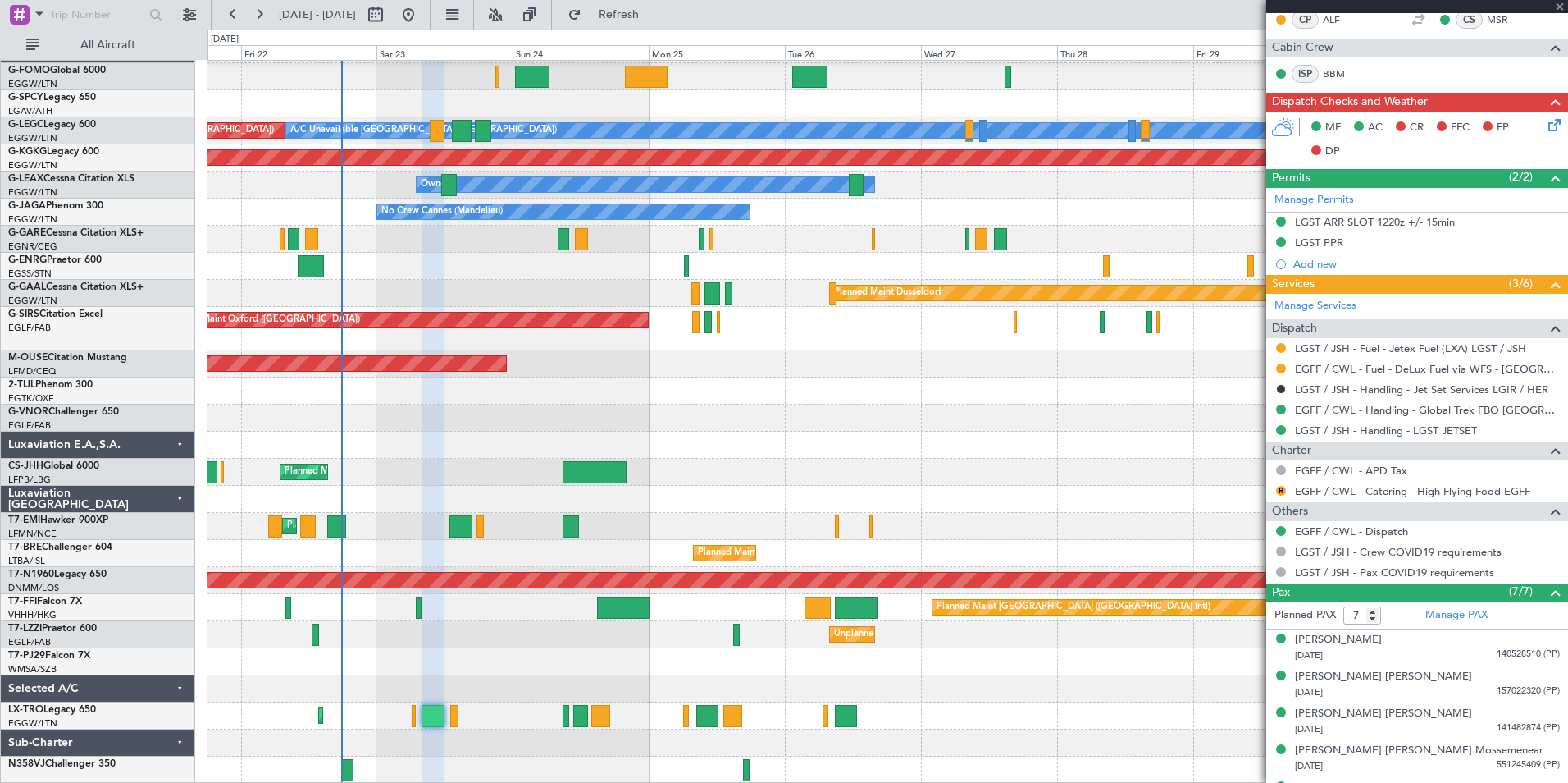
type input "-00:05"
type input "0"
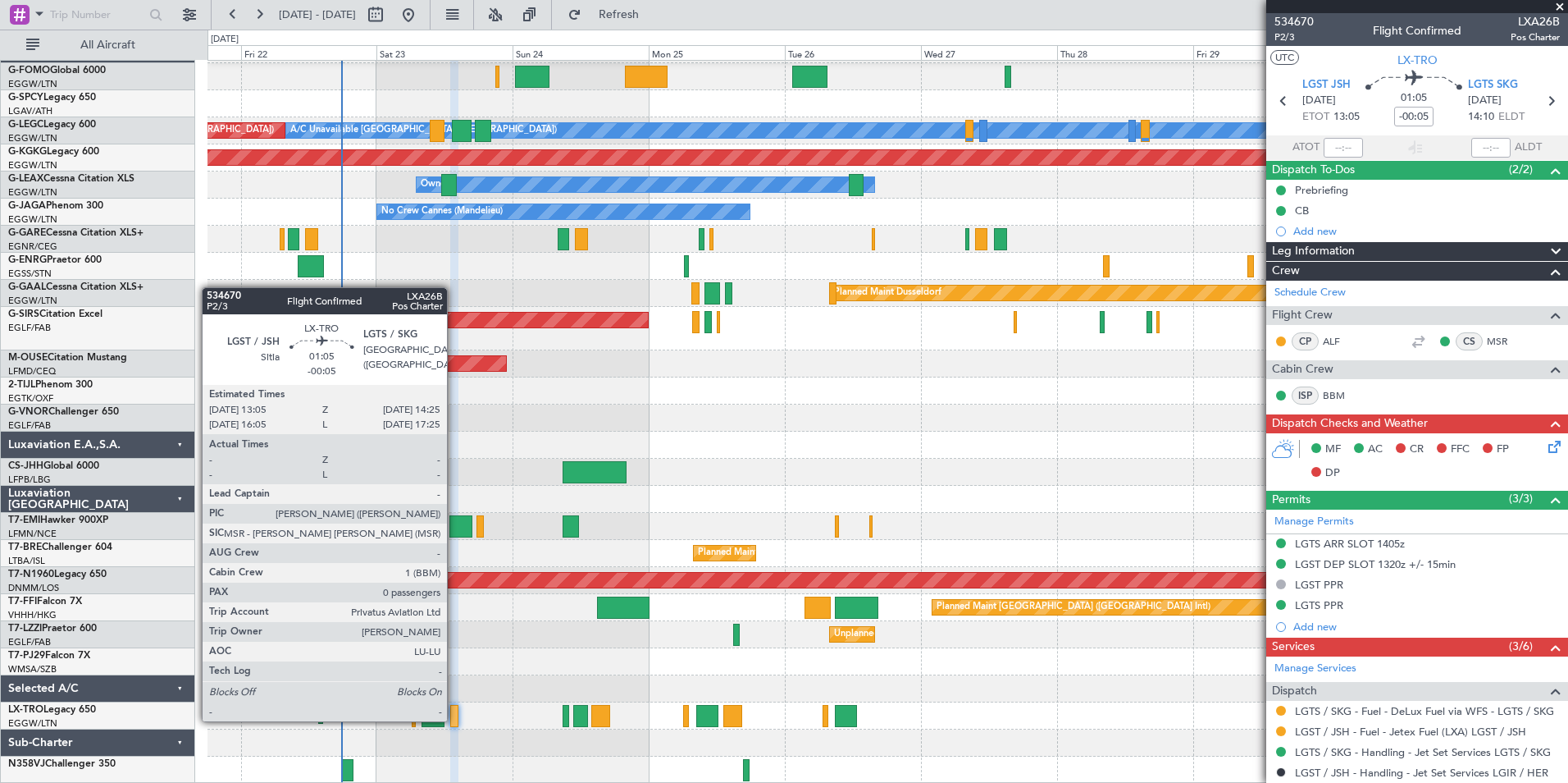
click at [454, 720] on div at bounding box center [454, 716] width 9 height 22
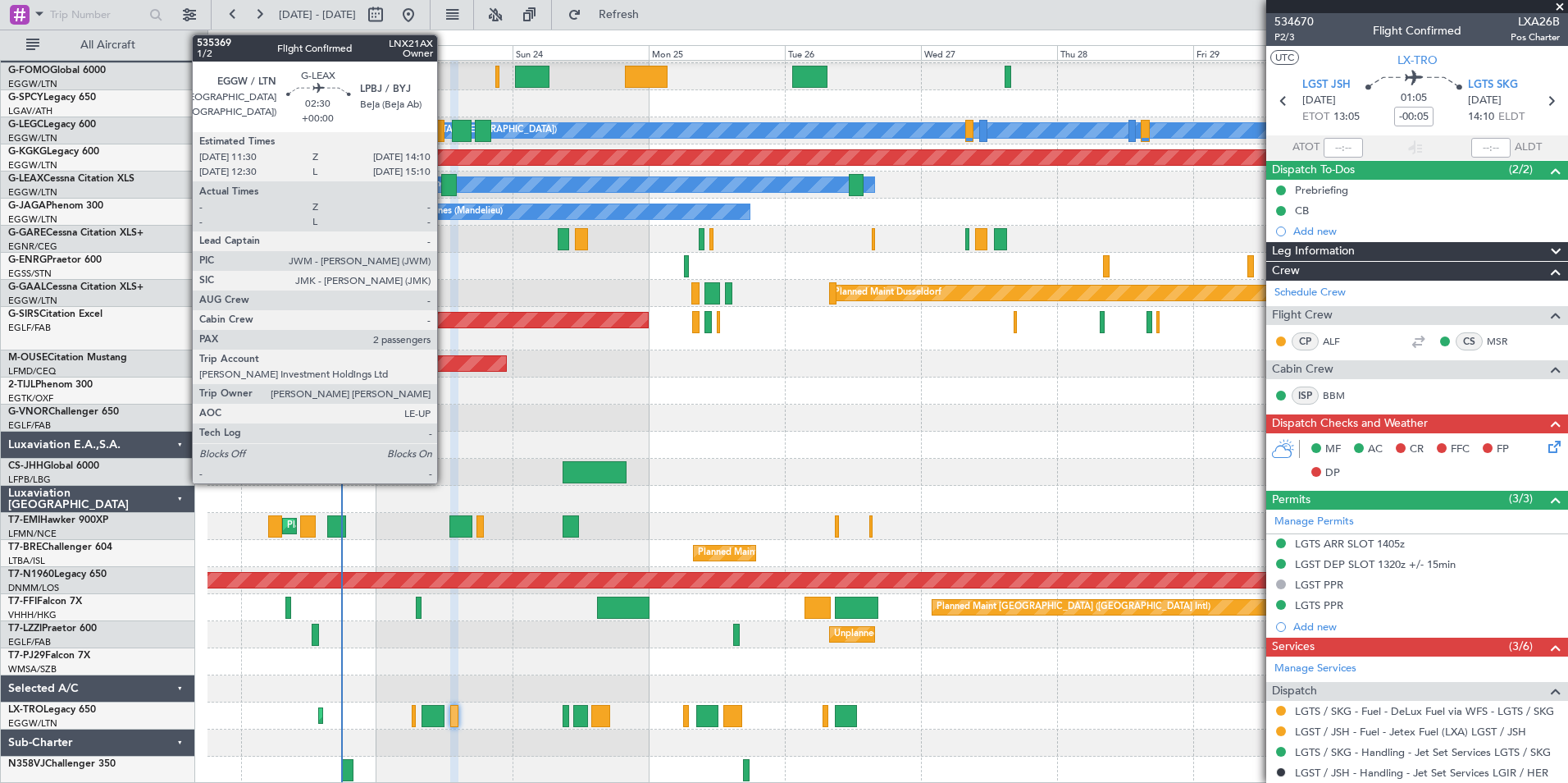
click at [444, 182] on div at bounding box center [449, 185] width 15 height 22
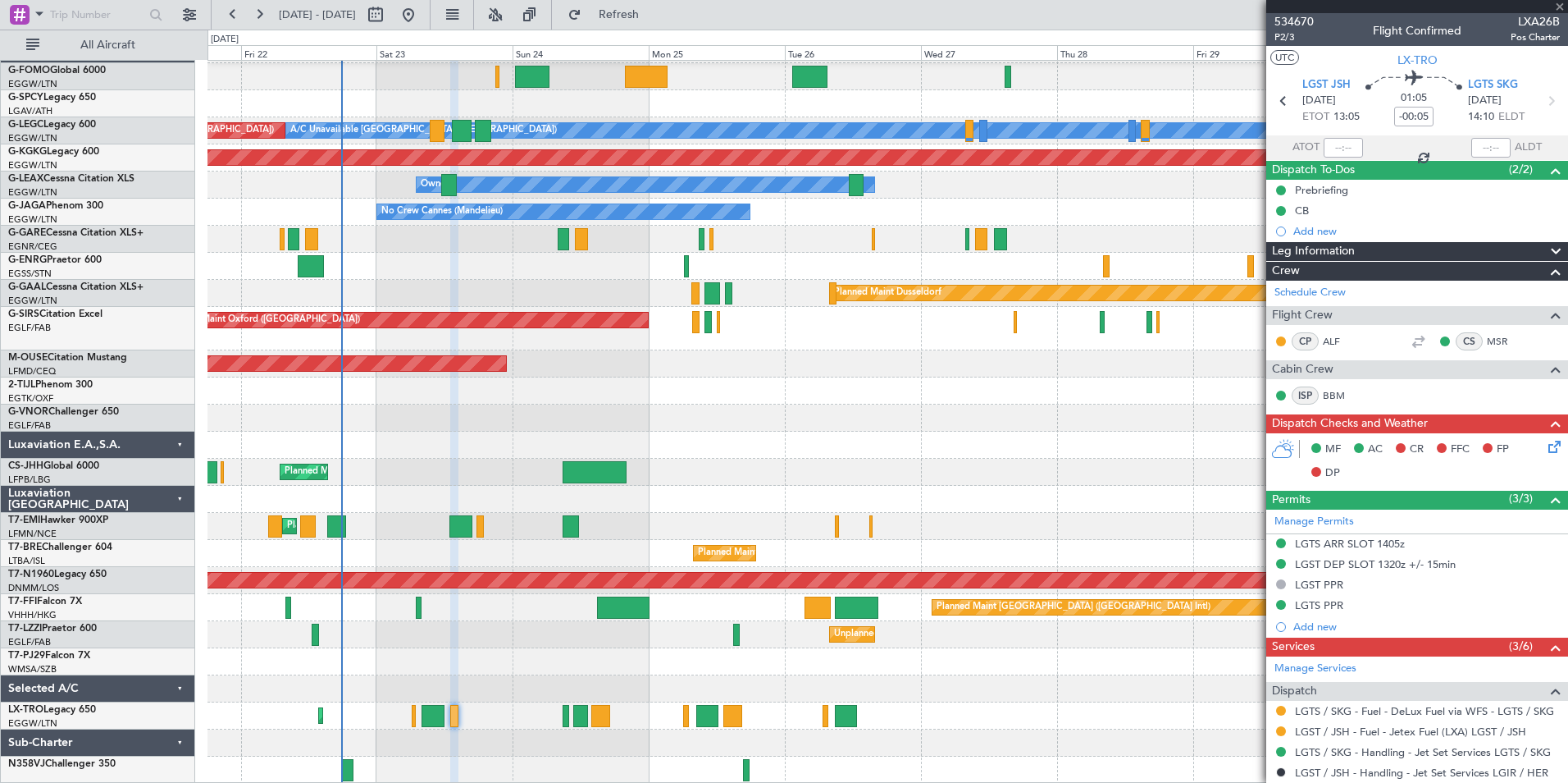
type input "2"
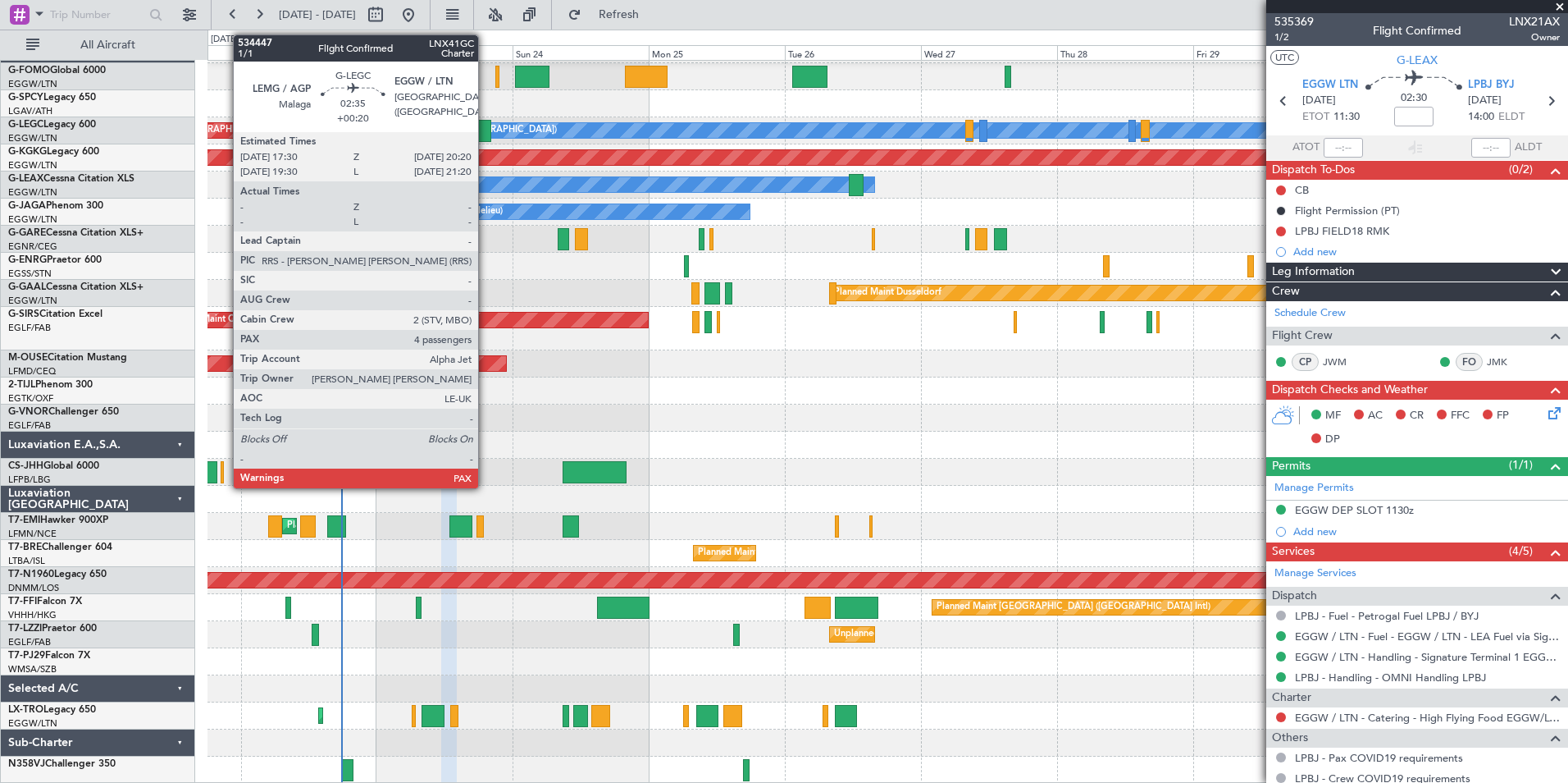
click at [486, 129] on div at bounding box center [483, 130] width 16 height 22
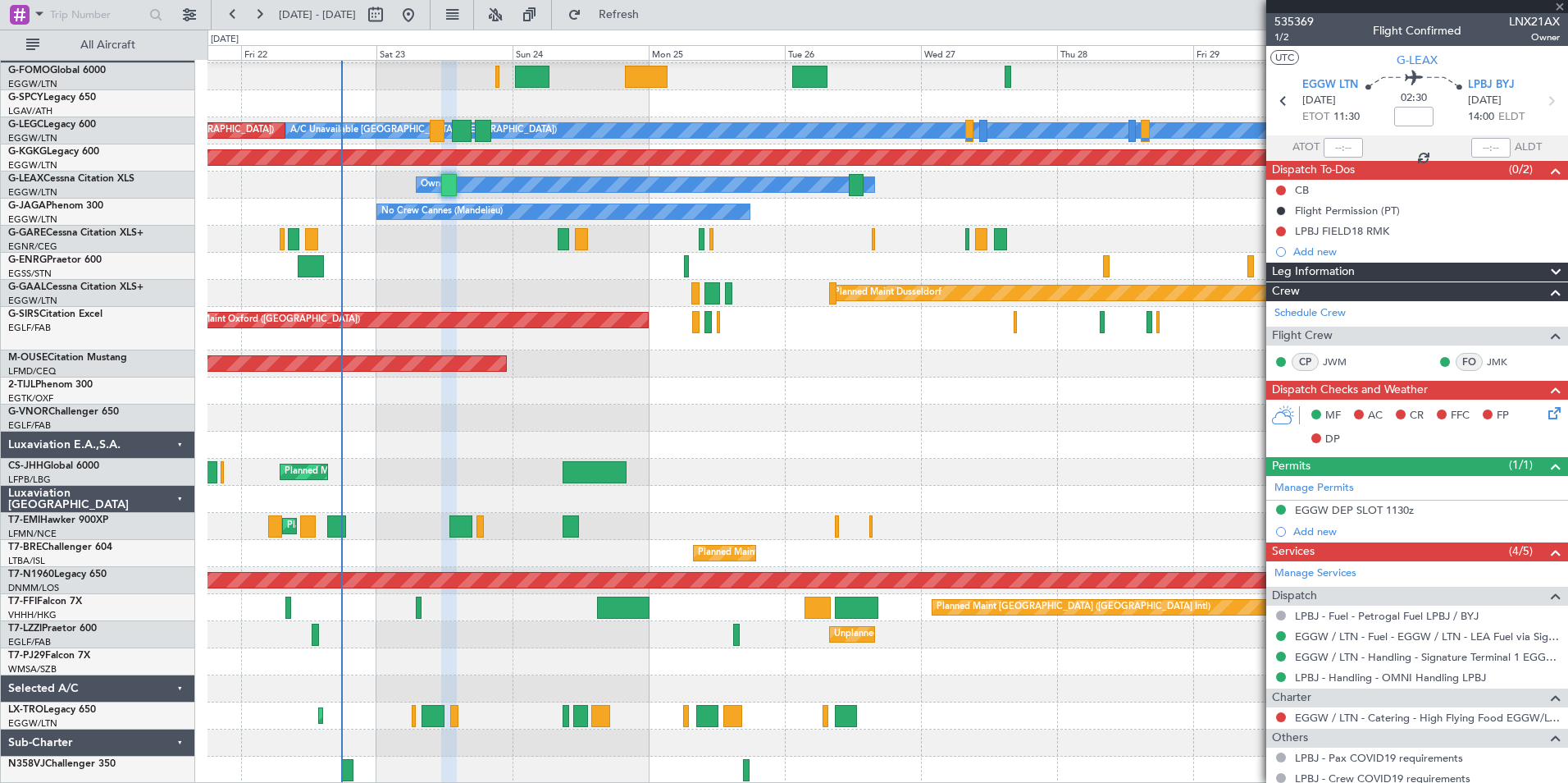
type input "+00:20"
type input "4"
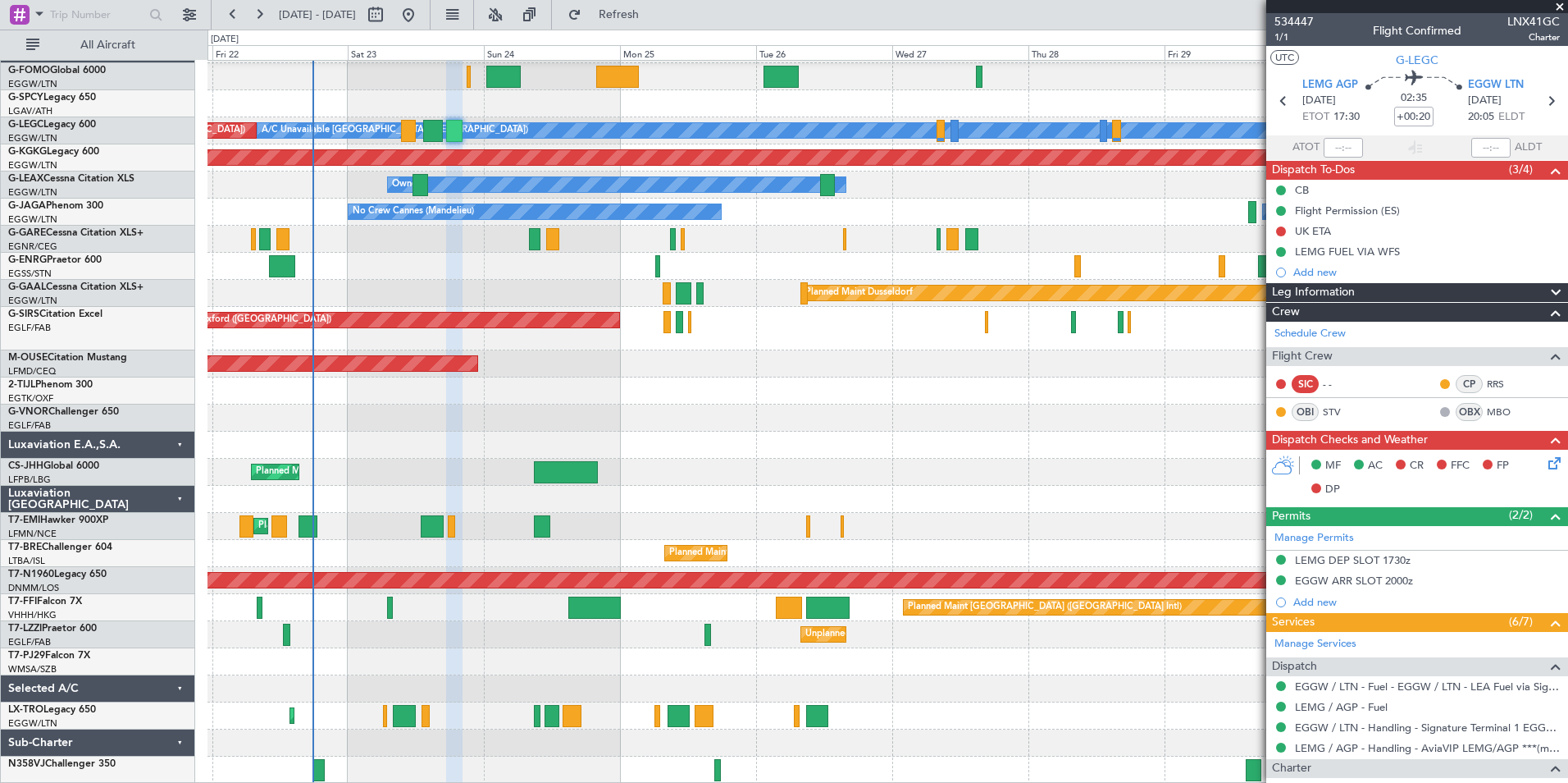
click at [703, 669] on div "A/C Unavailable [GEOGRAPHIC_DATA] ([GEOGRAPHIC_DATA]) Planned Maint [GEOGRAPHIC…" at bounding box center [887, 409] width 1360 height 747
